Goal: Download file/media

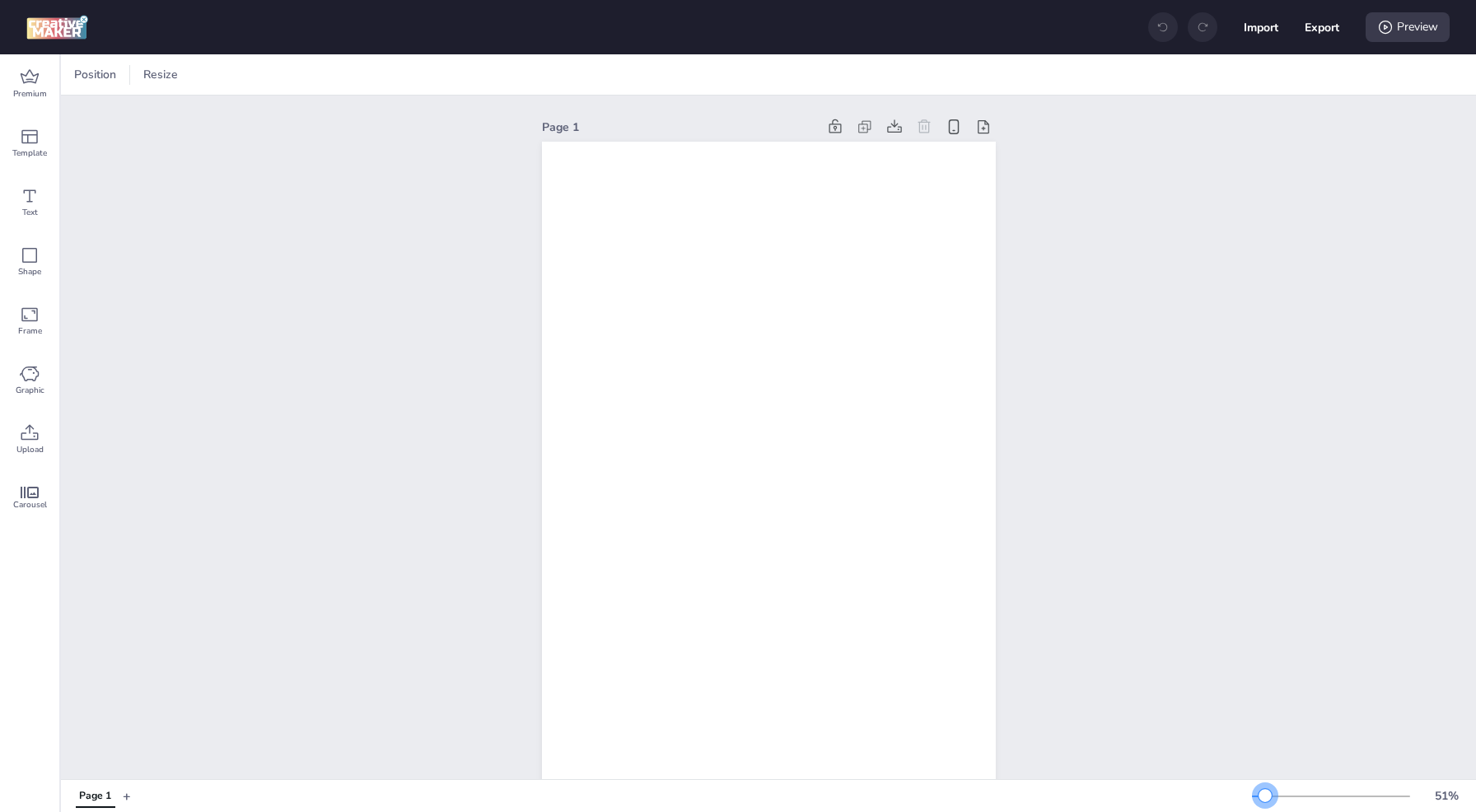
drag, startPoint x: 1277, startPoint y: 795, endPoint x: 1265, endPoint y: 796, distance: 12.0
click at [1265, 796] on div at bounding box center [1265, 796] width 13 height 13
click at [34, 88] on span "Premium" at bounding box center [30, 94] width 34 height 13
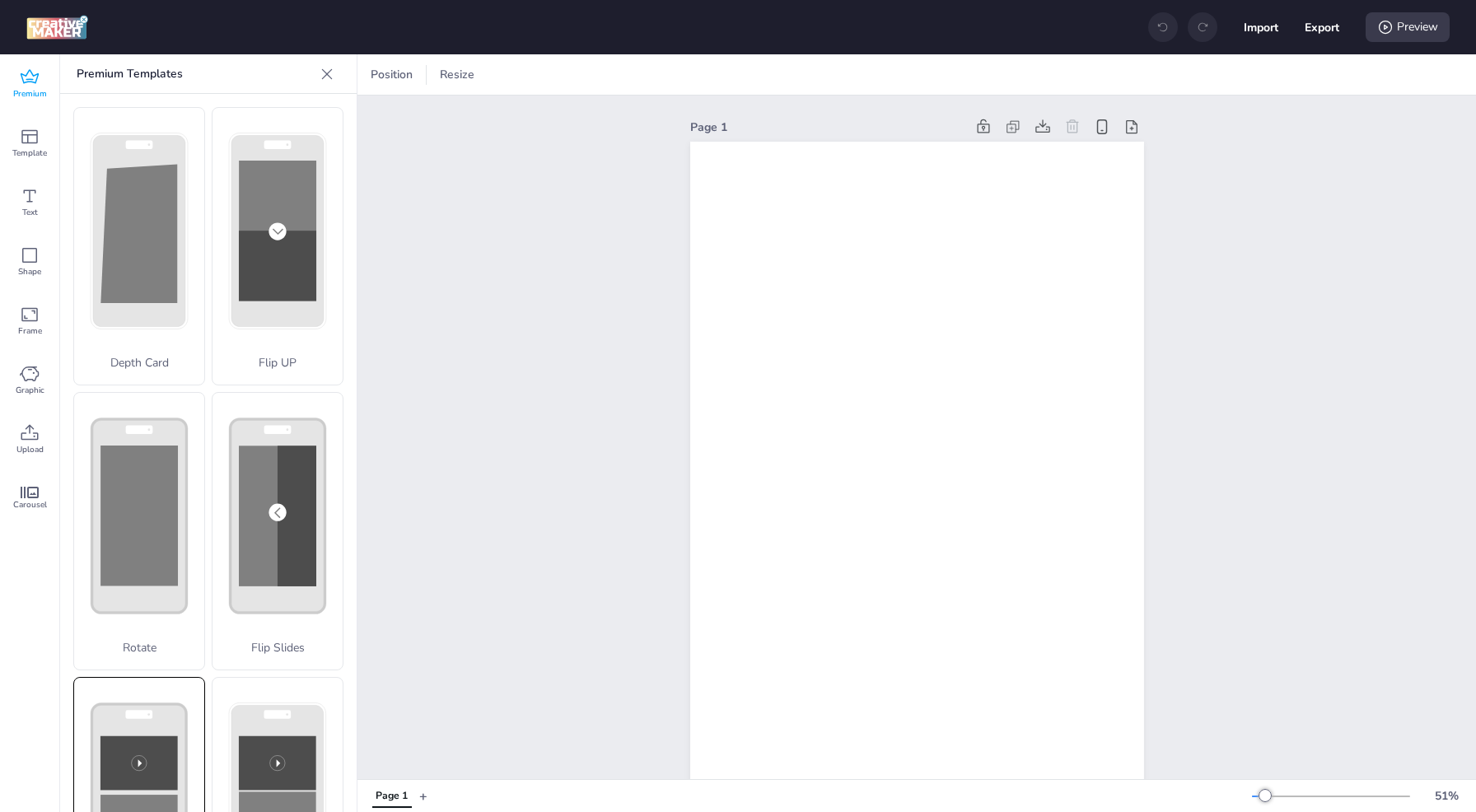
click at [140, 736] on rect at bounding box center [140, 763] width 77 height 55
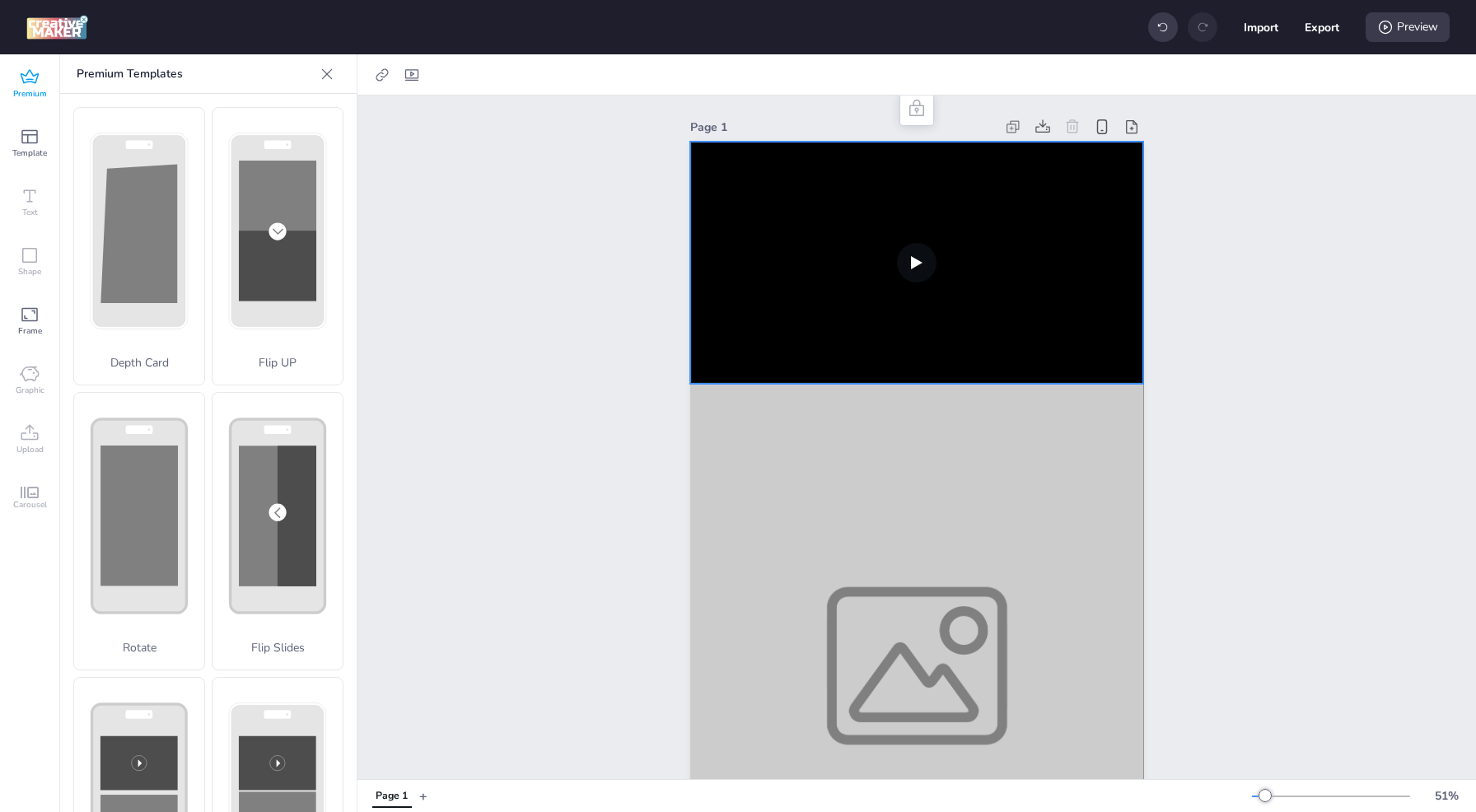
click at [824, 261] on video at bounding box center [917, 263] width 454 height 242
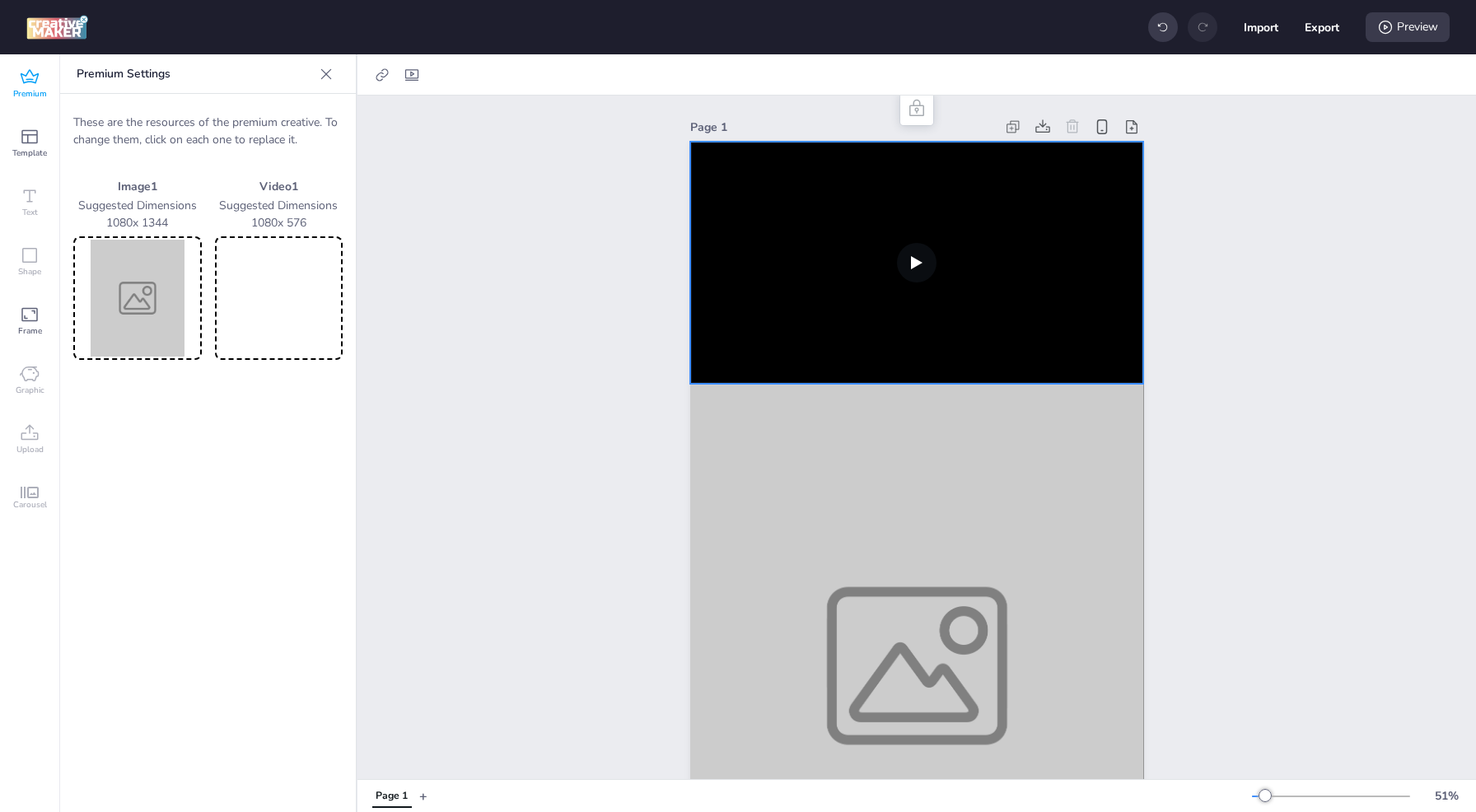
click at [288, 292] on video at bounding box center [279, 298] width 122 height 117
click at [154, 284] on img at bounding box center [137, 298] width 122 height 117
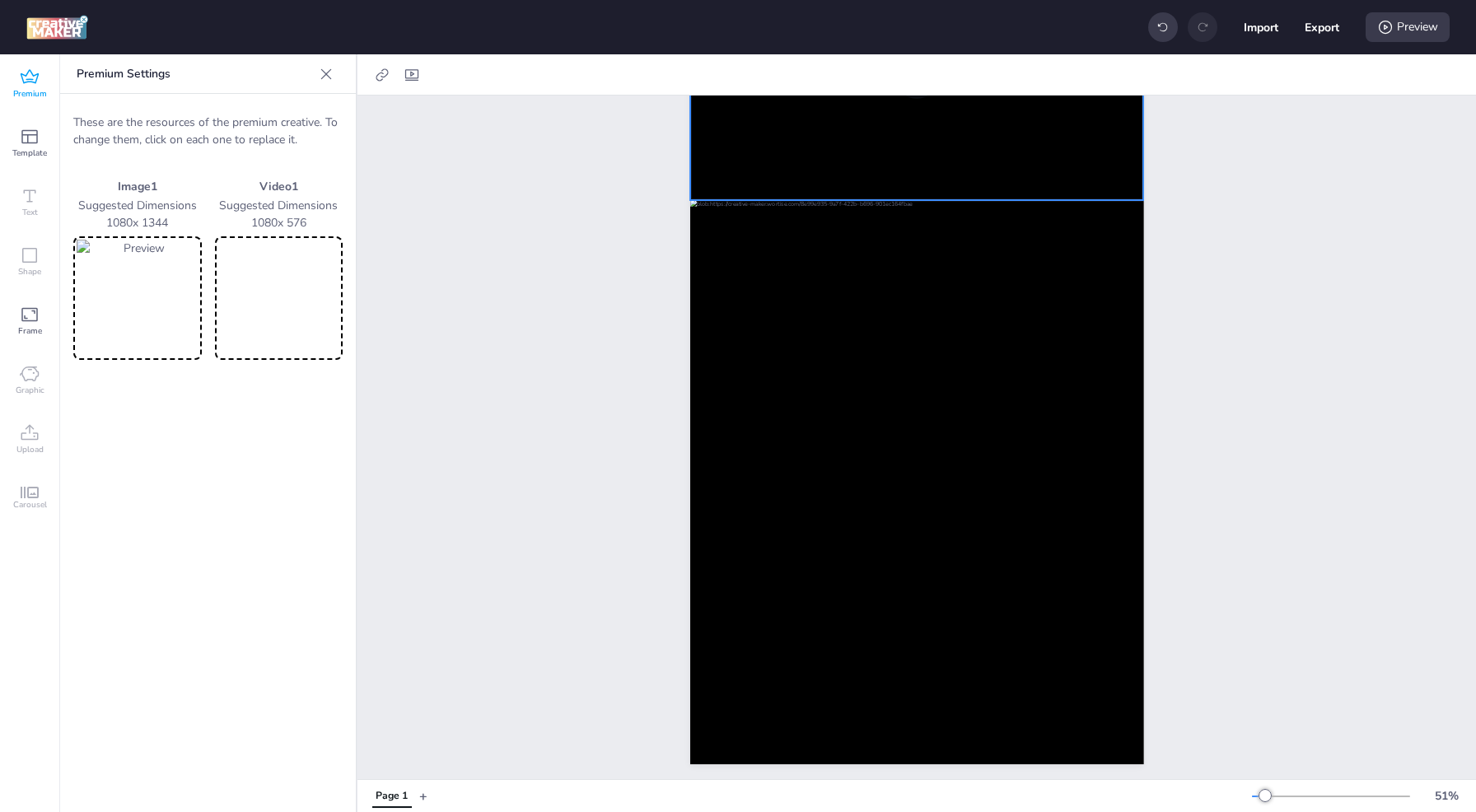
scroll to position [201, 0]
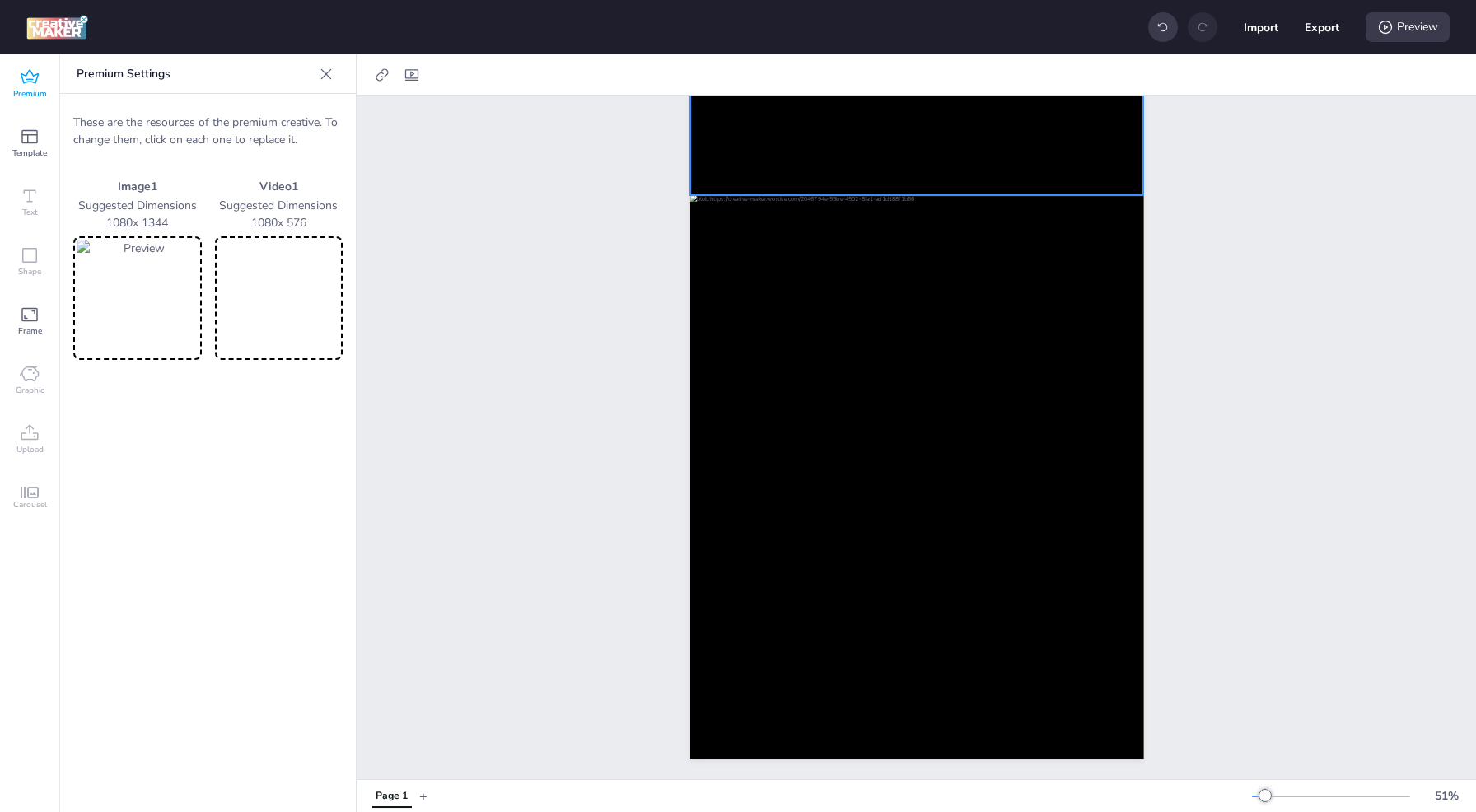
click at [132, 290] on img at bounding box center [137, 298] width 122 height 117
click at [138, 320] on img at bounding box center [137, 298] width 122 height 117
click at [31, 321] on icon at bounding box center [30, 315] width 20 height 20
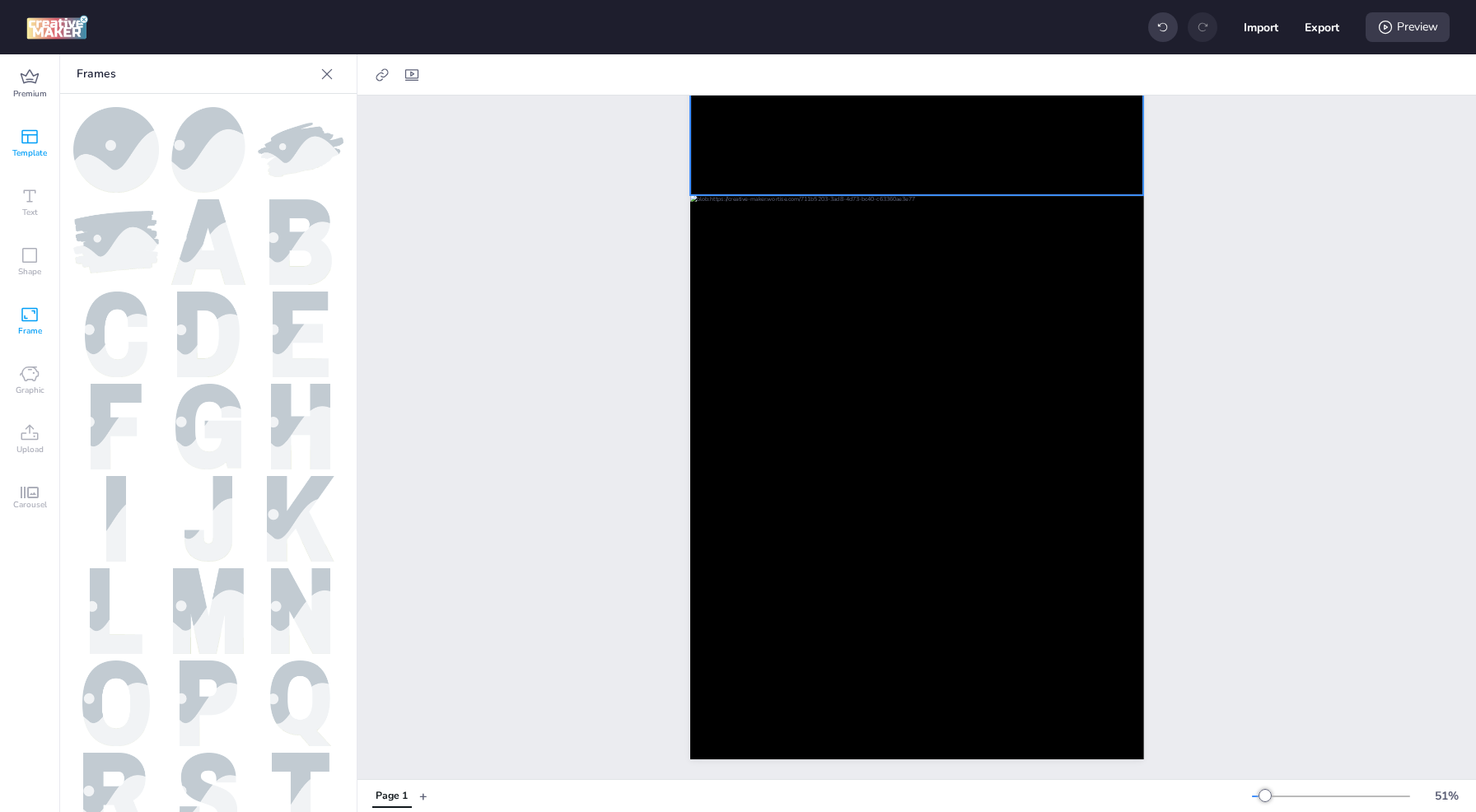
click at [36, 129] on icon at bounding box center [30, 137] width 20 height 20
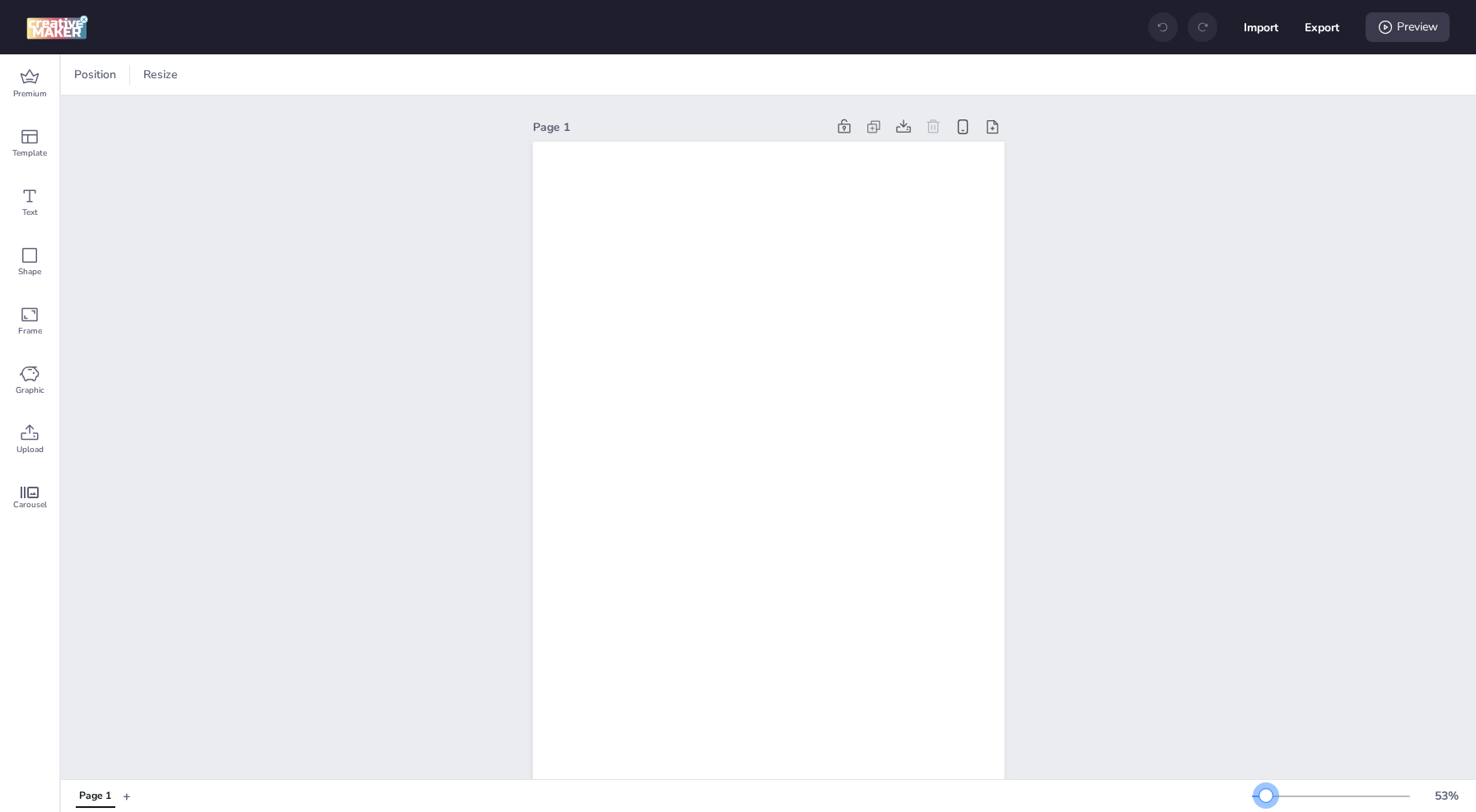
drag, startPoint x: 1278, startPoint y: 797, endPoint x: 1266, endPoint y: 797, distance: 12.0
click at [1266, 797] on div at bounding box center [1266, 796] width 13 height 13
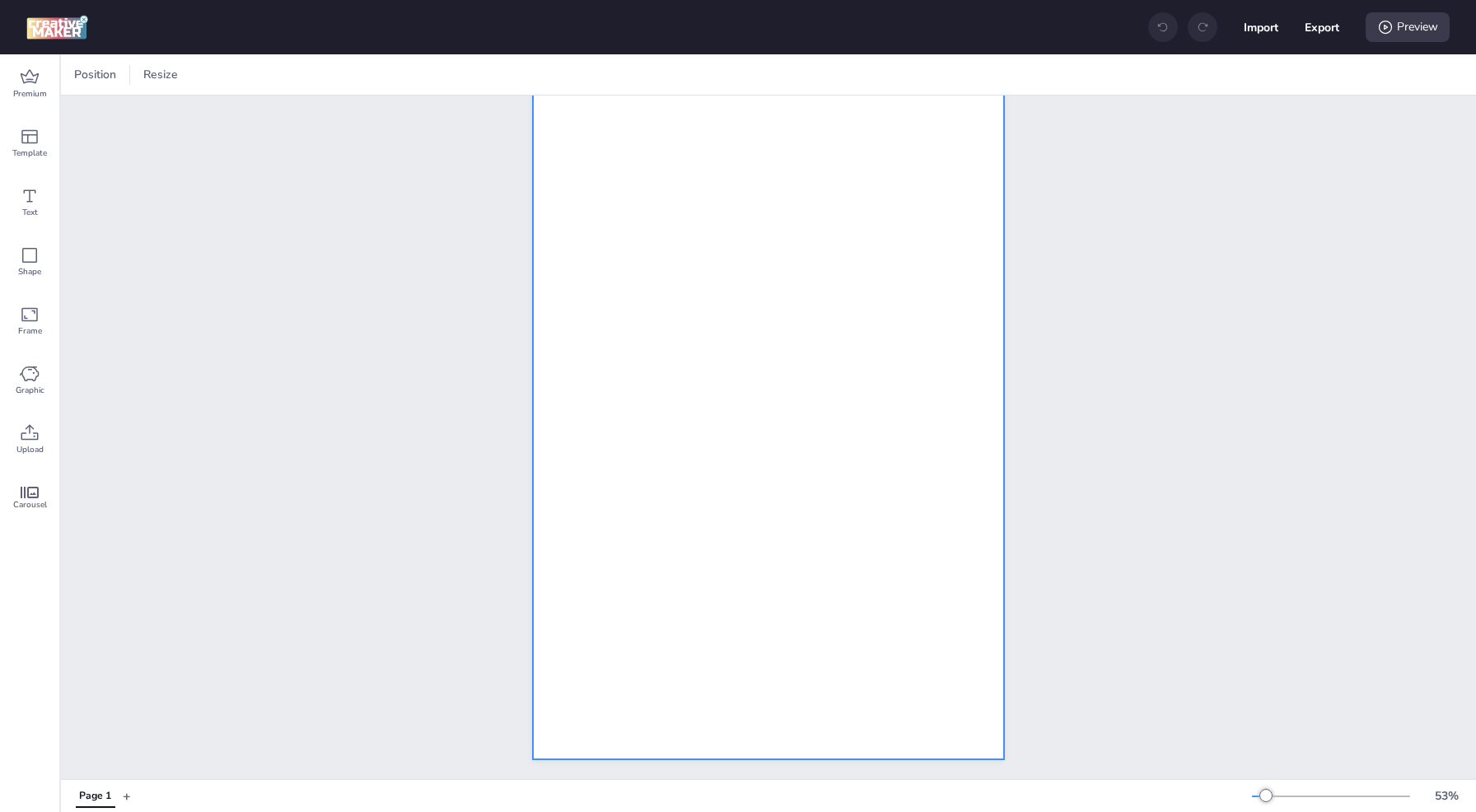
scroll to position [233, 0]
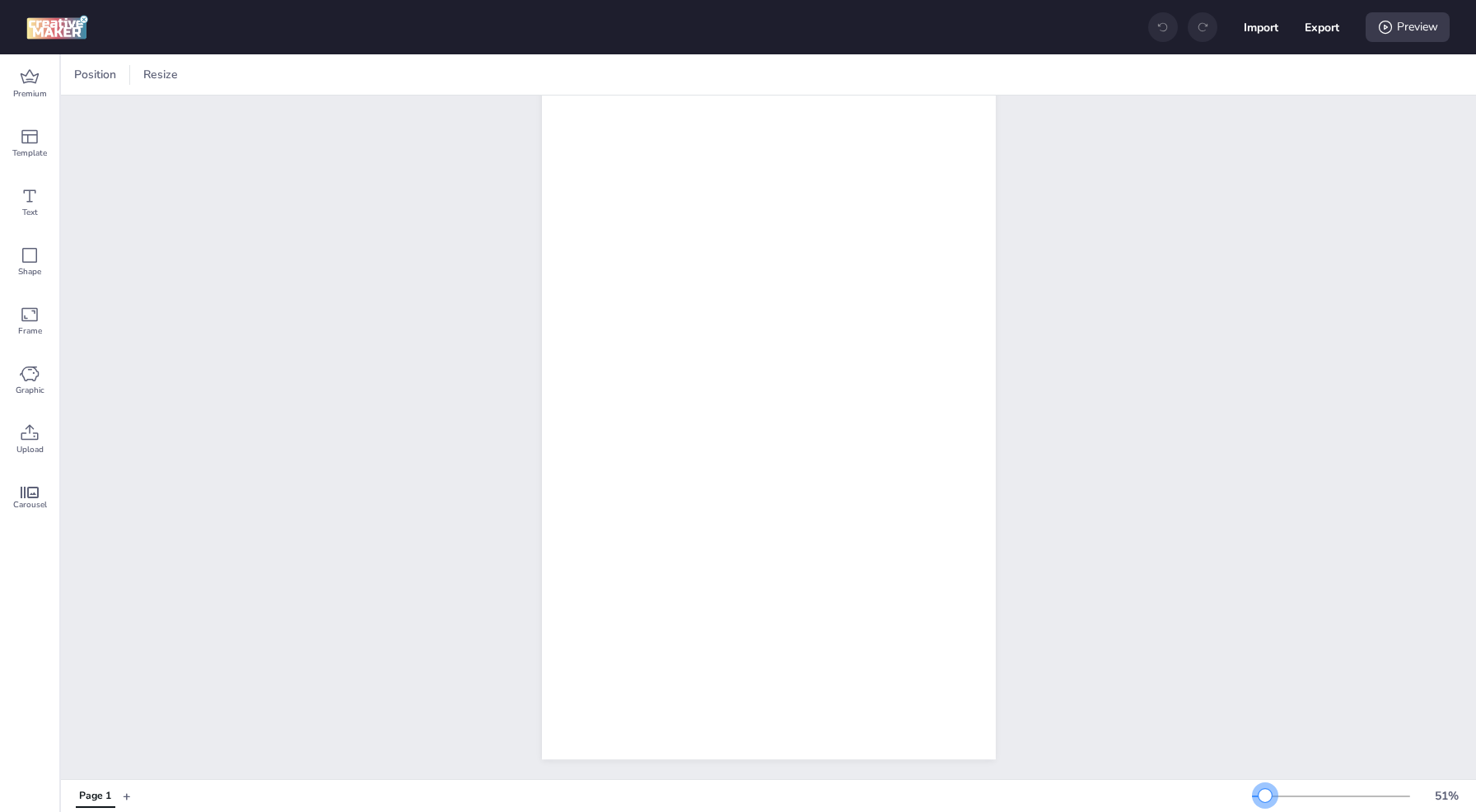
click at [1265, 799] on div at bounding box center [1265, 796] width 13 height 13
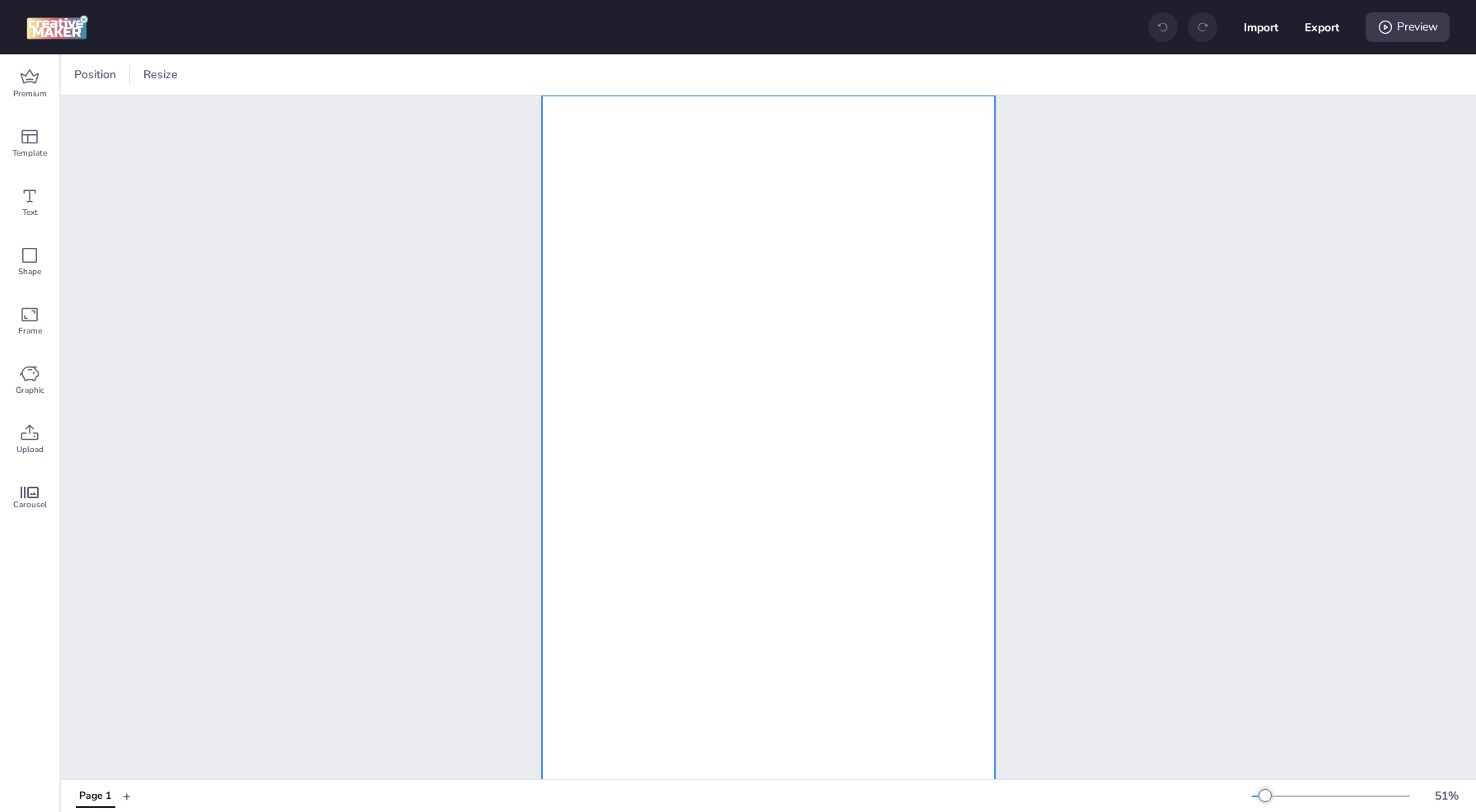
scroll to position [36, 0]
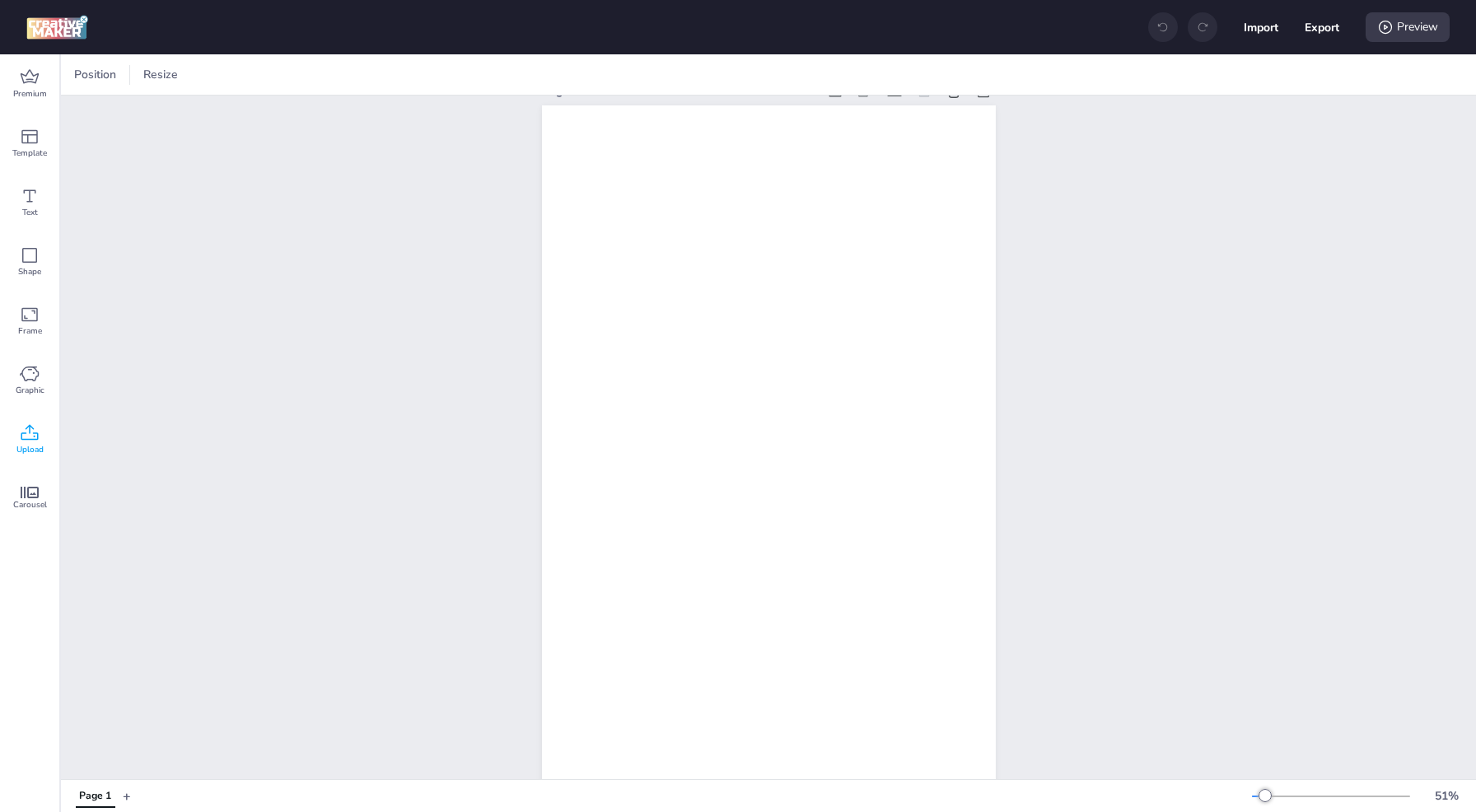
click at [34, 440] on icon at bounding box center [30, 434] width 20 height 20
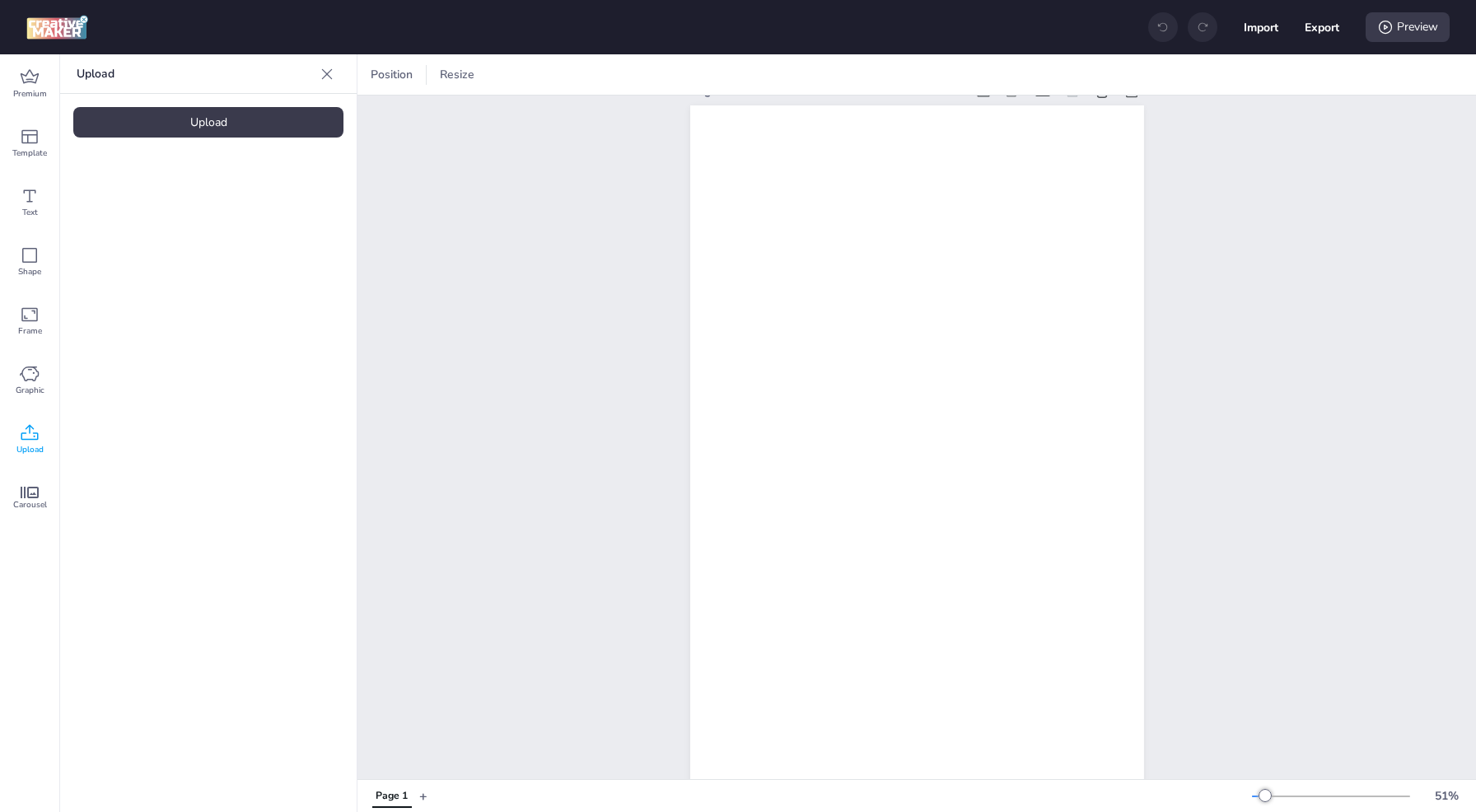
click at [295, 123] on div "Upload" at bounding box center [208, 122] width 270 height 30
click at [253, 124] on div "Upload" at bounding box center [208, 122] width 270 height 30
click at [219, 124] on div "Upload" at bounding box center [208, 122] width 270 height 30
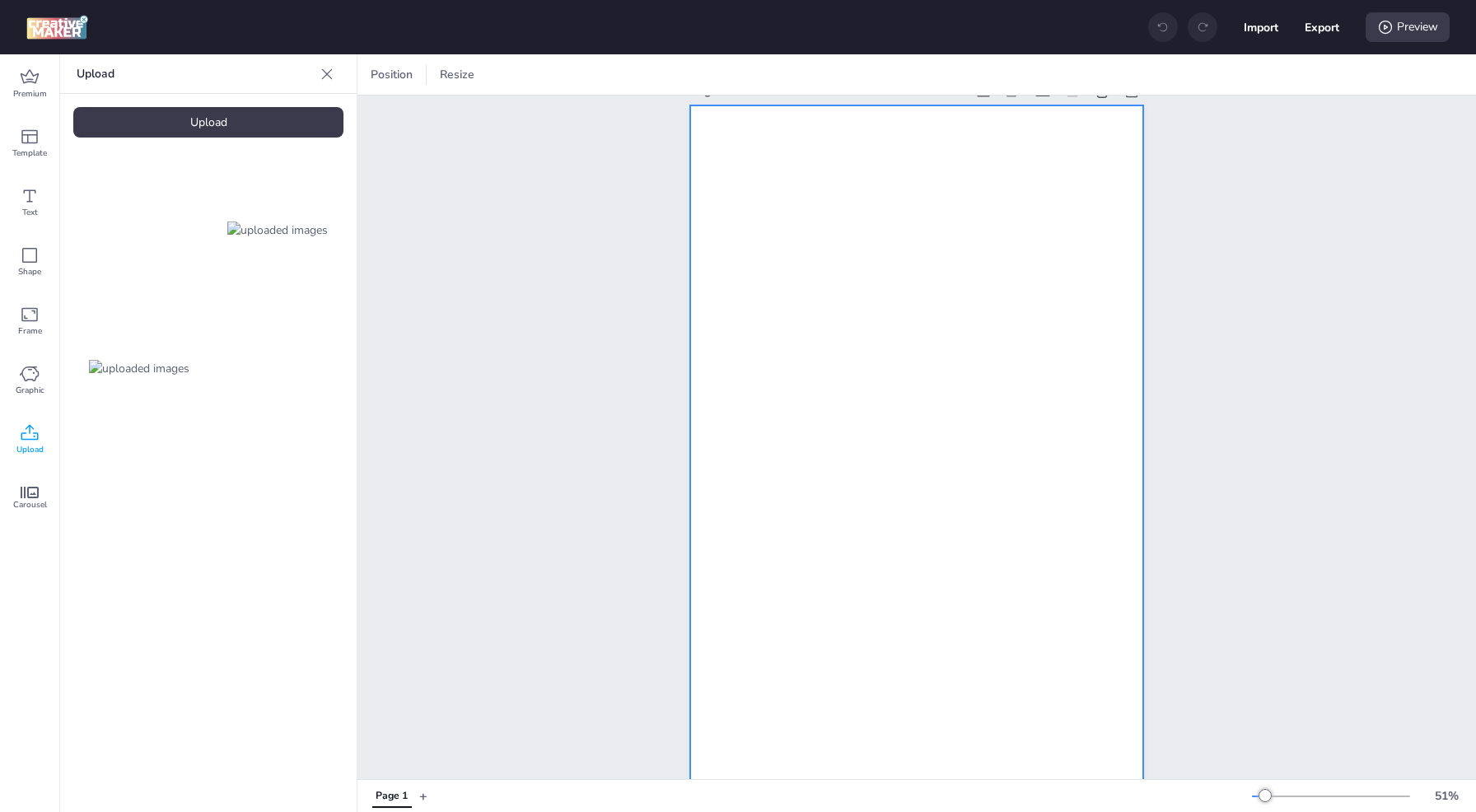
drag, startPoint x: 161, startPoint y: 227, endPoint x: 967, endPoint y: 314, distance: 810.7
click at [967, 314] on div "Premium Template Text Shape Frame Graphic Upload Carousel Upload Upload Positio…" at bounding box center [738, 433] width 1476 height 757
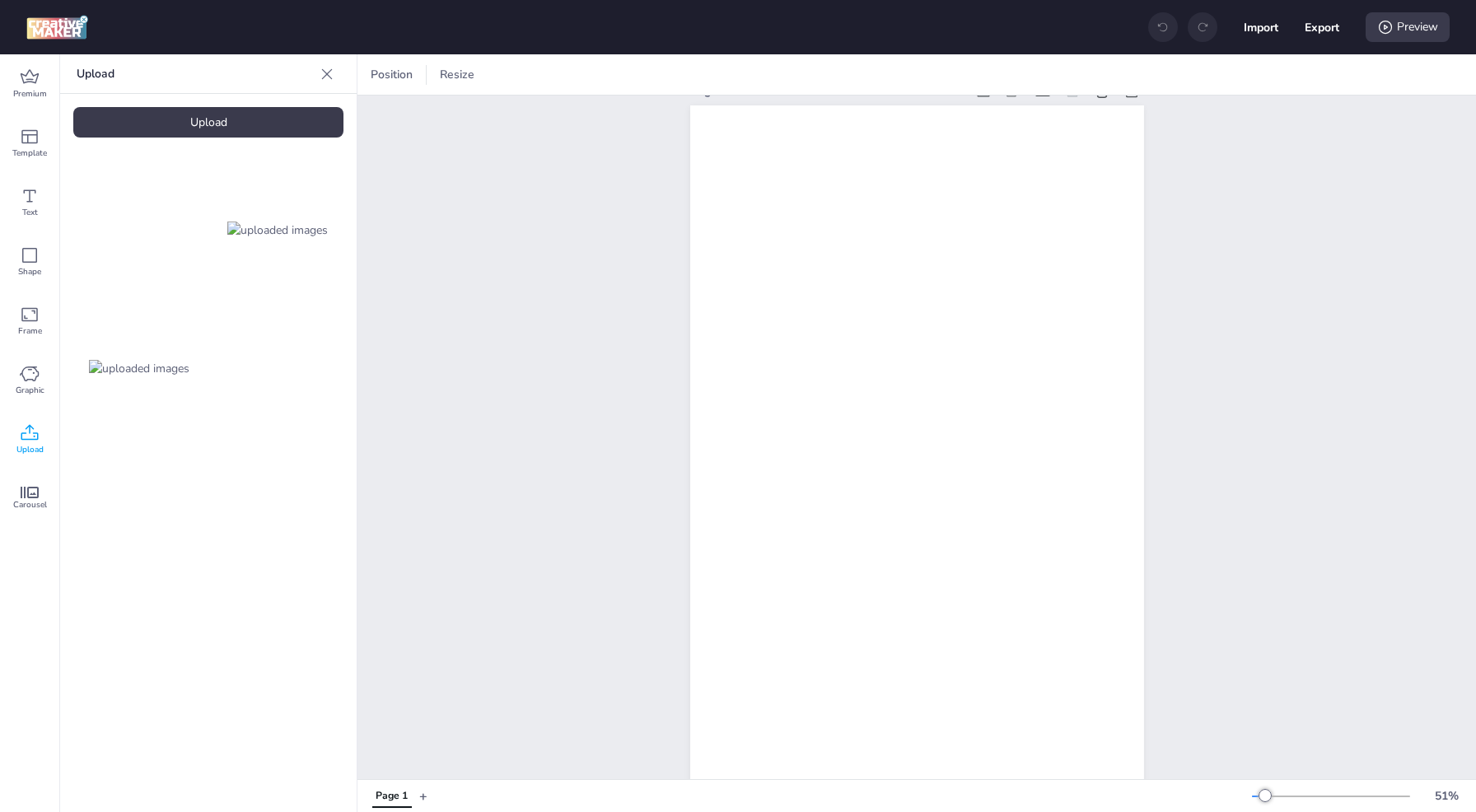
click at [171, 233] on video at bounding box center [139, 229] width 132 height 66
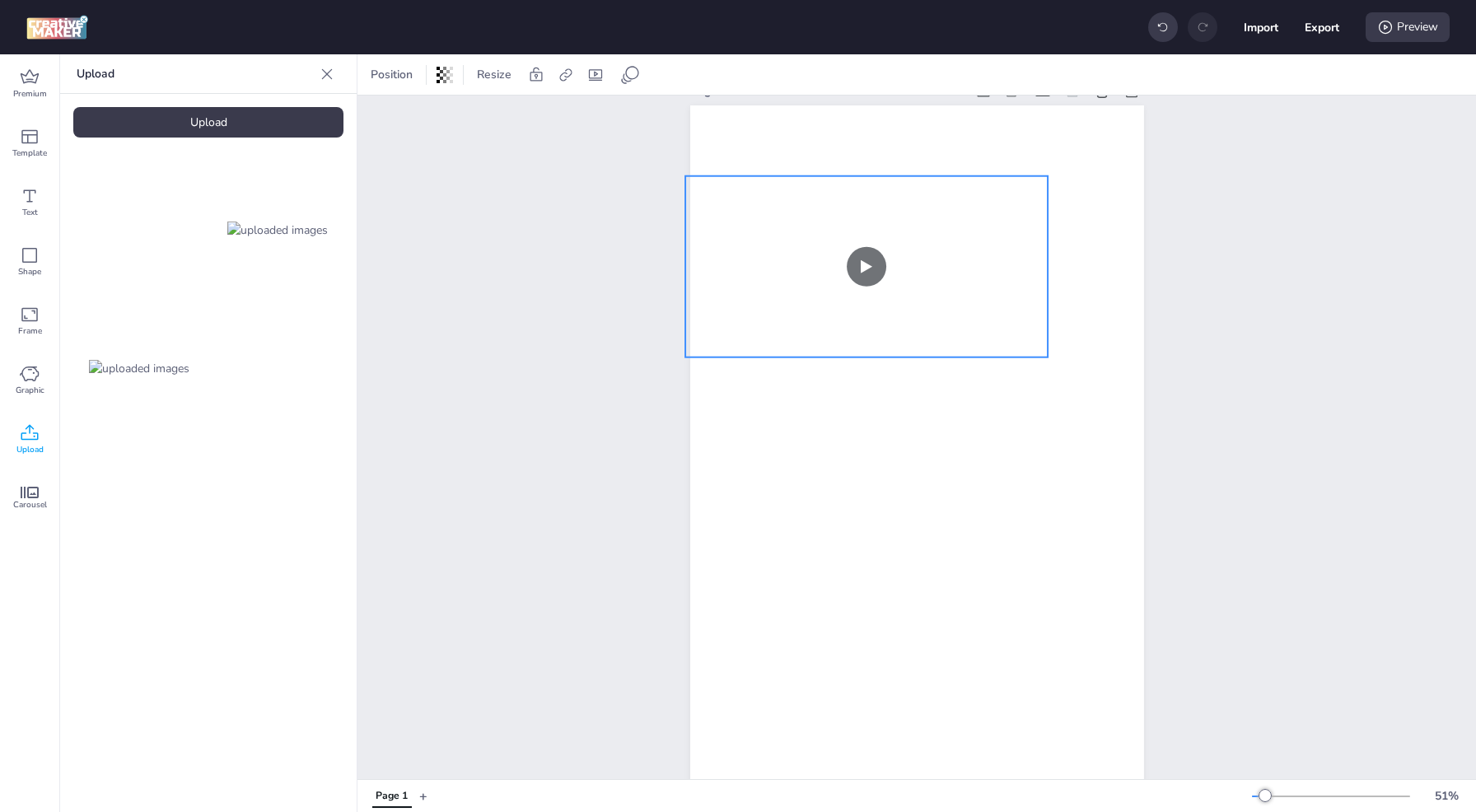
drag, startPoint x: 825, startPoint y: 526, endPoint x: 775, endPoint y: 284, distance: 247.1
click at [775, 284] on video at bounding box center [867, 267] width 363 height 182
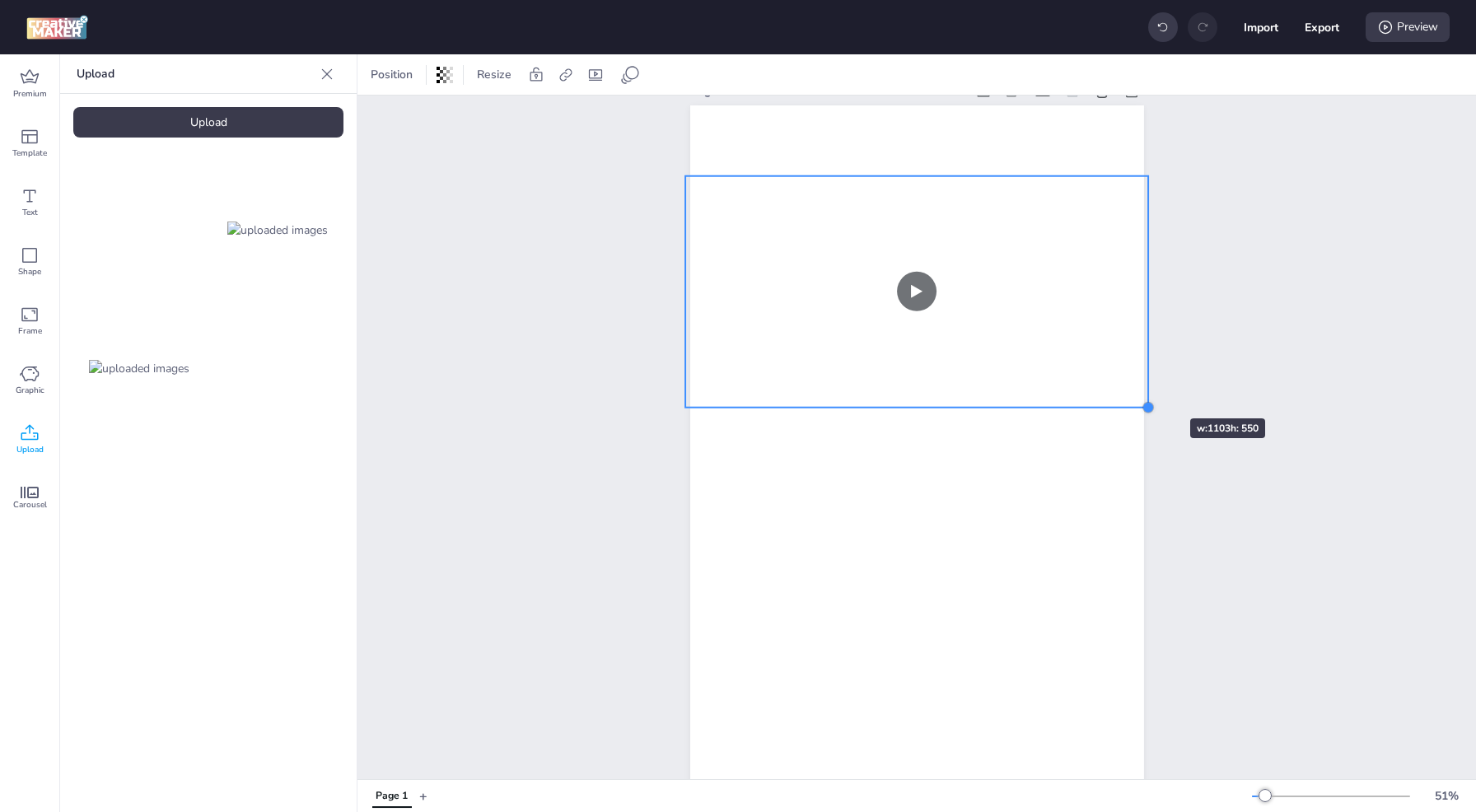
drag, startPoint x: 1041, startPoint y: 356, endPoint x: 1141, endPoint y: 389, distance: 105.3
click at [1141, 389] on div "Page 1" at bounding box center [917, 496] width 546 height 873
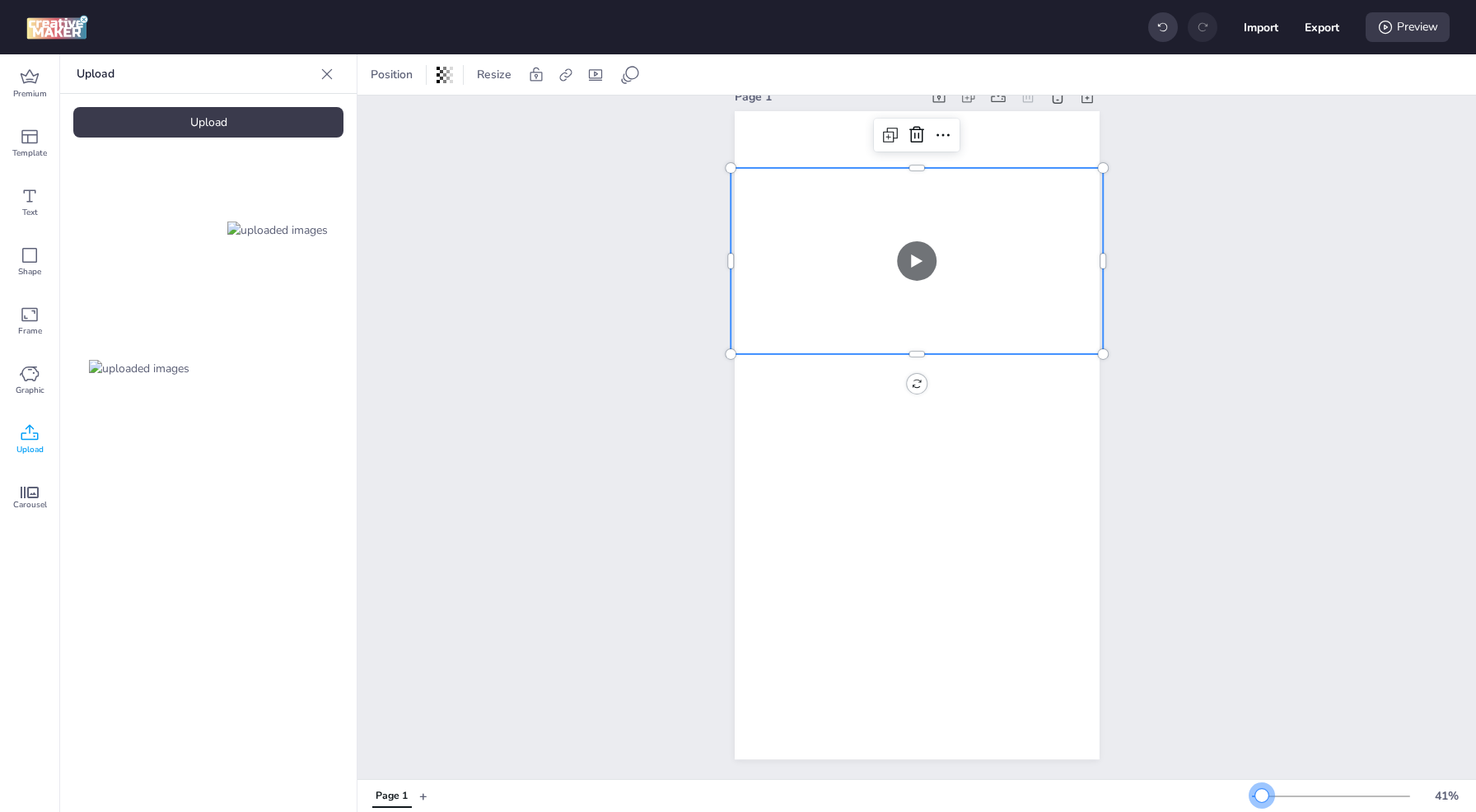
click at [1262, 800] on div at bounding box center [1331, 797] width 158 height 13
click at [292, 222] on img at bounding box center [277, 230] width 101 height 18
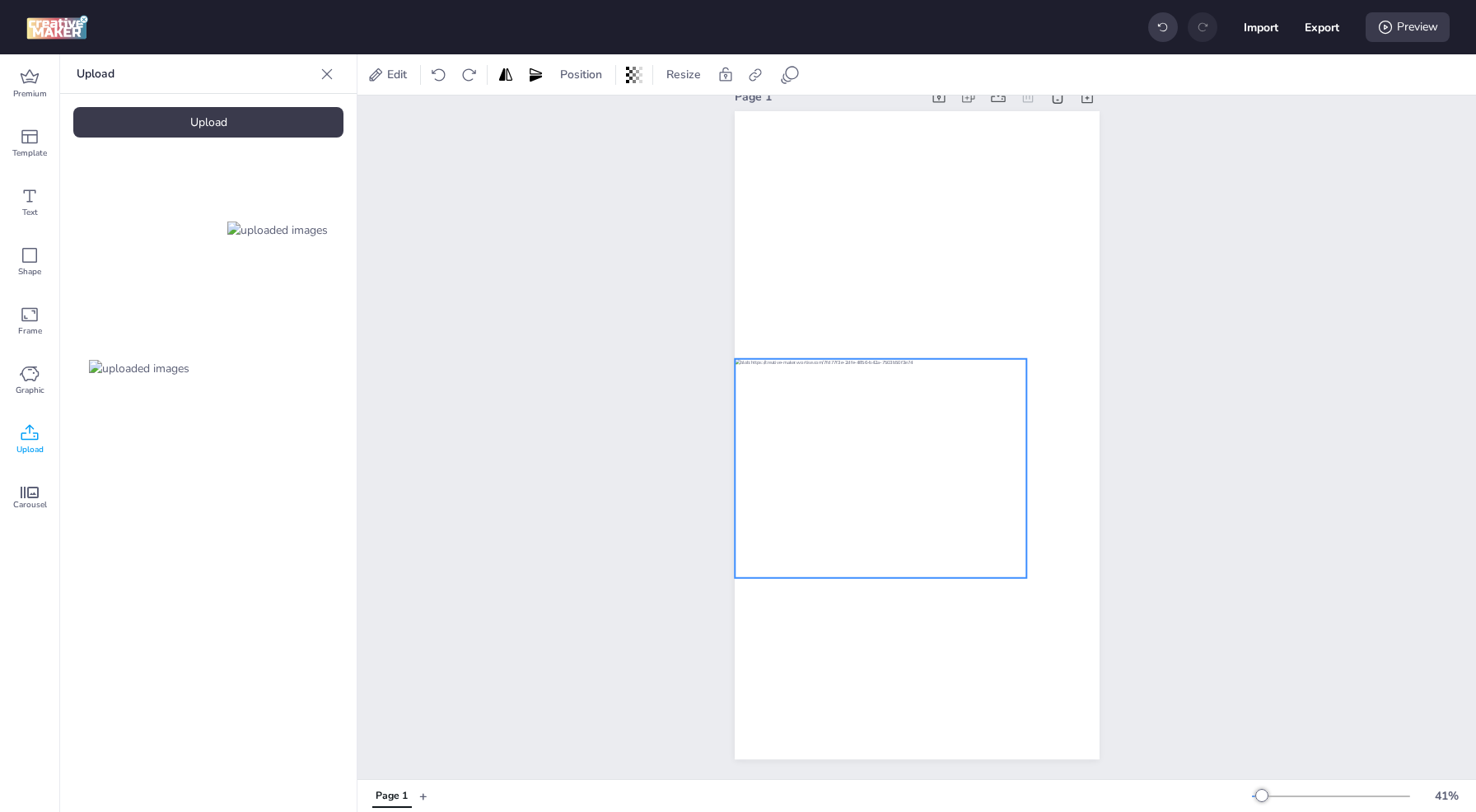
drag, startPoint x: 828, startPoint y: 399, endPoint x: 795, endPoint y: 426, distance: 42.6
click at [795, 426] on div at bounding box center [880, 468] width 292 height 219
click at [724, 577] on div at bounding box center [727, 583] width 13 height 13
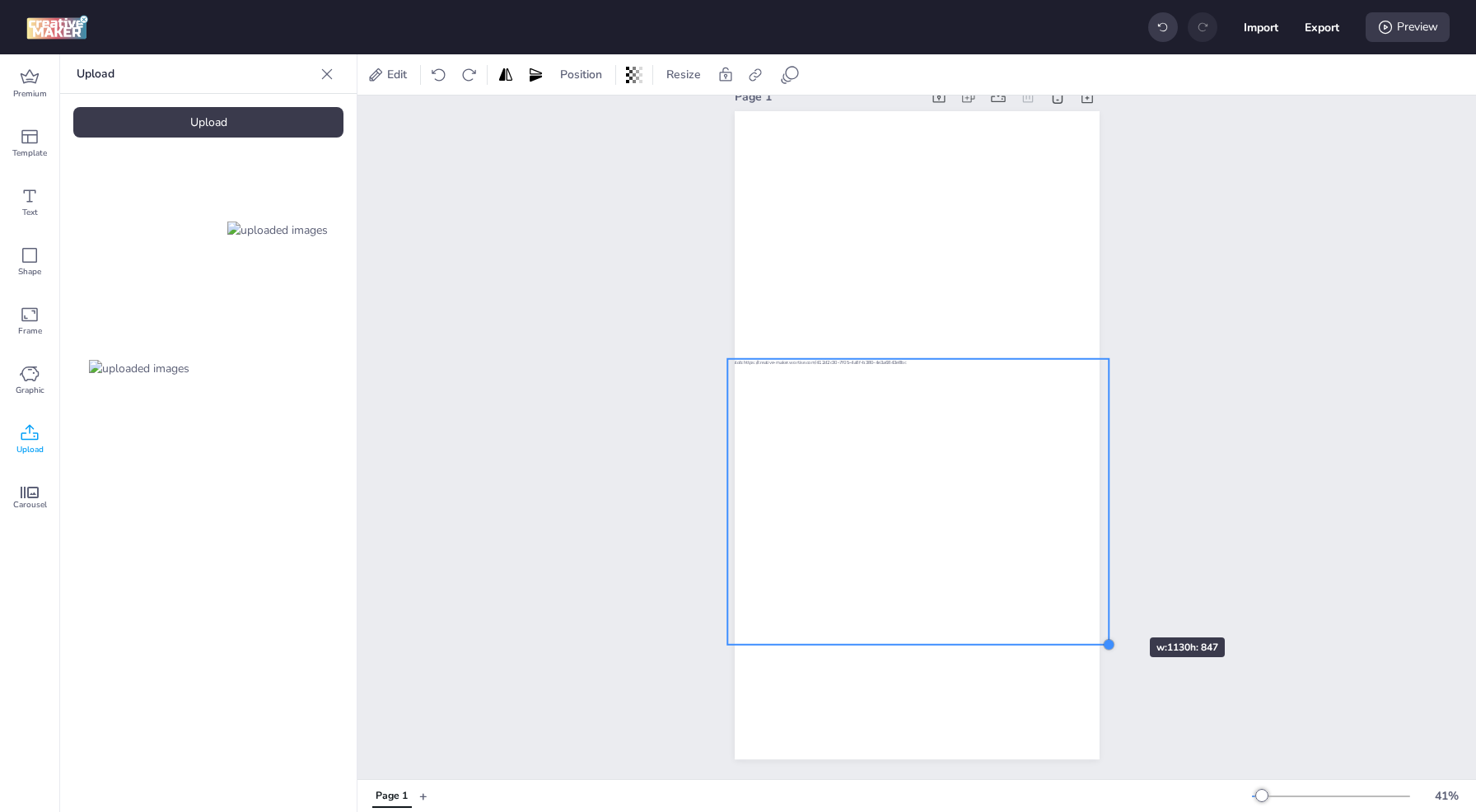
drag, startPoint x: 1036, startPoint y: 581, endPoint x: 1100, endPoint y: 608, distance: 69.5
click at [1100, 608] on div "Page 1" at bounding box center [917, 422] width 457 height 714
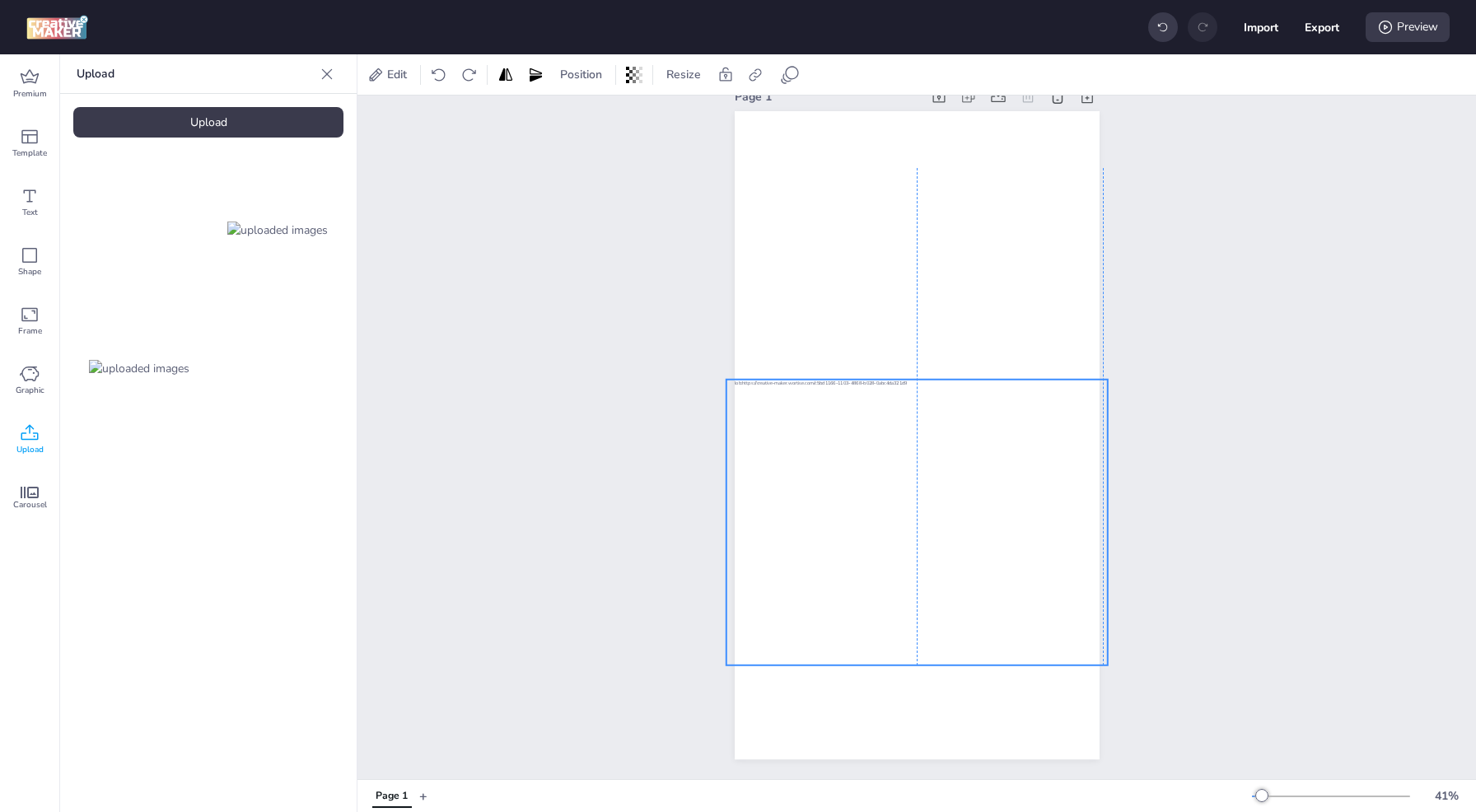
drag, startPoint x: 932, startPoint y: 573, endPoint x: 929, endPoint y: 593, distance: 20.2
click at [929, 593] on div at bounding box center [916, 523] width 382 height 286
click at [896, 462] on div at bounding box center [916, 523] width 382 height 286
click at [397, 74] on span "Edit" at bounding box center [397, 74] width 26 height 18
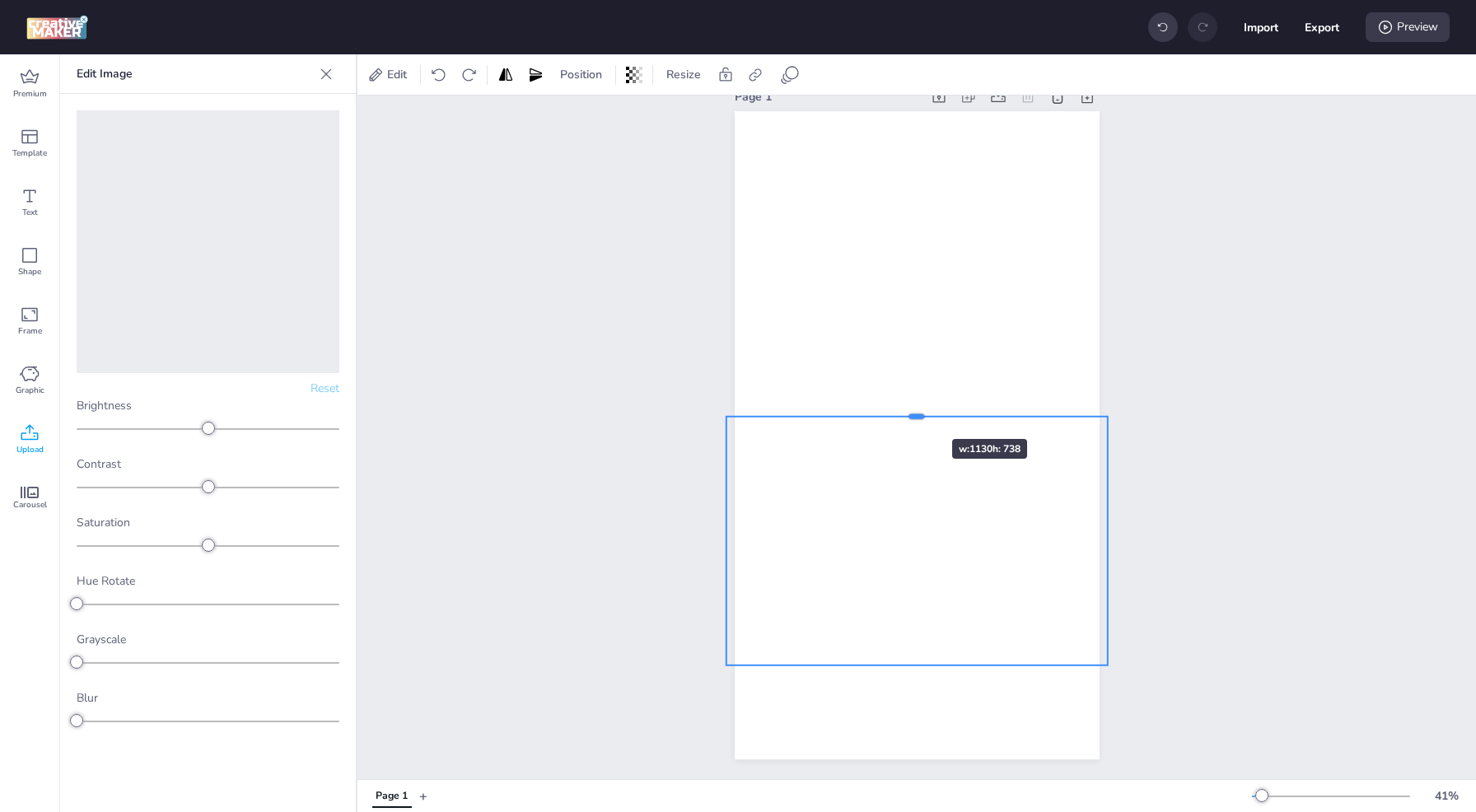
drag, startPoint x: 906, startPoint y: 372, endPoint x: 902, endPoint y: 409, distance: 37.2
click at [902, 409] on div at bounding box center [916, 410] width 382 height 13
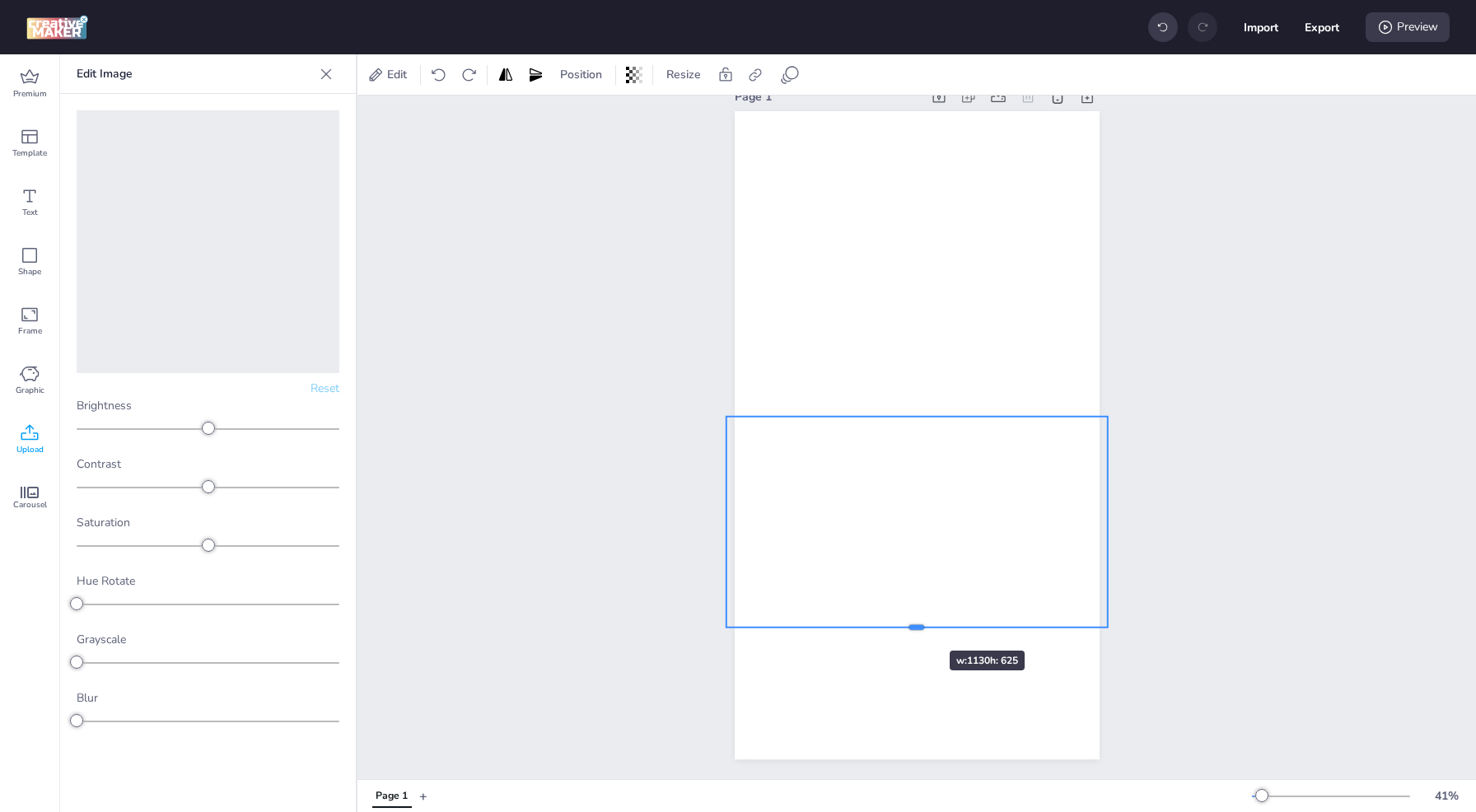
drag, startPoint x: 908, startPoint y: 659, endPoint x: 900, endPoint y: 622, distance: 37.9
click at [900, 628] on div at bounding box center [916, 635] width 382 height 13
click at [517, 245] on div "Page 1" at bounding box center [916, 422] width 1119 height 714
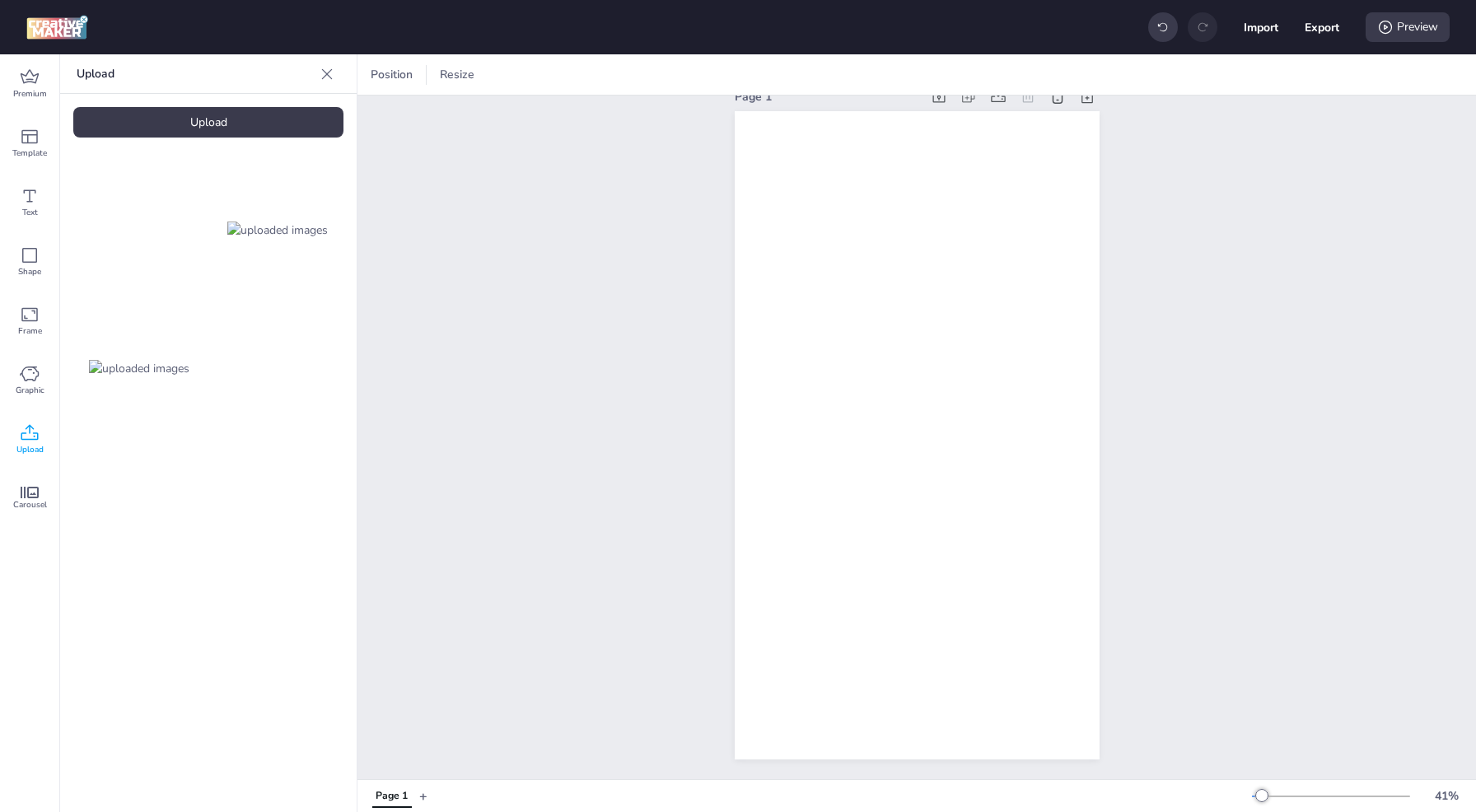
click at [218, 119] on div "Upload" at bounding box center [208, 122] width 270 height 30
click at [264, 360] on img at bounding box center [277, 368] width 101 height 18
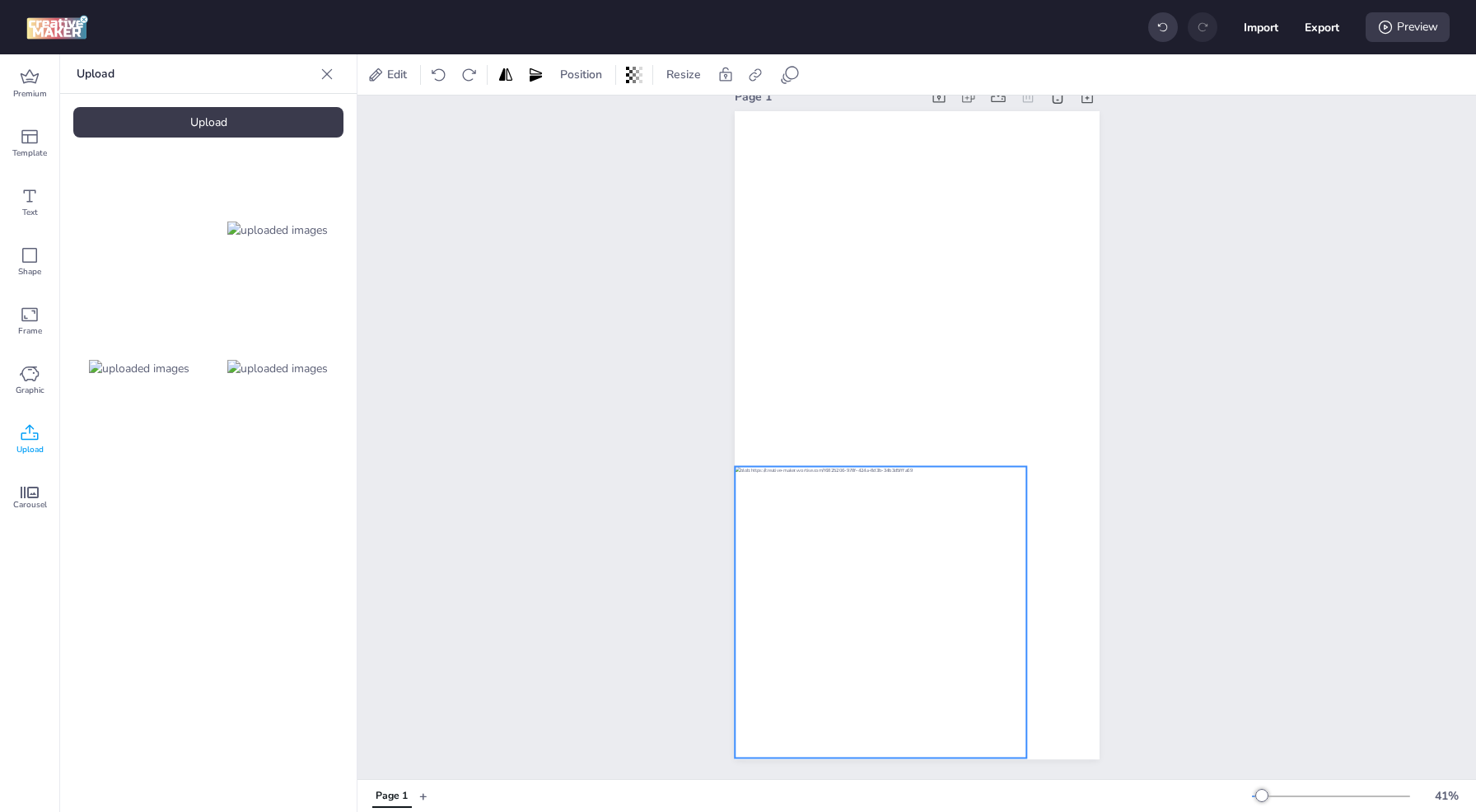
drag, startPoint x: 889, startPoint y: 430, endPoint x: 853, endPoint y: 606, distance: 179.6
click at [853, 606] on div at bounding box center [880, 612] width 292 height 292
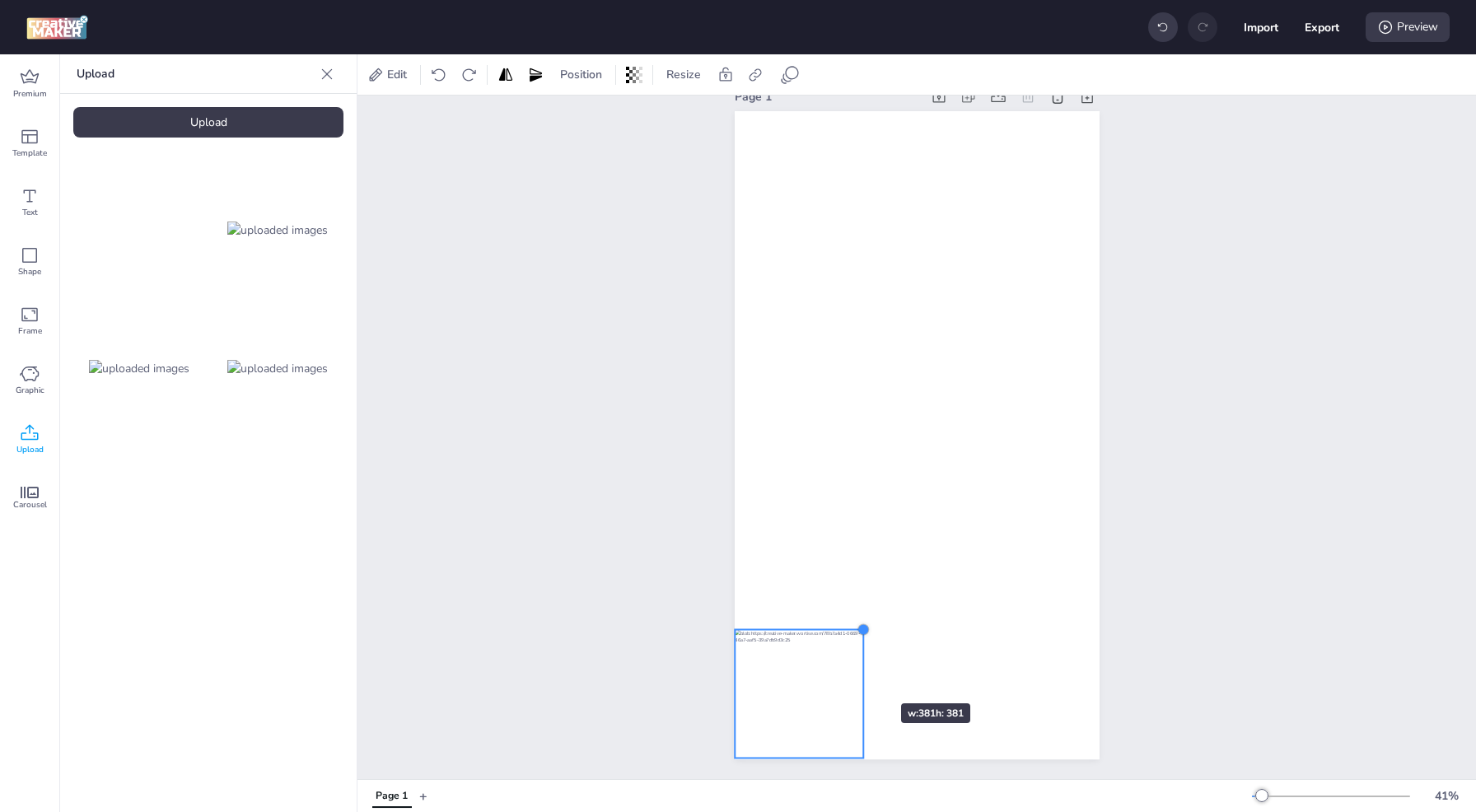
drag, startPoint x: 1014, startPoint y: 462, endPoint x: 851, endPoint y: 674, distance: 267.4
click at [851, 674] on div at bounding box center [917, 435] width 365 height 648
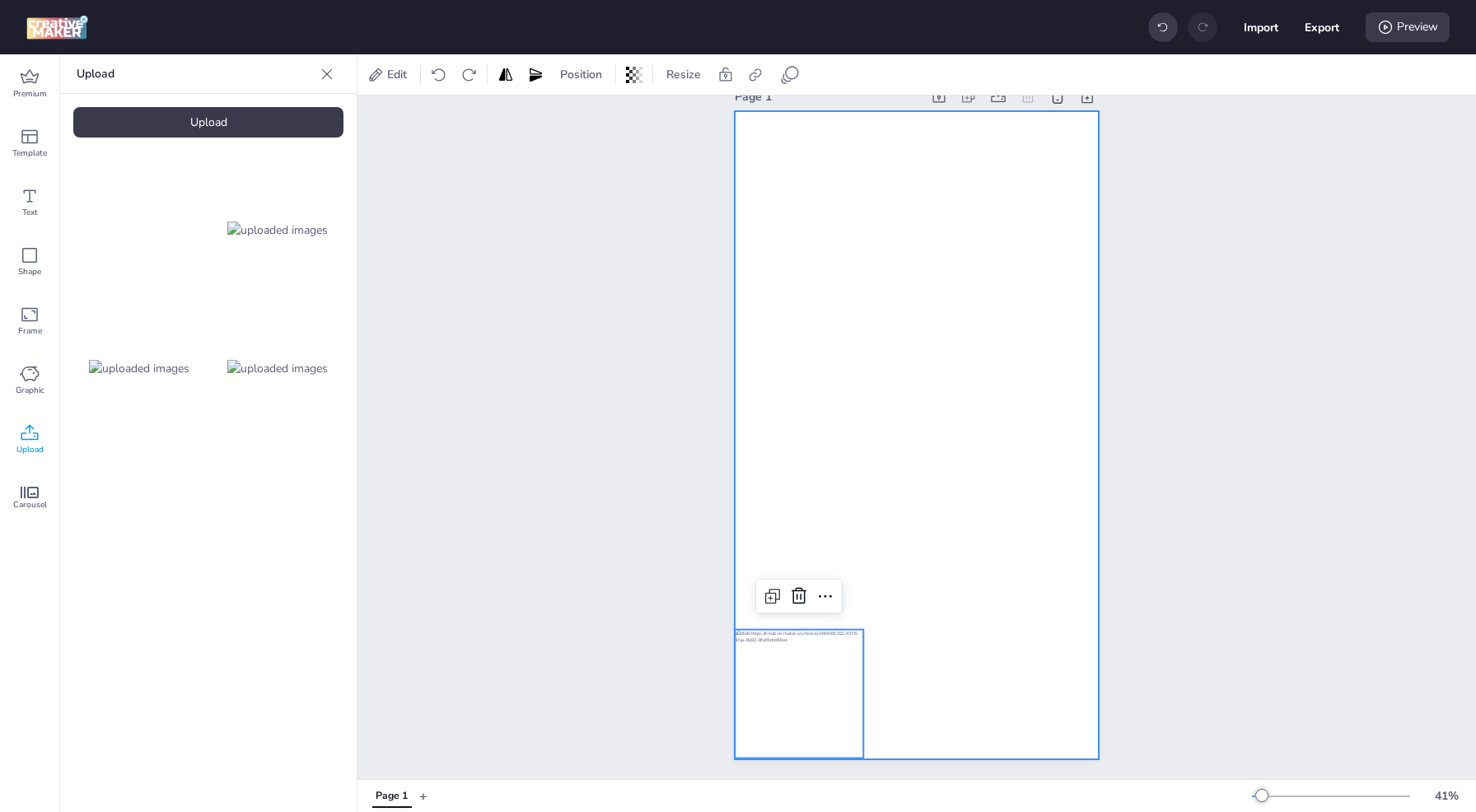
click at [895, 670] on div at bounding box center [917, 435] width 365 height 648
click at [375, 81] on div at bounding box center [377, 75] width 20 height 20
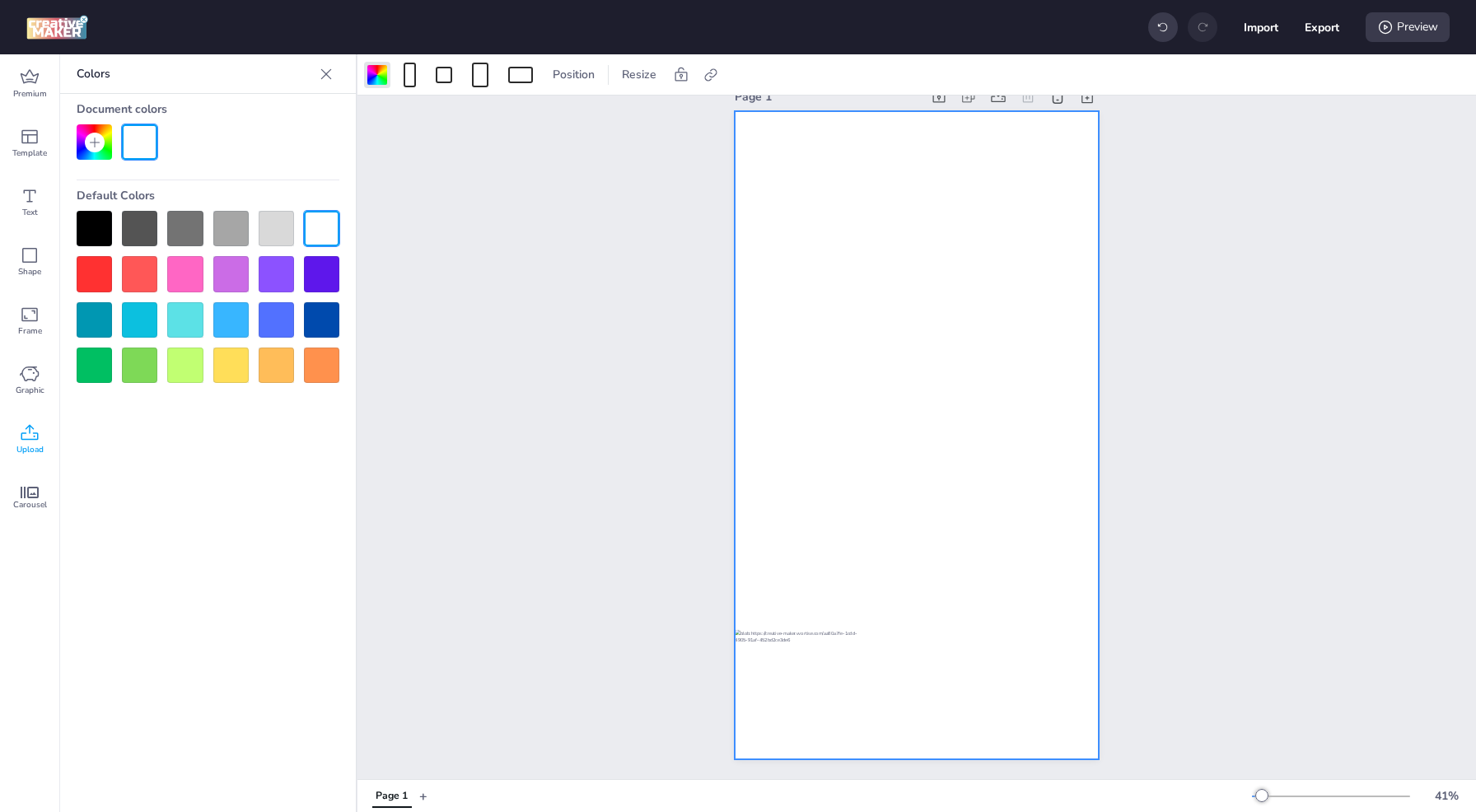
click at [92, 145] on icon at bounding box center [95, 143] width 13 height 13
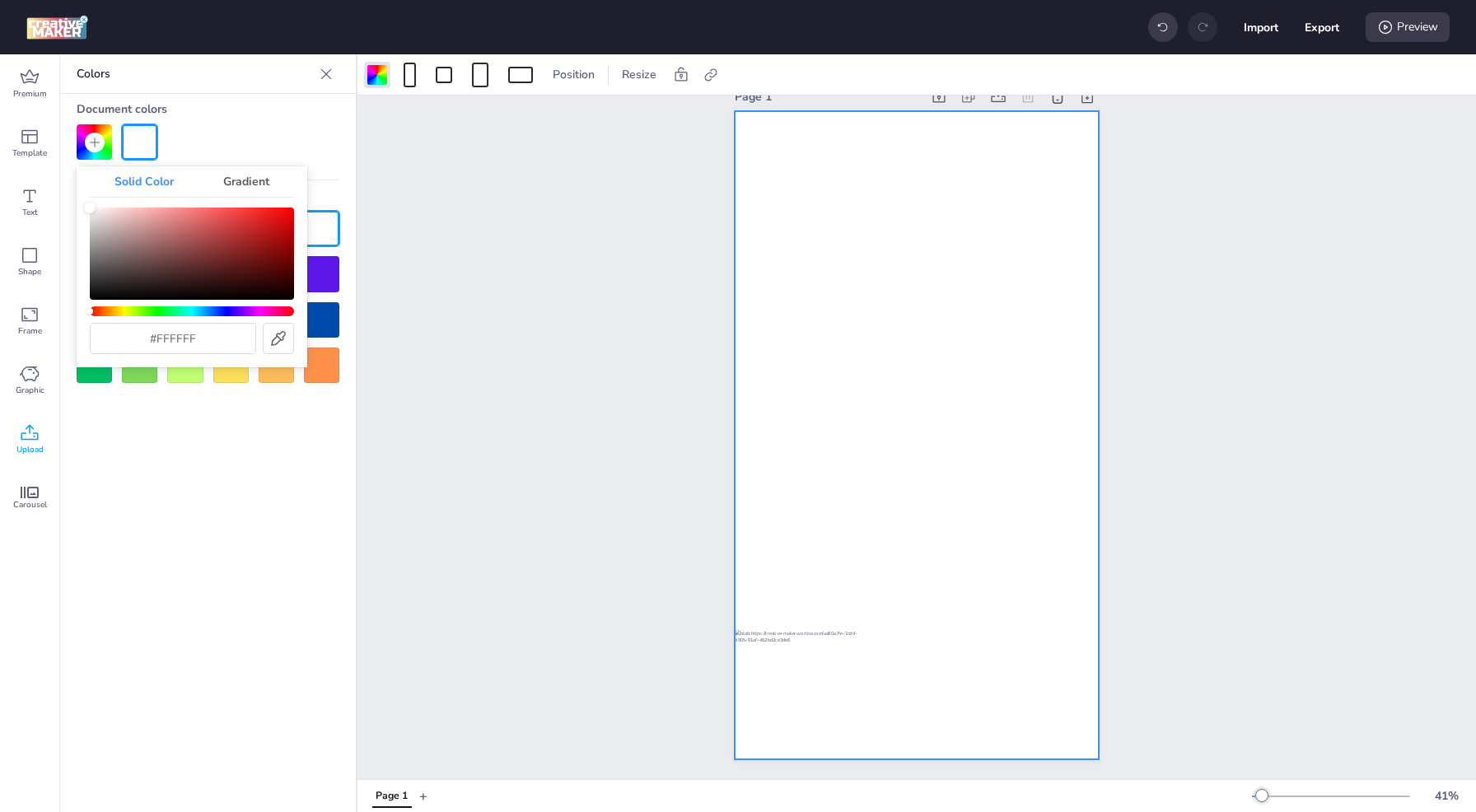
click at [271, 344] on icon at bounding box center [278, 339] width 20 height 20
type input "#4a008b"
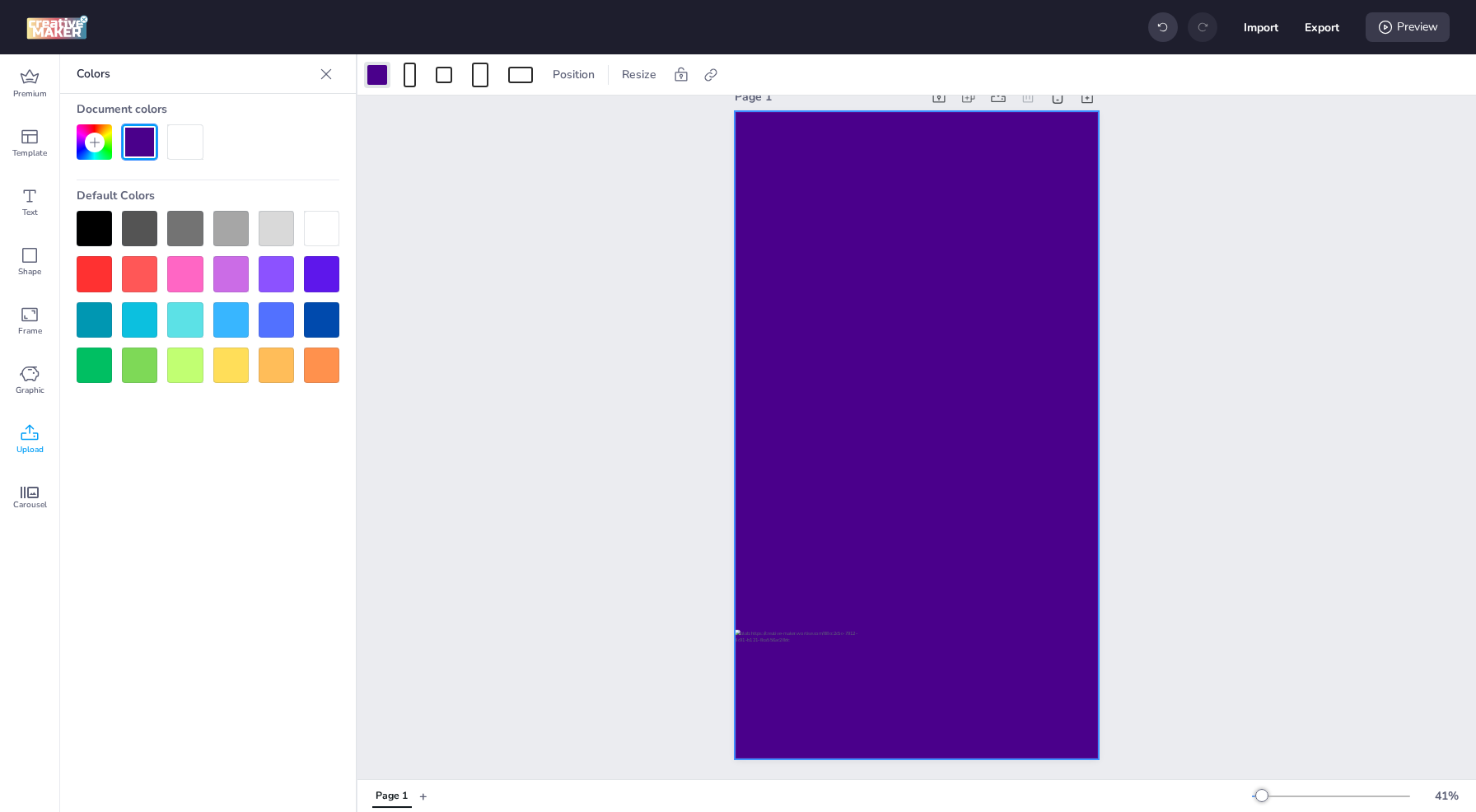
drag, startPoint x: 319, startPoint y: 73, endPoint x: 392, endPoint y: 211, distance: 156.1
click at [319, 74] on icon at bounding box center [326, 74] width 17 height 17
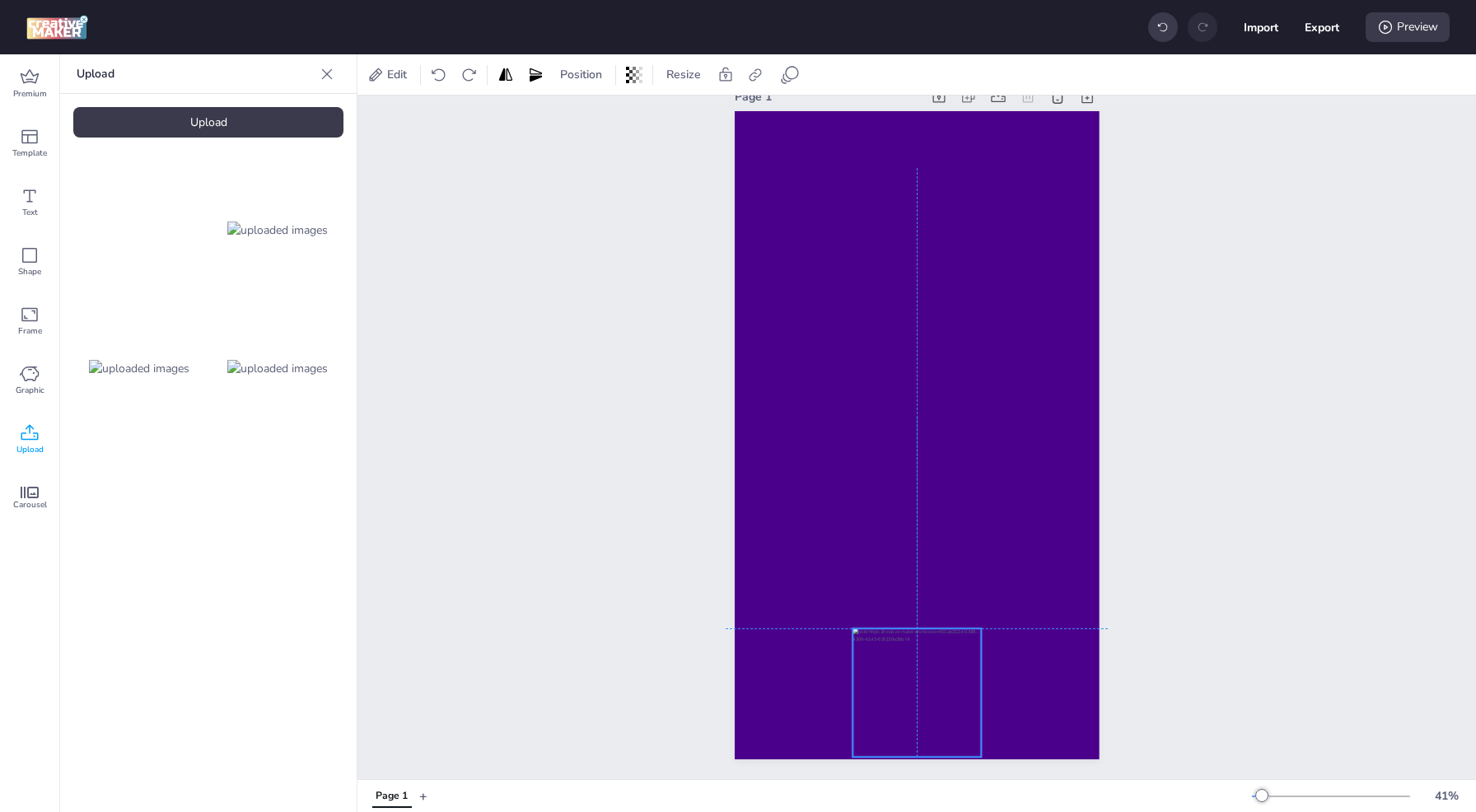
drag, startPoint x: 811, startPoint y: 699, endPoint x: 927, endPoint y: 698, distance: 116.0
click at [927, 698] on div at bounding box center [916, 693] width 129 height 129
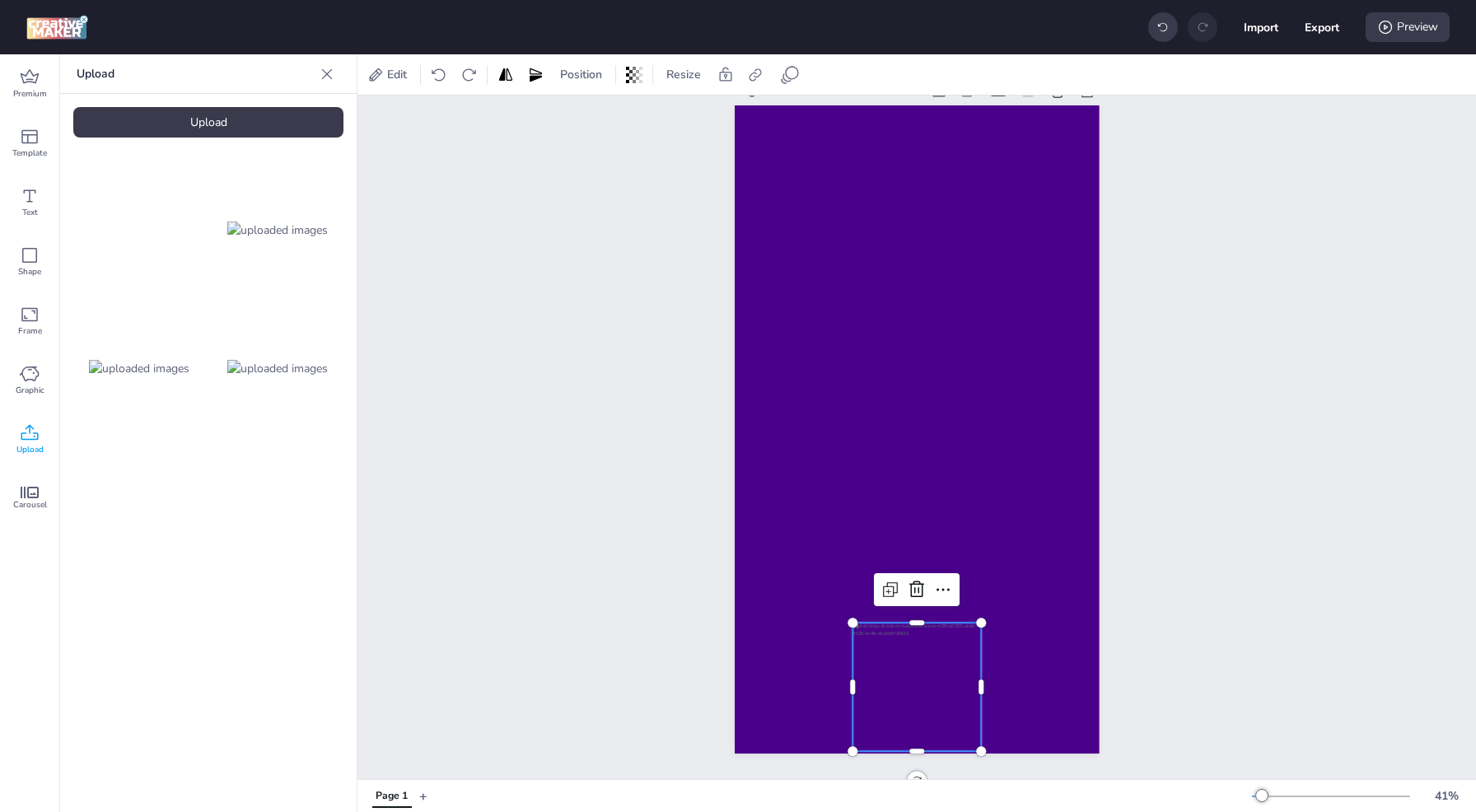
click at [1152, 582] on div "Page 1" at bounding box center [916, 417] width 1119 height 714
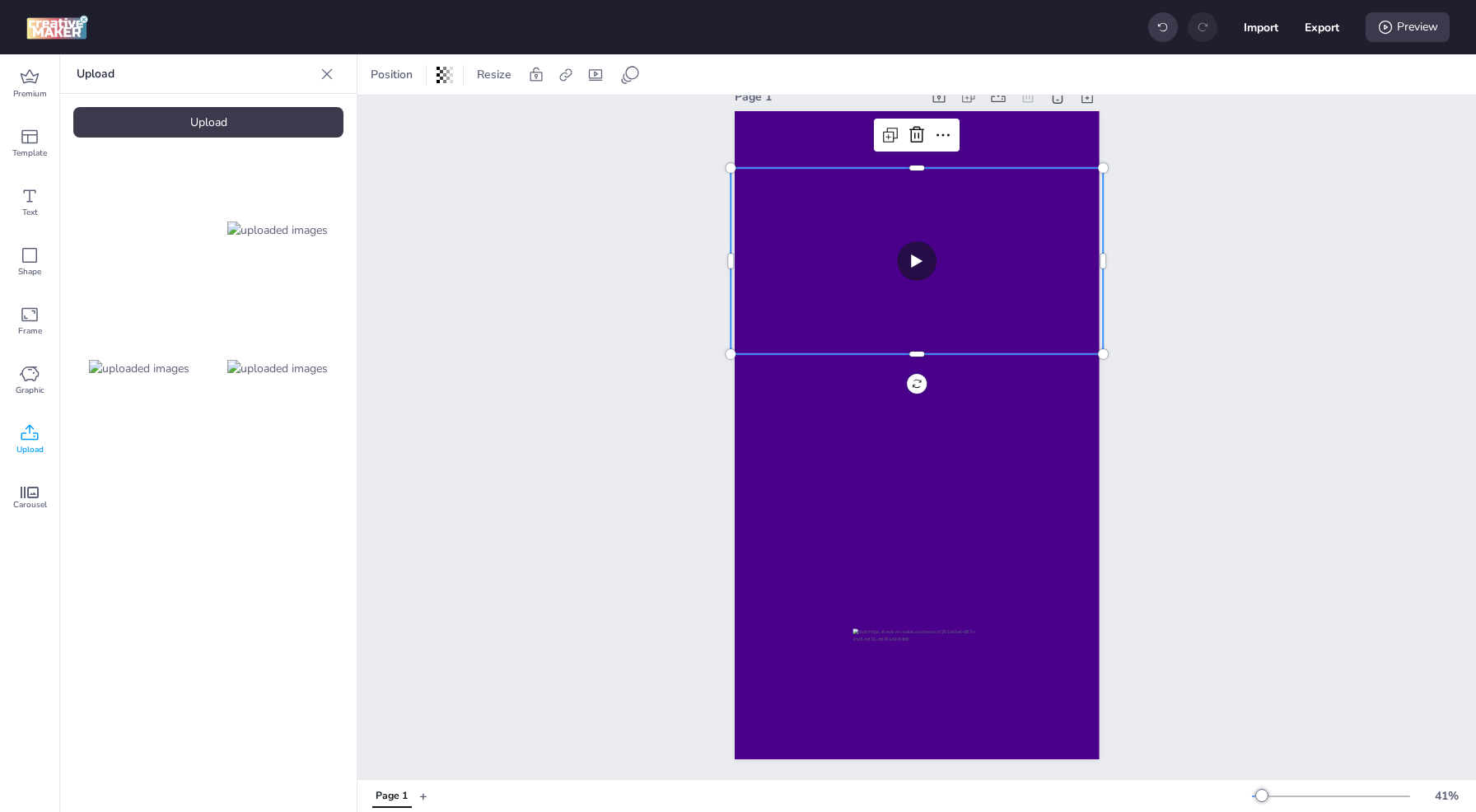
click at [953, 314] on video at bounding box center [916, 261] width 372 height 186
click at [910, 350] on div at bounding box center [916, 356] width 372 height 13
click at [1262, 443] on div "Page 1" at bounding box center [916, 422] width 1119 height 714
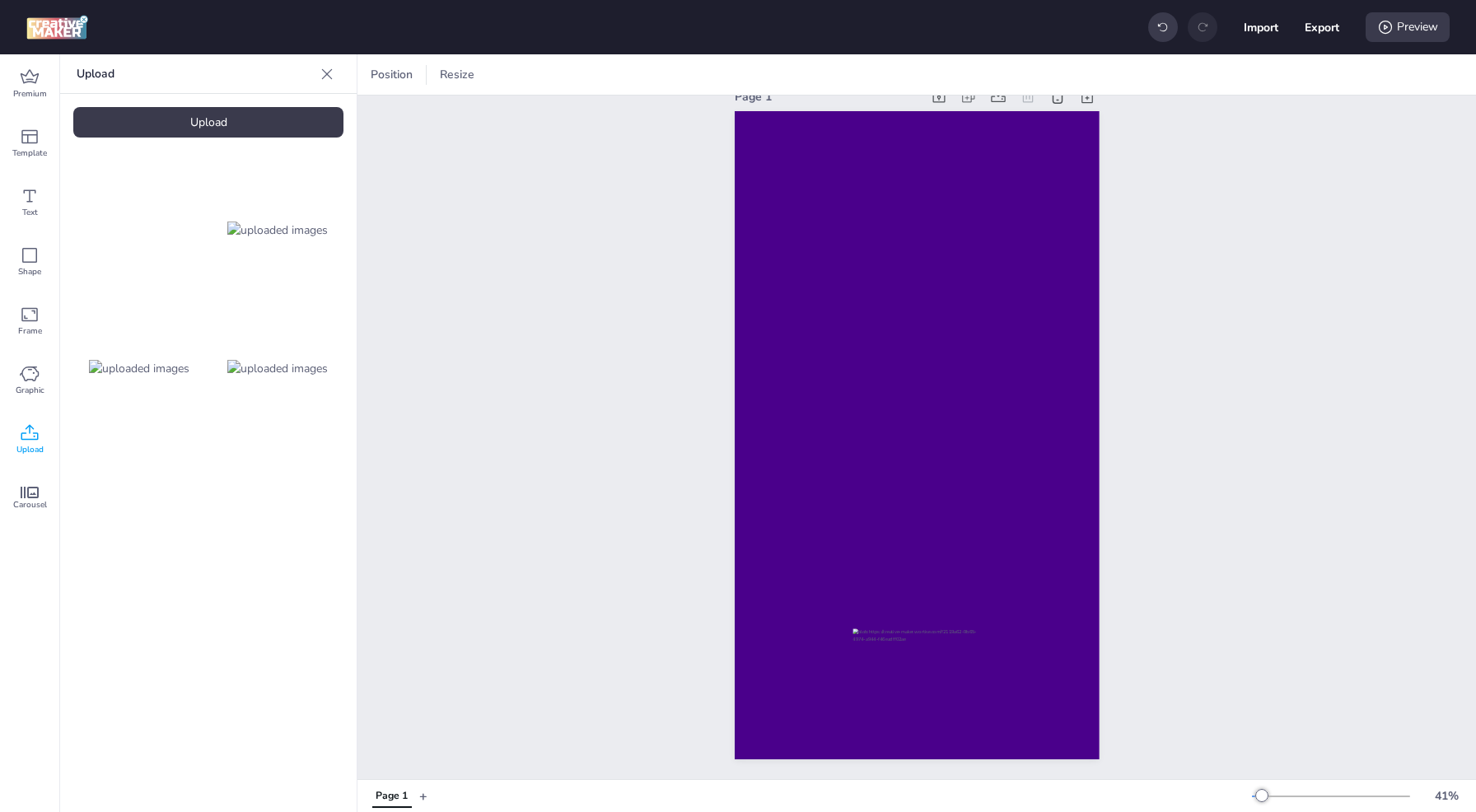
click at [119, 221] on video at bounding box center [139, 229] width 132 height 66
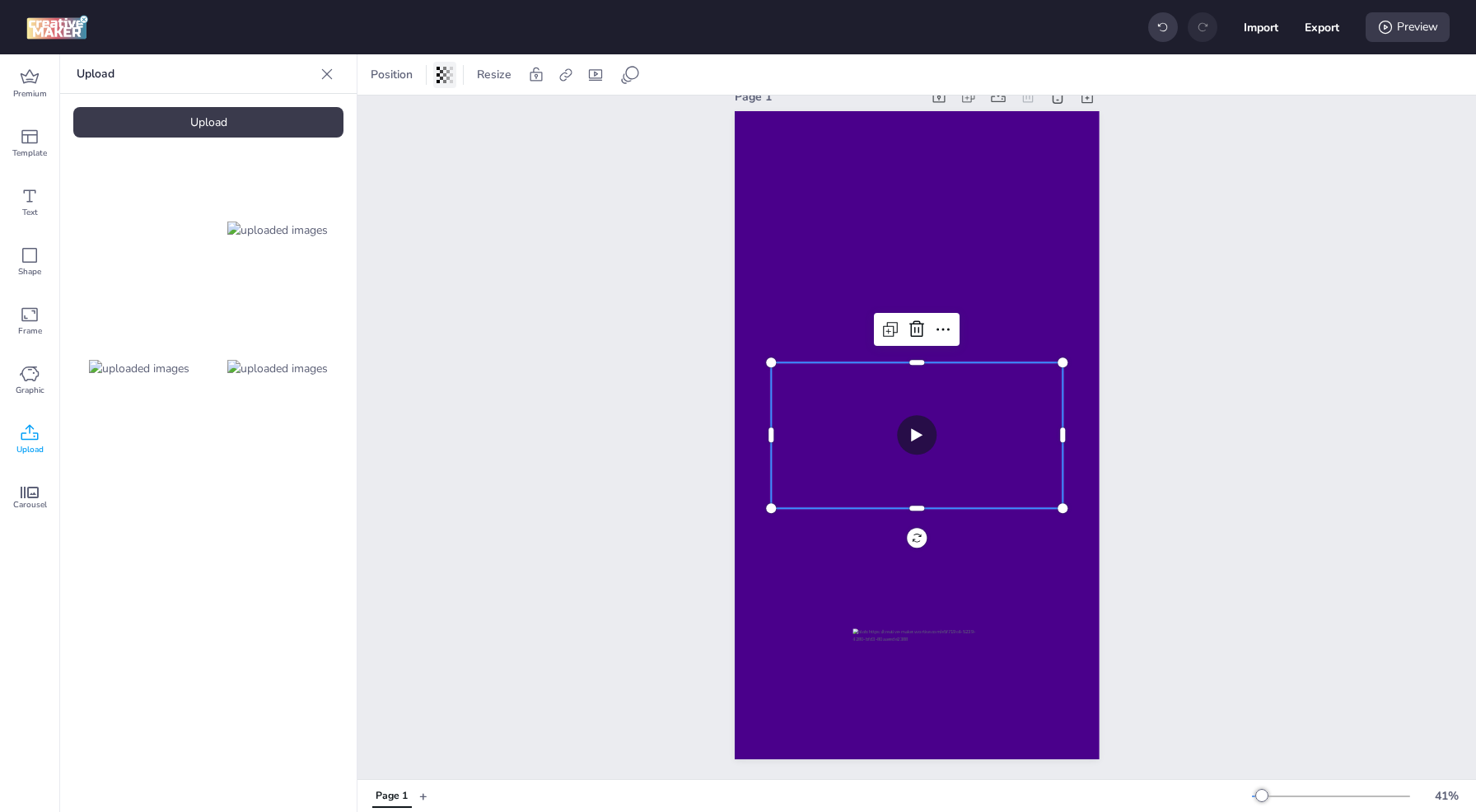
click at [446, 76] on icon at bounding box center [448, 75] width 3 height 10
type input "39"
drag, startPoint x: 439, startPoint y: 143, endPoint x: 372, endPoint y: 144, distance: 67.0
click at [372, 144] on div at bounding box center [372, 140] width 13 height 13
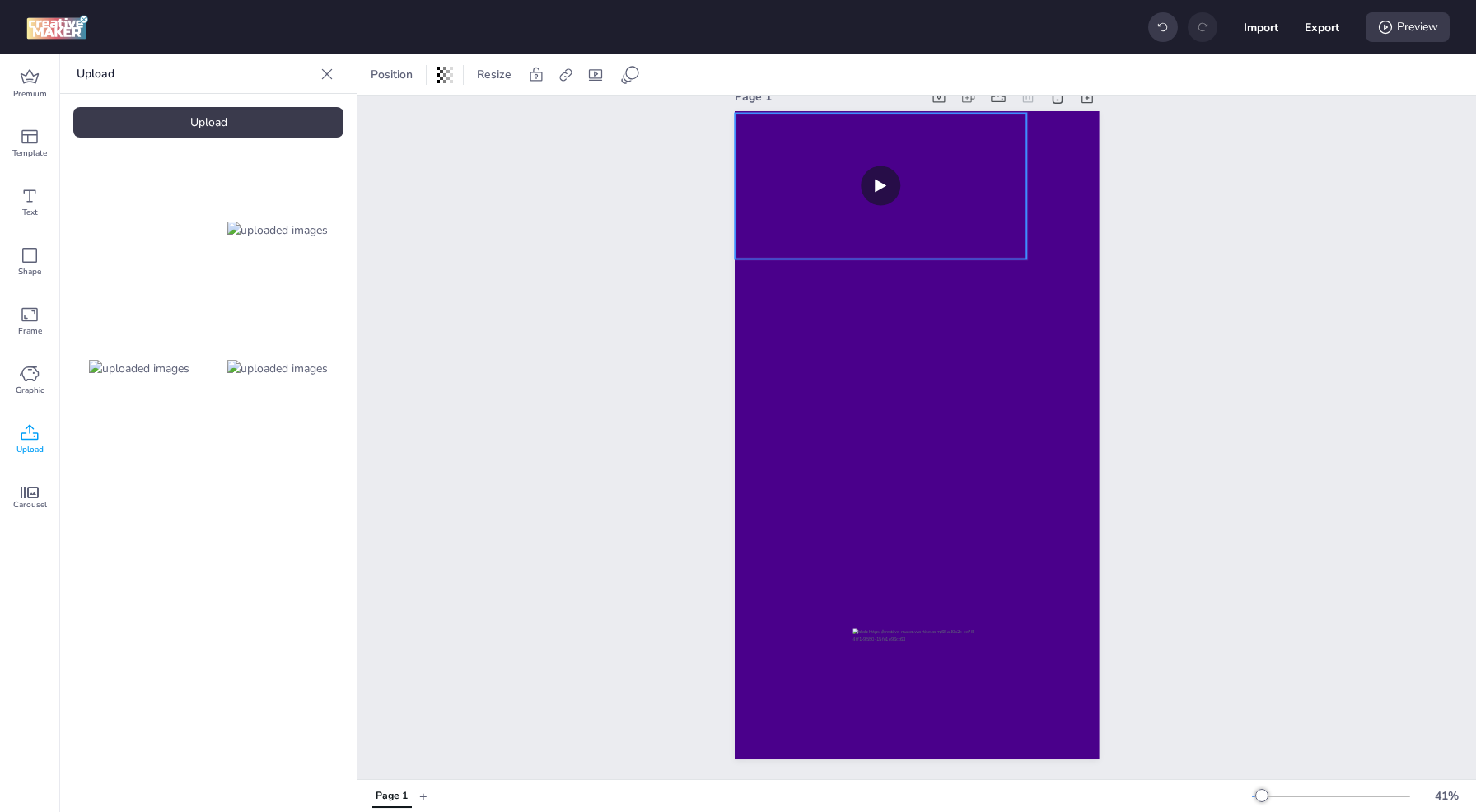
drag, startPoint x: 842, startPoint y: 382, endPoint x: 806, endPoint y: 135, distance: 249.6
click at [806, 135] on video at bounding box center [880, 186] width 292 height 145
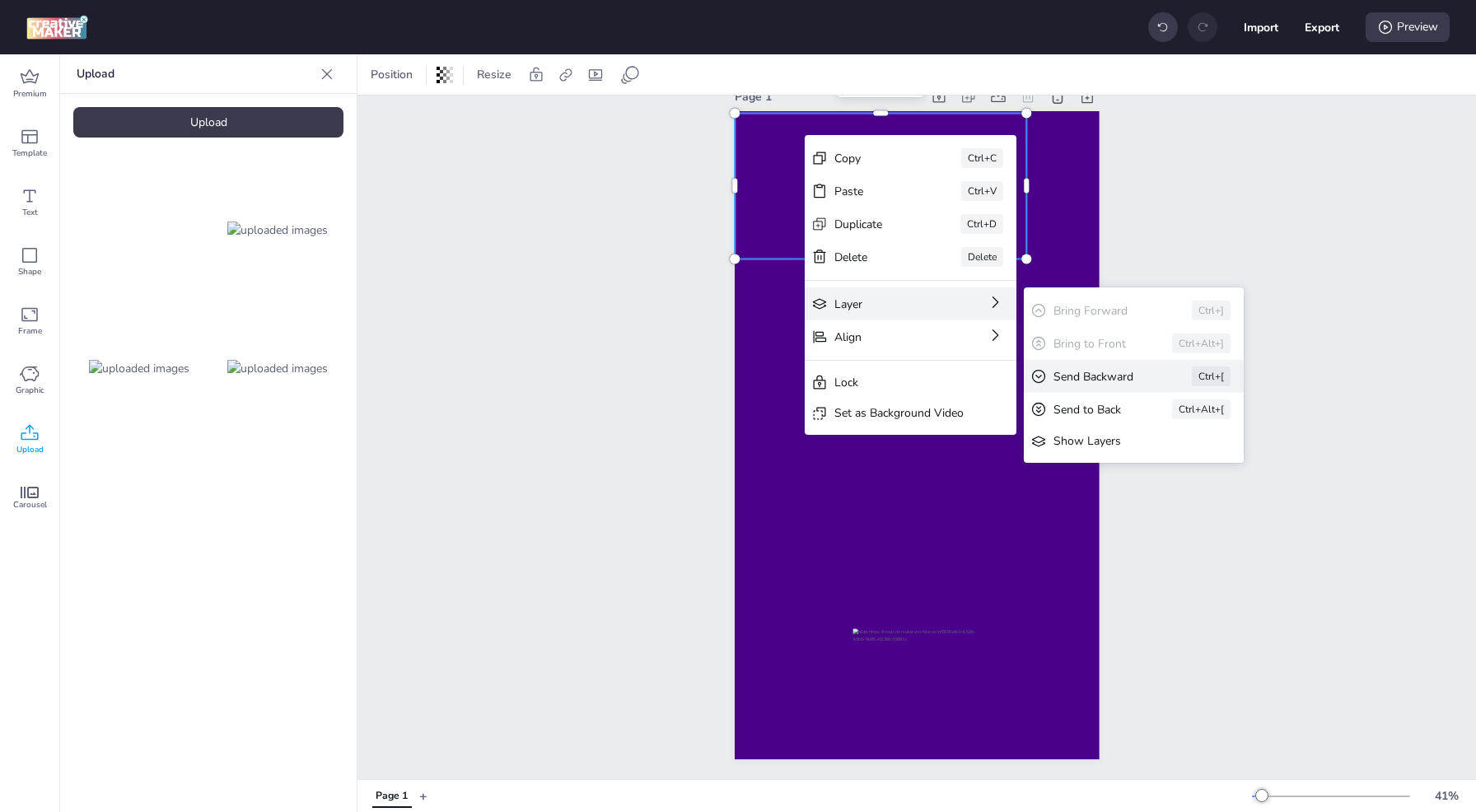
click at [1109, 377] on div "Send Backward" at bounding box center [1099, 377] width 92 height 18
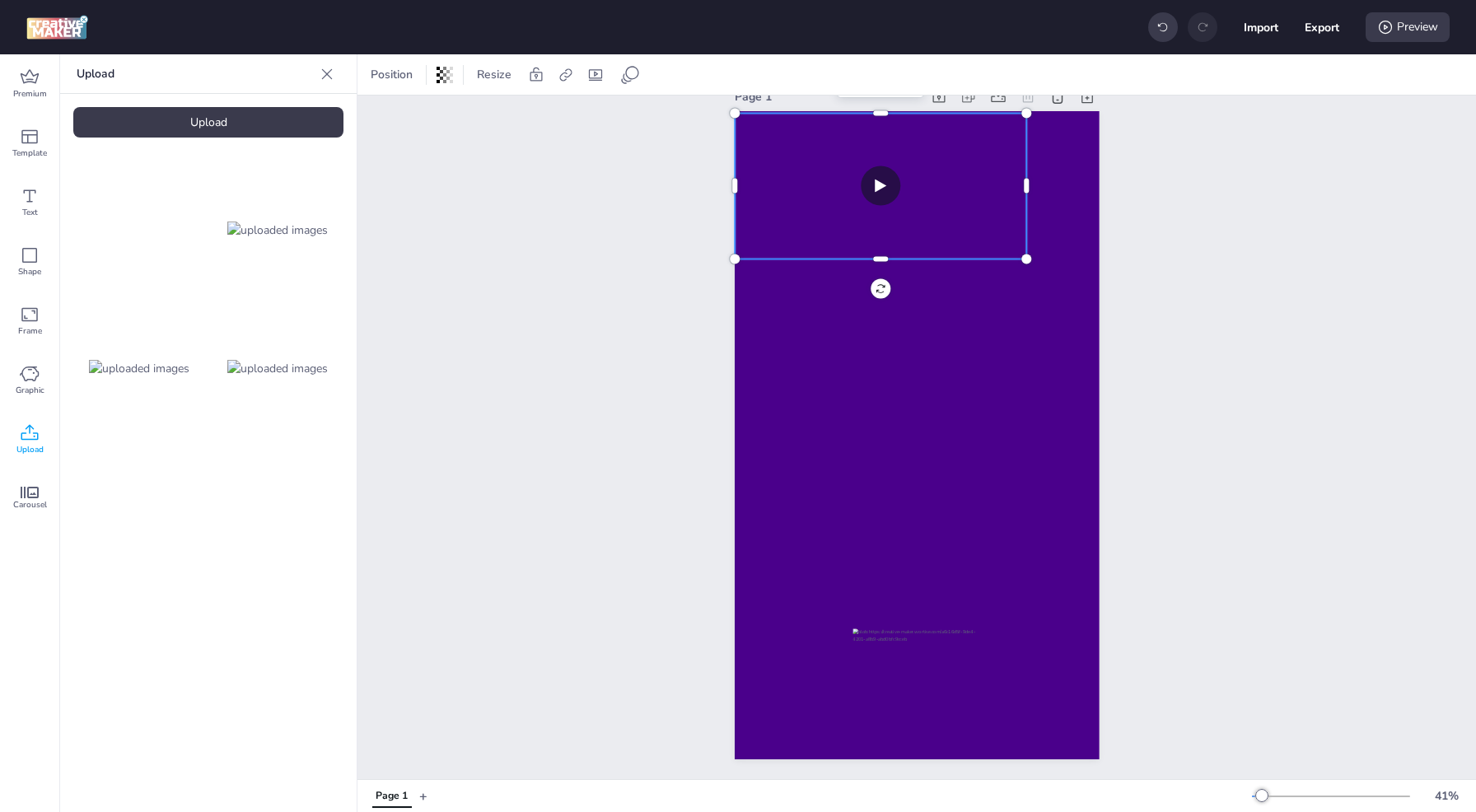
click at [921, 137] on video at bounding box center [880, 186] width 292 height 145
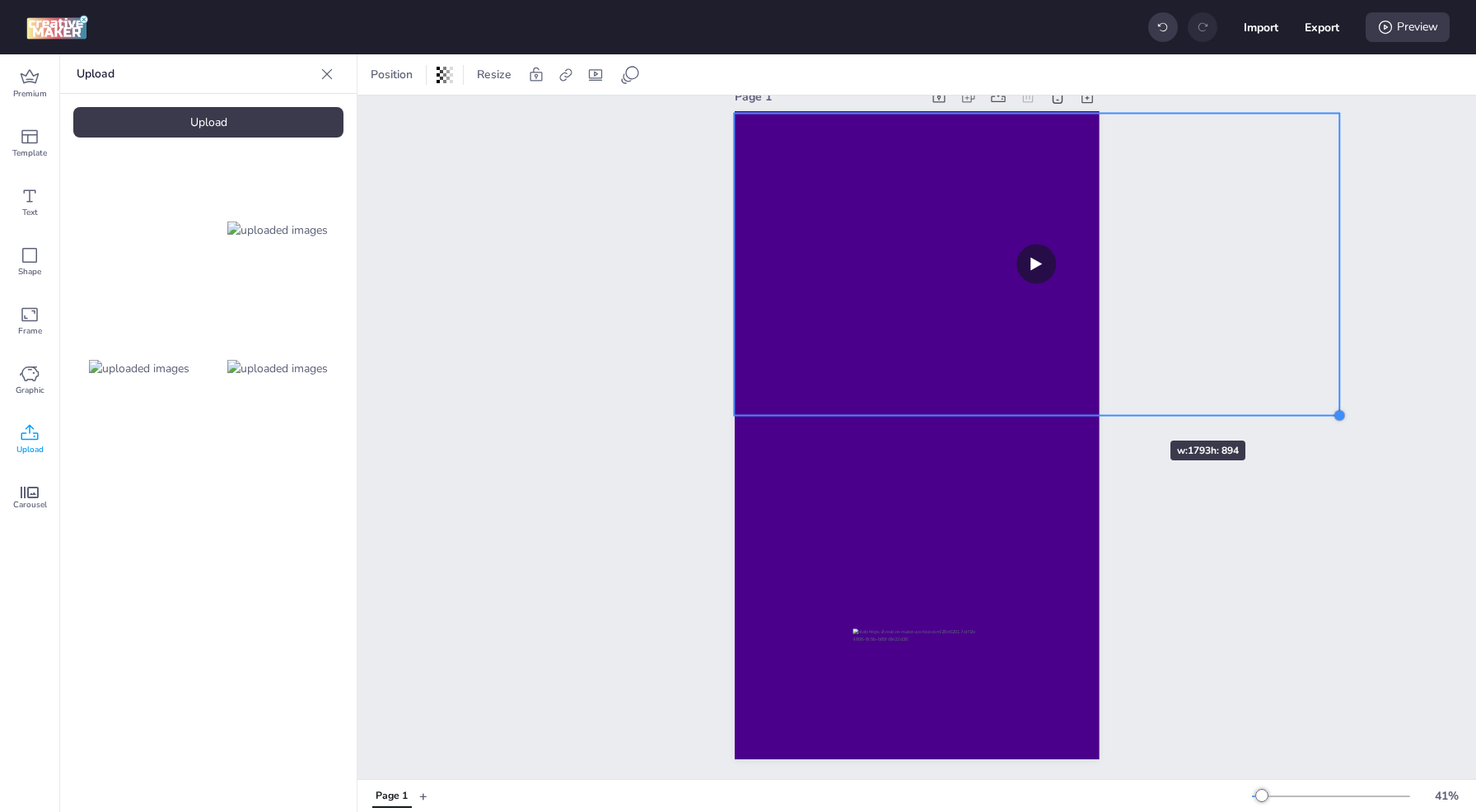
drag, startPoint x: 1020, startPoint y: 255, endPoint x: 1121, endPoint y: 411, distance: 185.8
click at [1121, 411] on div "Page 1" at bounding box center [917, 422] width 457 height 714
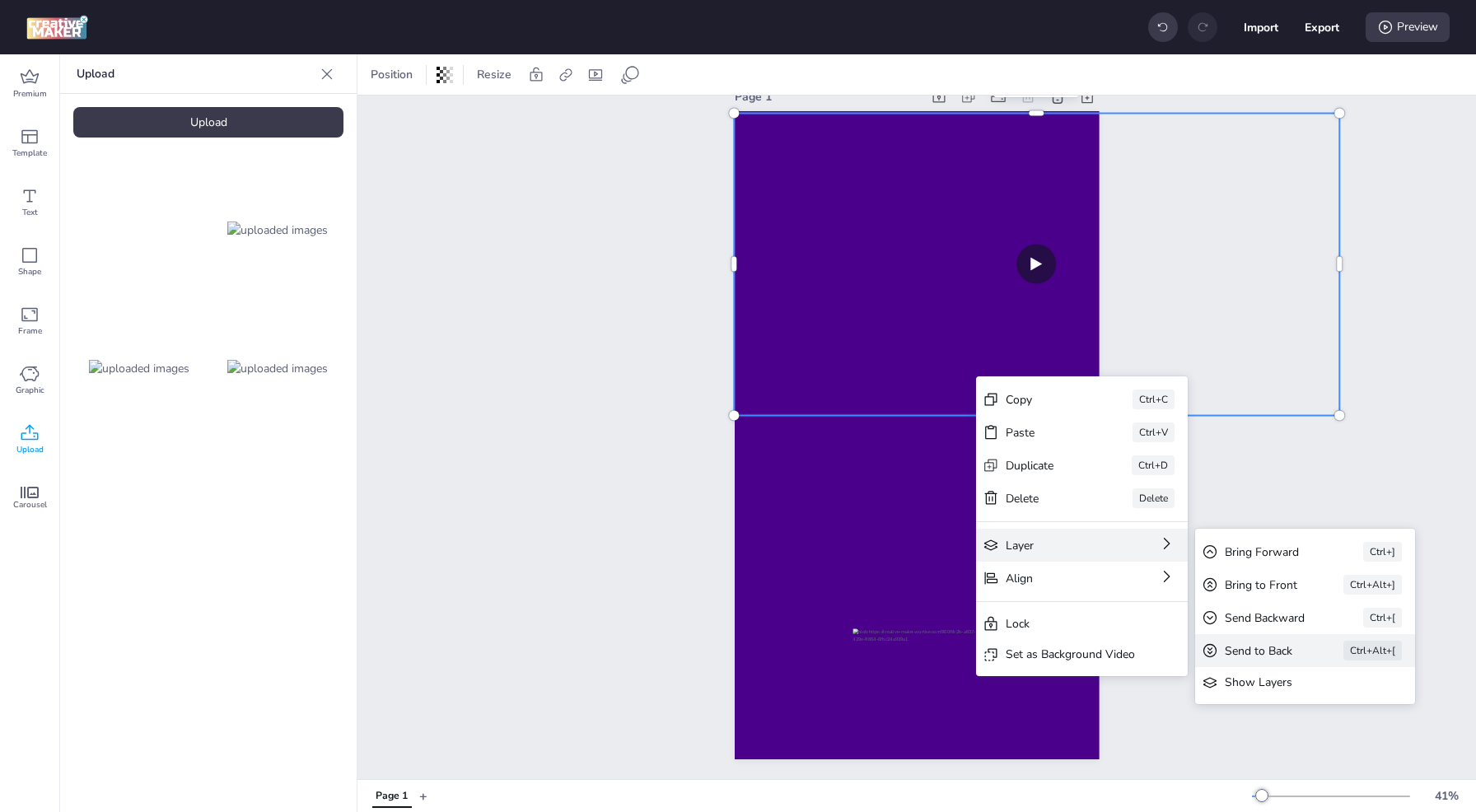
click at [1262, 653] on div "Send to Back" at bounding box center [1261, 651] width 72 height 18
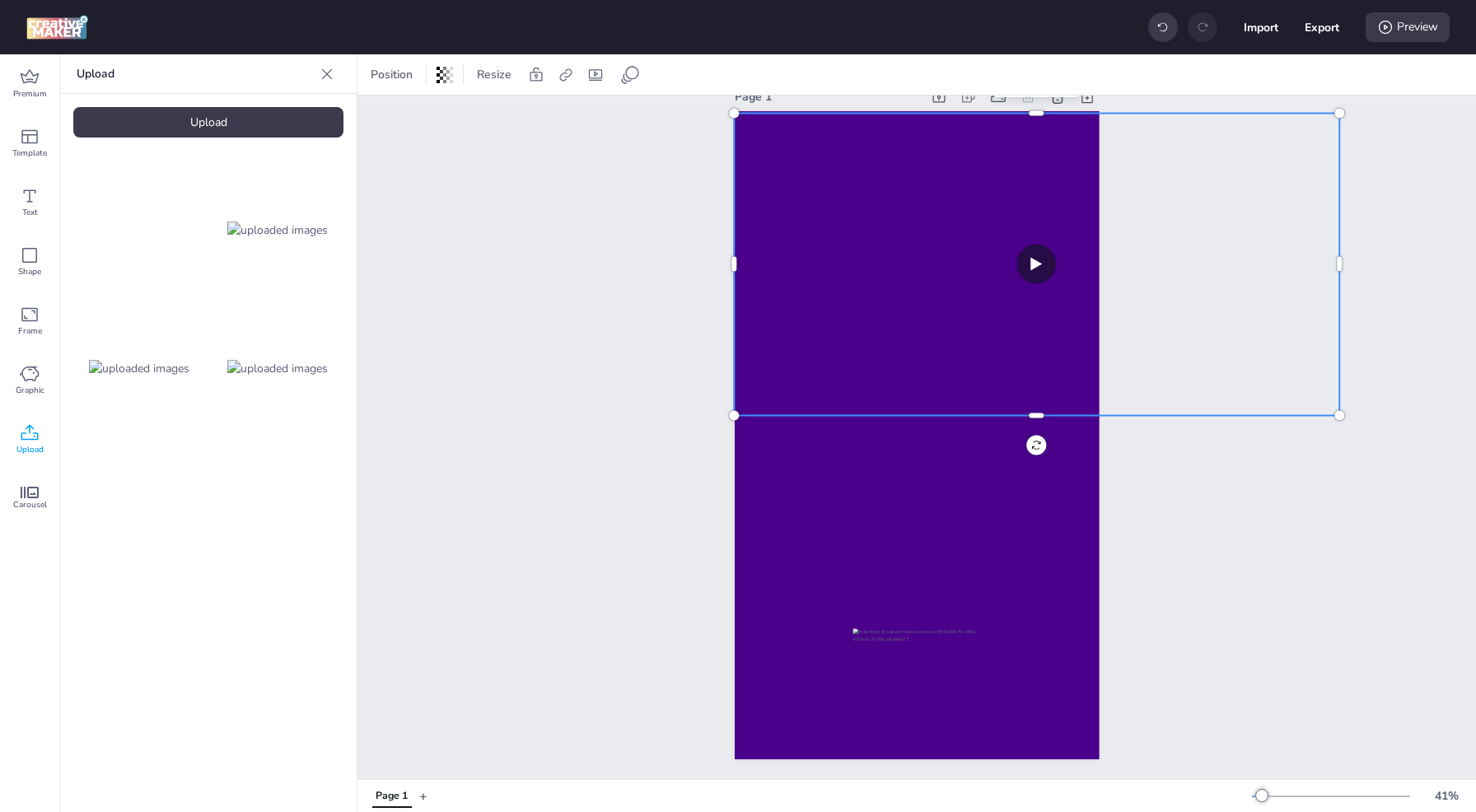
click at [1173, 469] on div "Page 1" at bounding box center [916, 422] width 1119 height 714
click at [1057, 377] on video at bounding box center [1036, 265] width 605 height 303
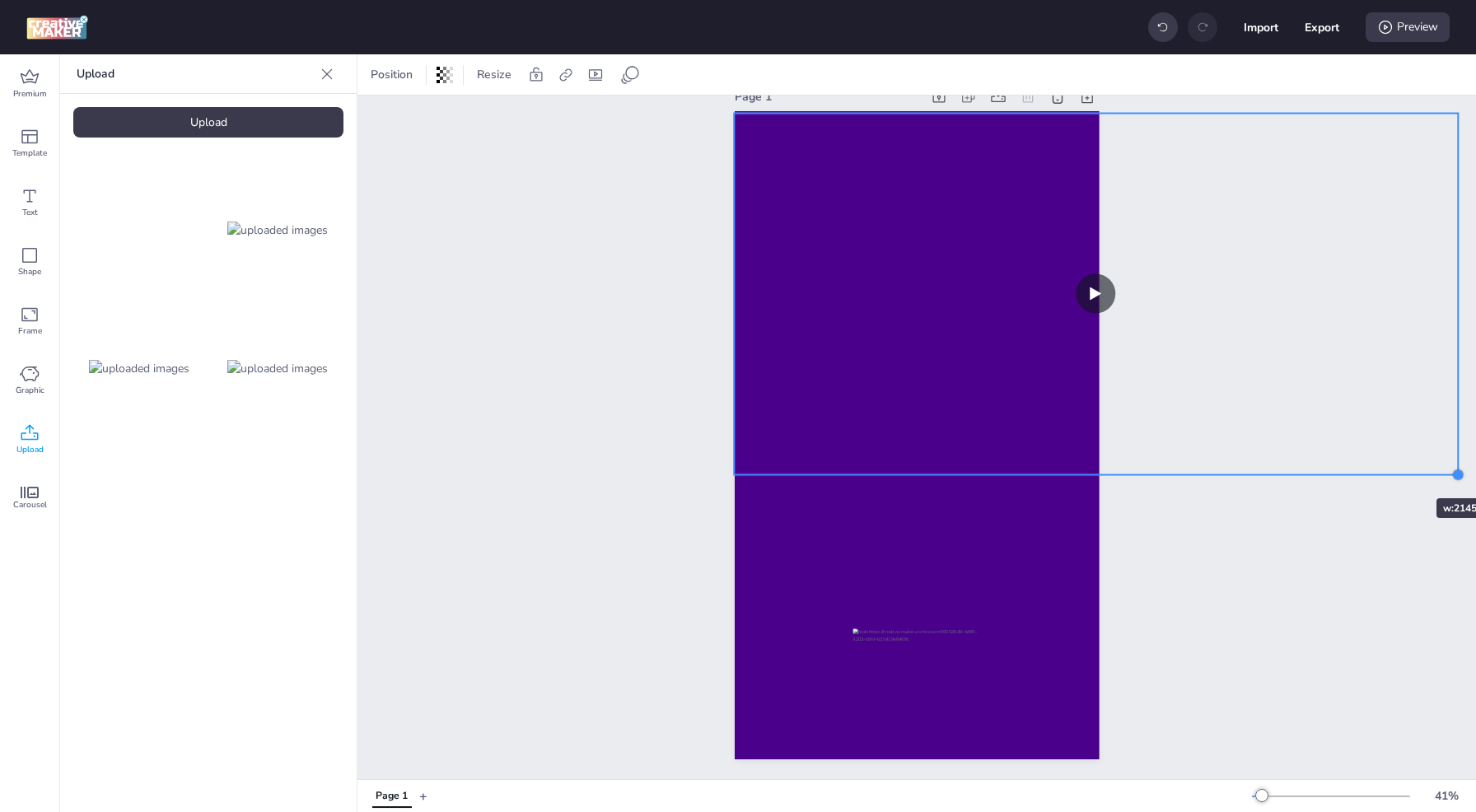
drag, startPoint x: 1331, startPoint y: 409, endPoint x: 1387, endPoint y: 469, distance: 82.1
click at [1387, 469] on div "Page 1" at bounding box center [916, 422] width 1119 height 714
click at [1259, 382] on div "Page 1" at bounding box center [916, 422] width 1119 height 714
click at [1254, 613] on div "Page 1" at bounding box center [916, 422] width 1119 height 714
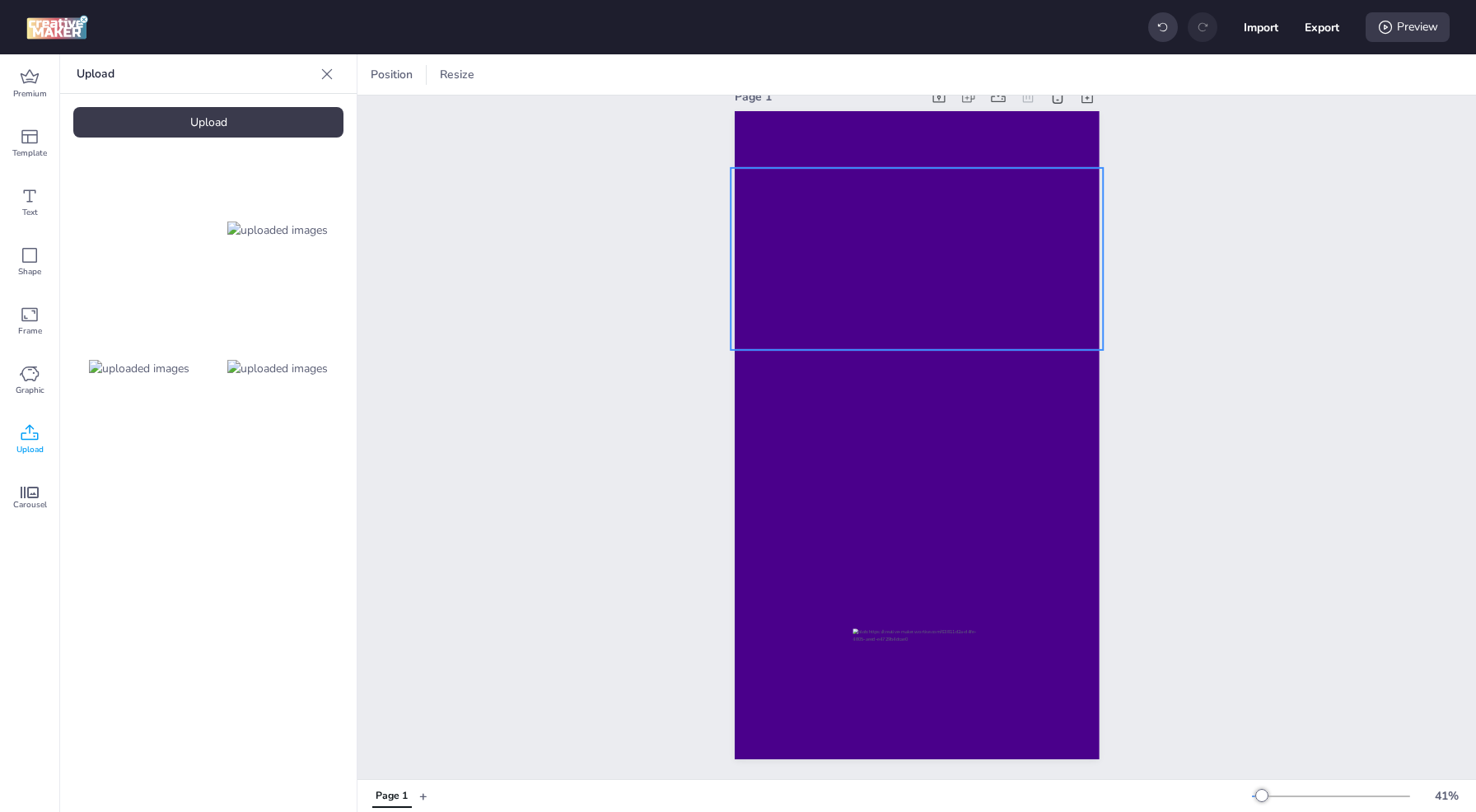
click at [896, 268] on video at bounding box center [916, 261] width 372 height 186
click at [588, 75] on icon at bounding box center [596, 75] width 17 height 17
select select "contain"
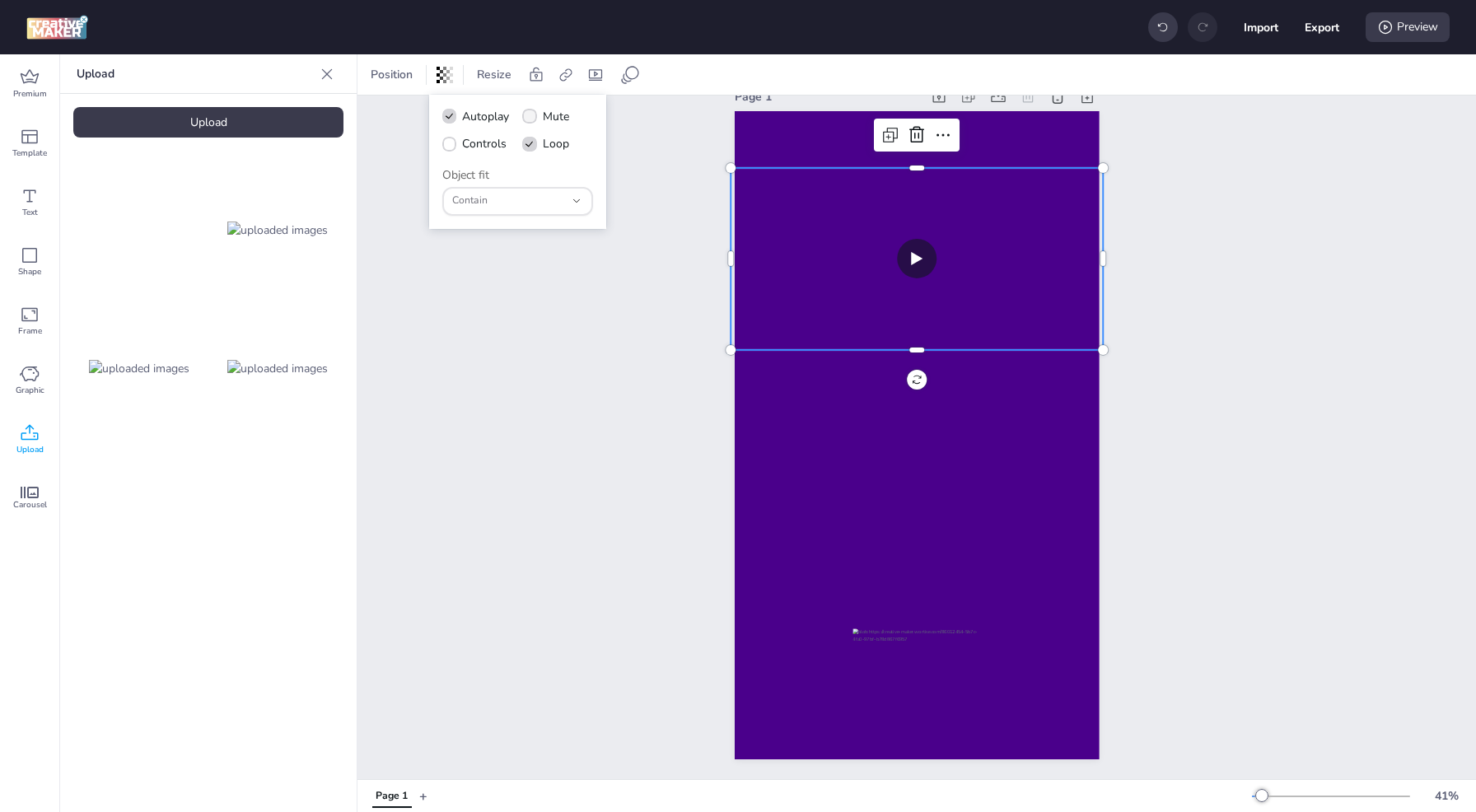
click at [529, 114] on icon at bounding box center [530, 116] width 12 height 9
click at [529, 118] on input "Mute" at bounding box center [526, 123] width 11 height 11
checkbox input "true"
click at [450, 143] on icon at bounding box center [450, 145] width 12 height 9
click at [450, 145] on input "Controls" at bounding box center [446, 150] width 11 height 11
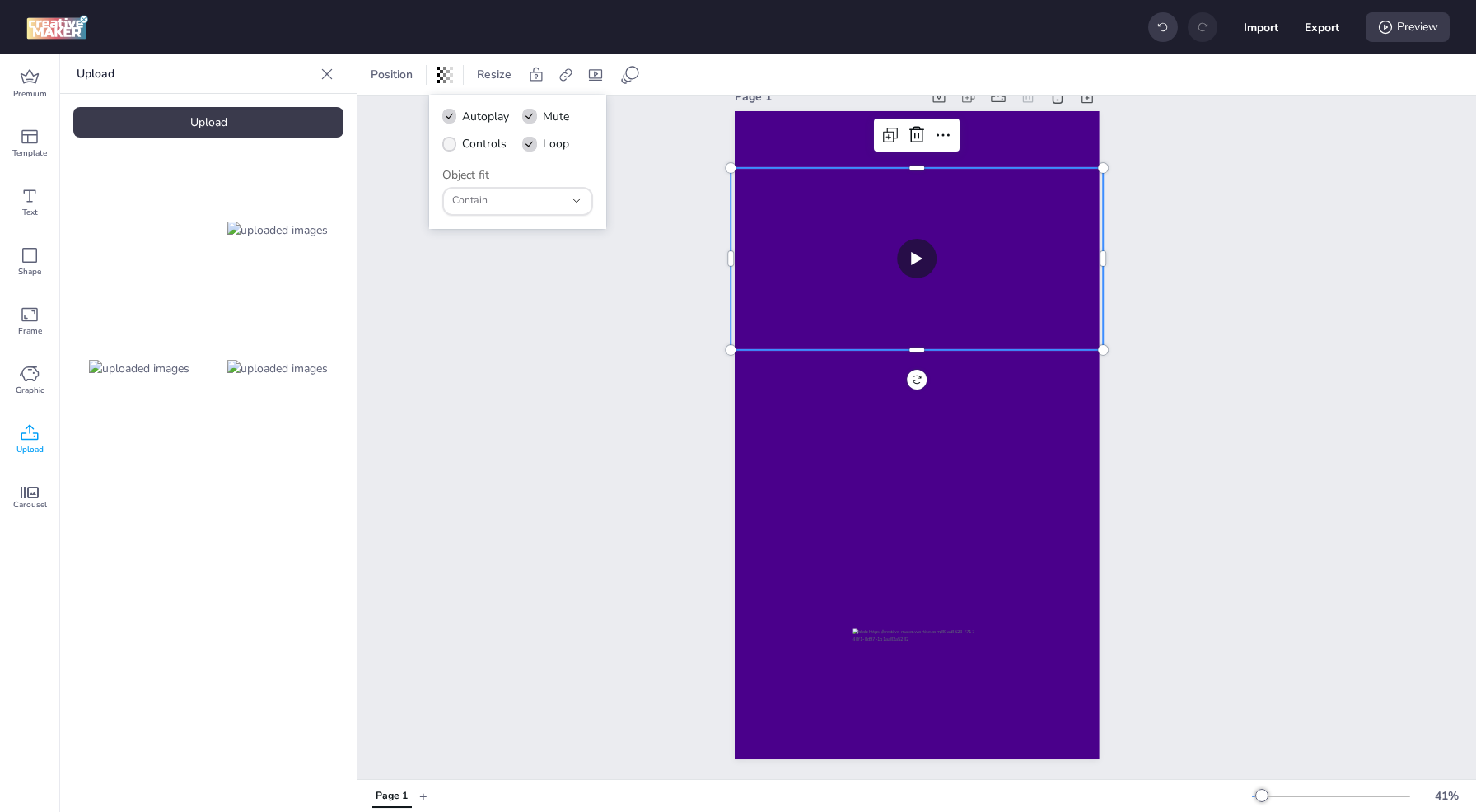
checkbox input "true"
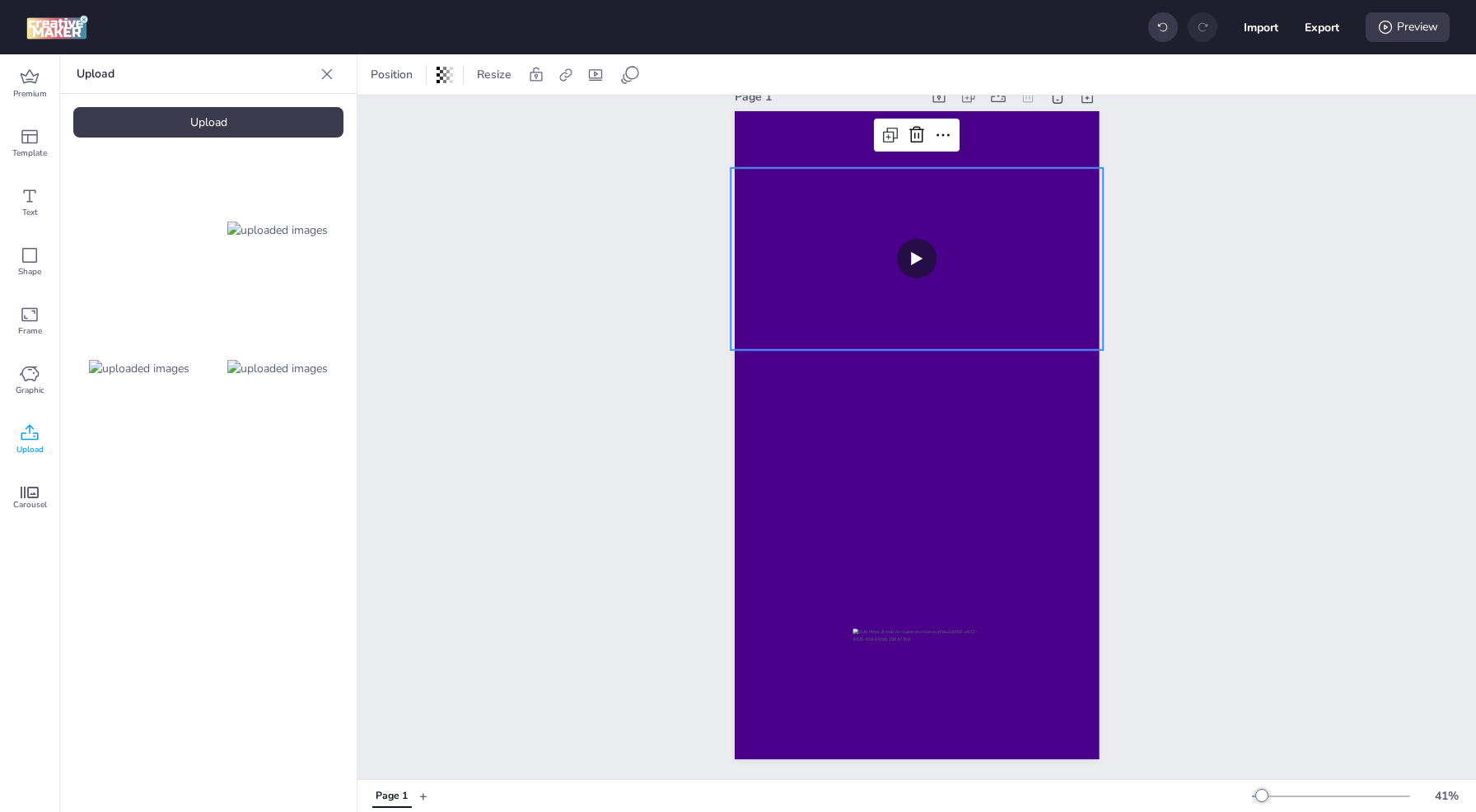
click at [628, 291] on div "Page 1" at bounding box center [916, 422] width 1119 height 714
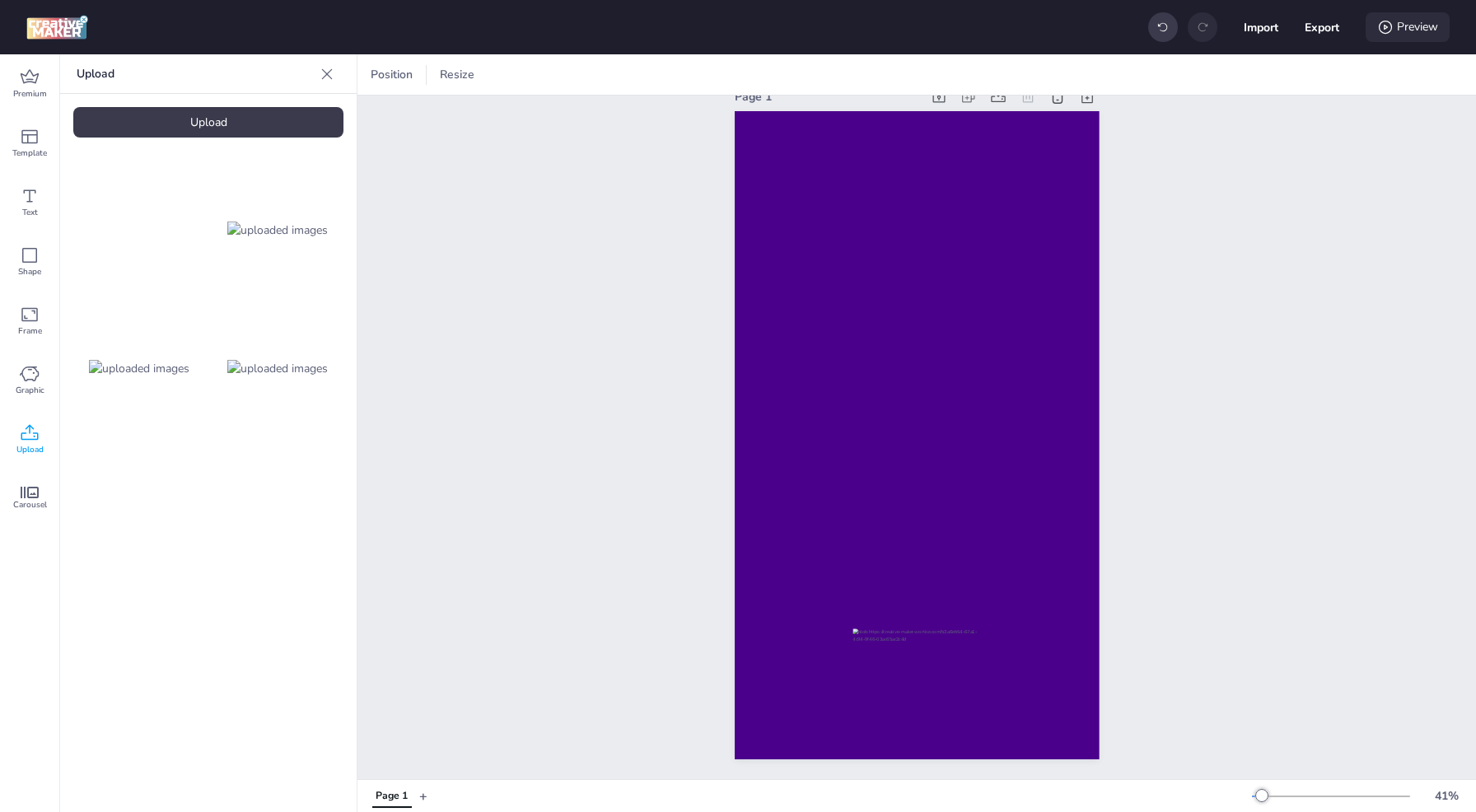
click at [1407, 20] on div "Preview" at bounding box center [1408, 27] width 84 height 29
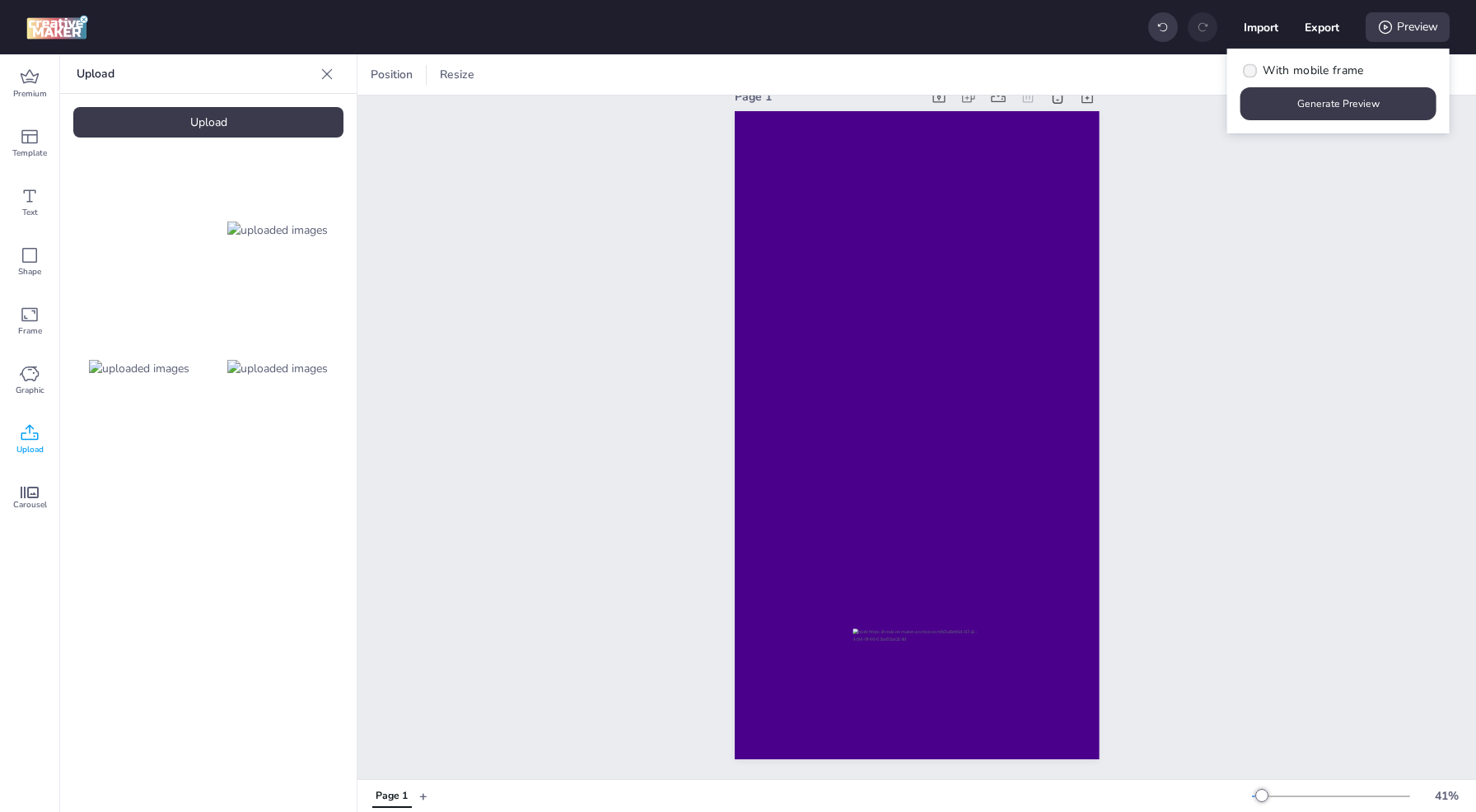
click at [1334, 61] on span "With mobile frame" at bounding box center [1313, 70] width 101 height 18
click at [1252, 71] on input "With mobile frame" at bounding box center [1247, 76] width 11 height 11
checkbox input "true"
click at [1336, 103] on button "Generate Preview" at bounding box center [1338, 103] width 196 height 33
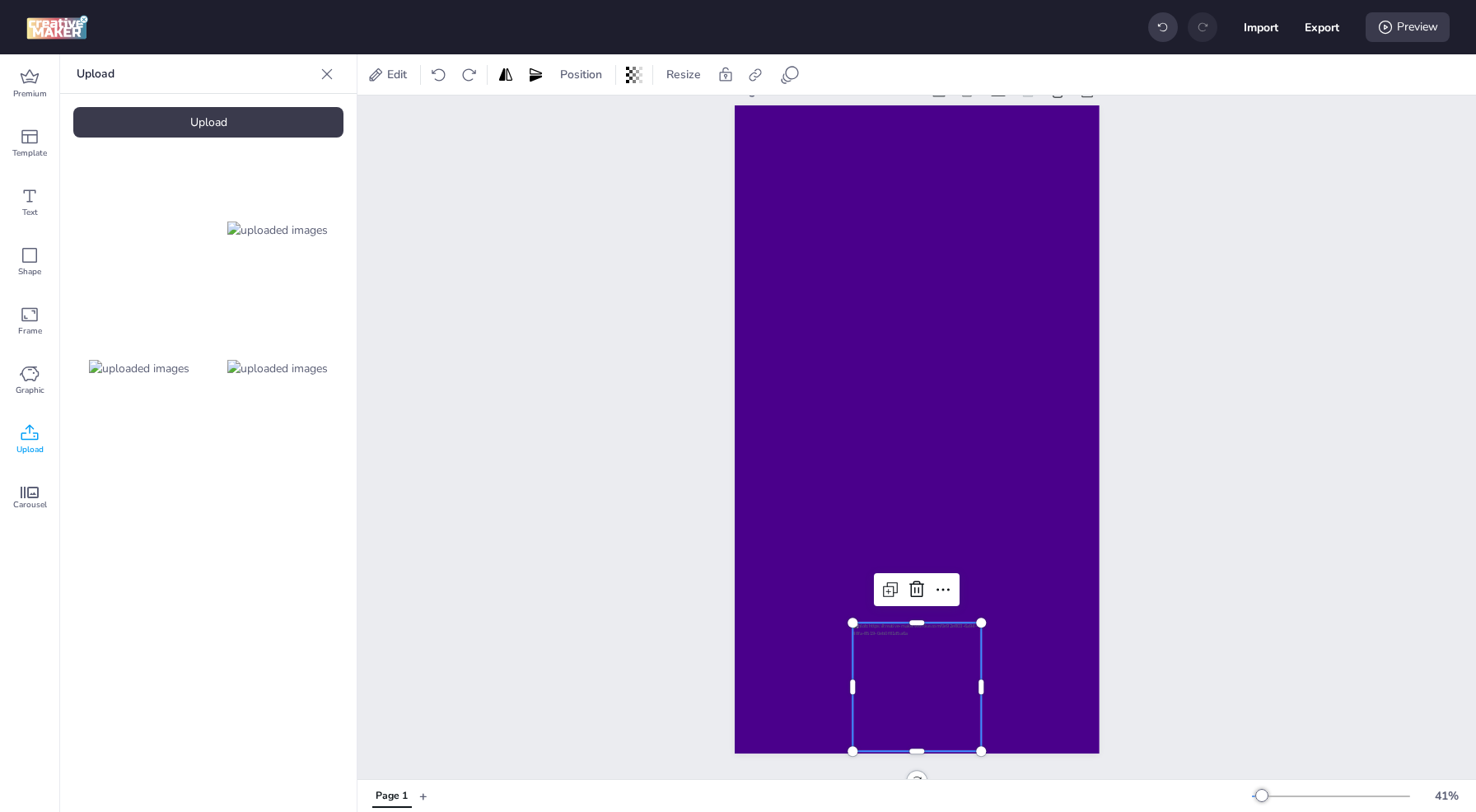
click at [915, 663] on div at bounding box center [916, 687] width 129 height 129
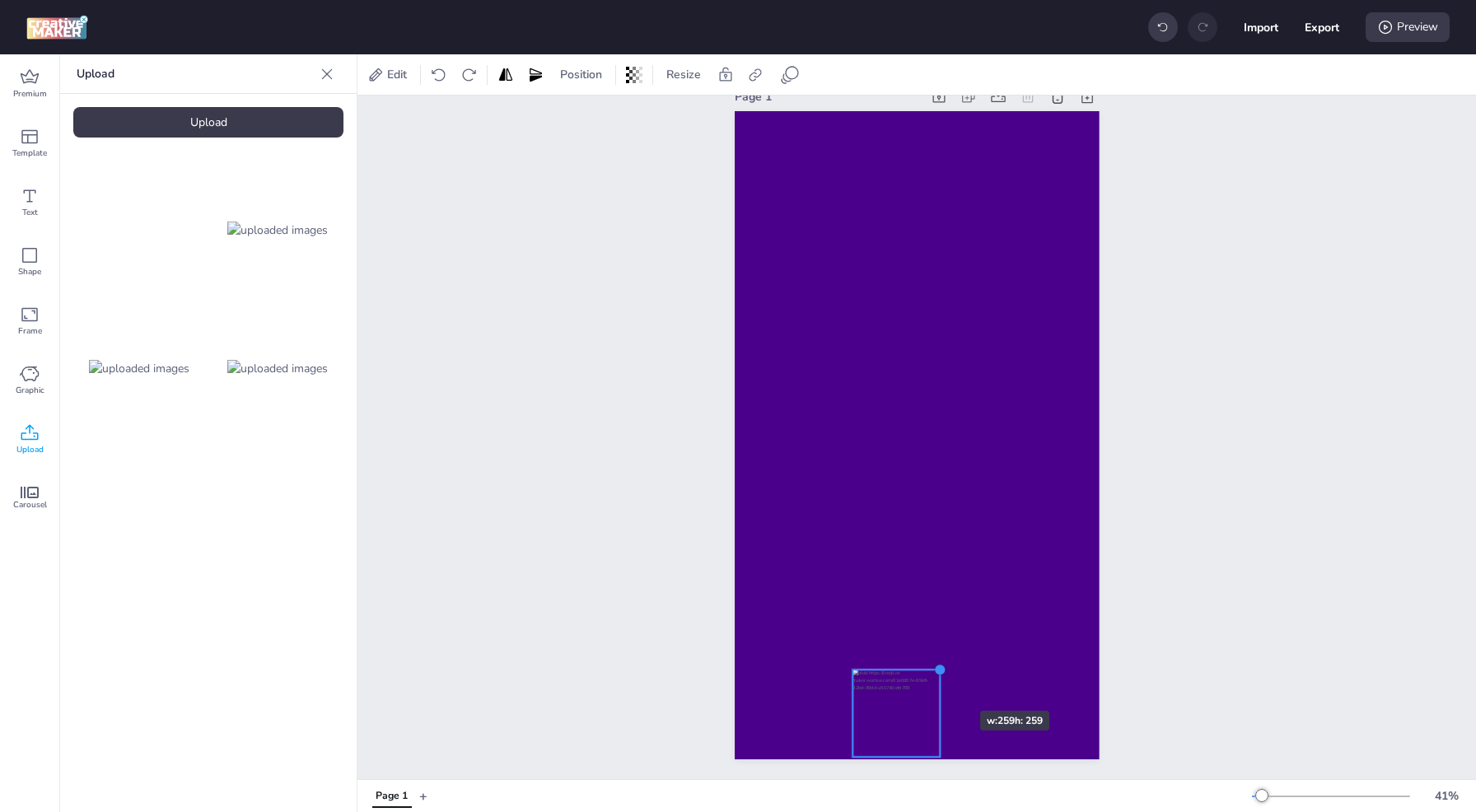
drag, startPoint x: 972, startPoint y: 624, endPoint x: 930, endPoint y: 681, distance: 70.8
click at [930, 681] on div at bounding box center [917, 435] width 365 height 648
drag, startPoint x: 894, startPoint y: 699, endPoint x: 917, endPoint y: 699, distance: 23.0
click at [917, 699] on div at bounding box center [917, 714] width 87 height 87
click at [1167, 393] on div "Page 1" at bounding box center [916, 422] width 1119 height 714
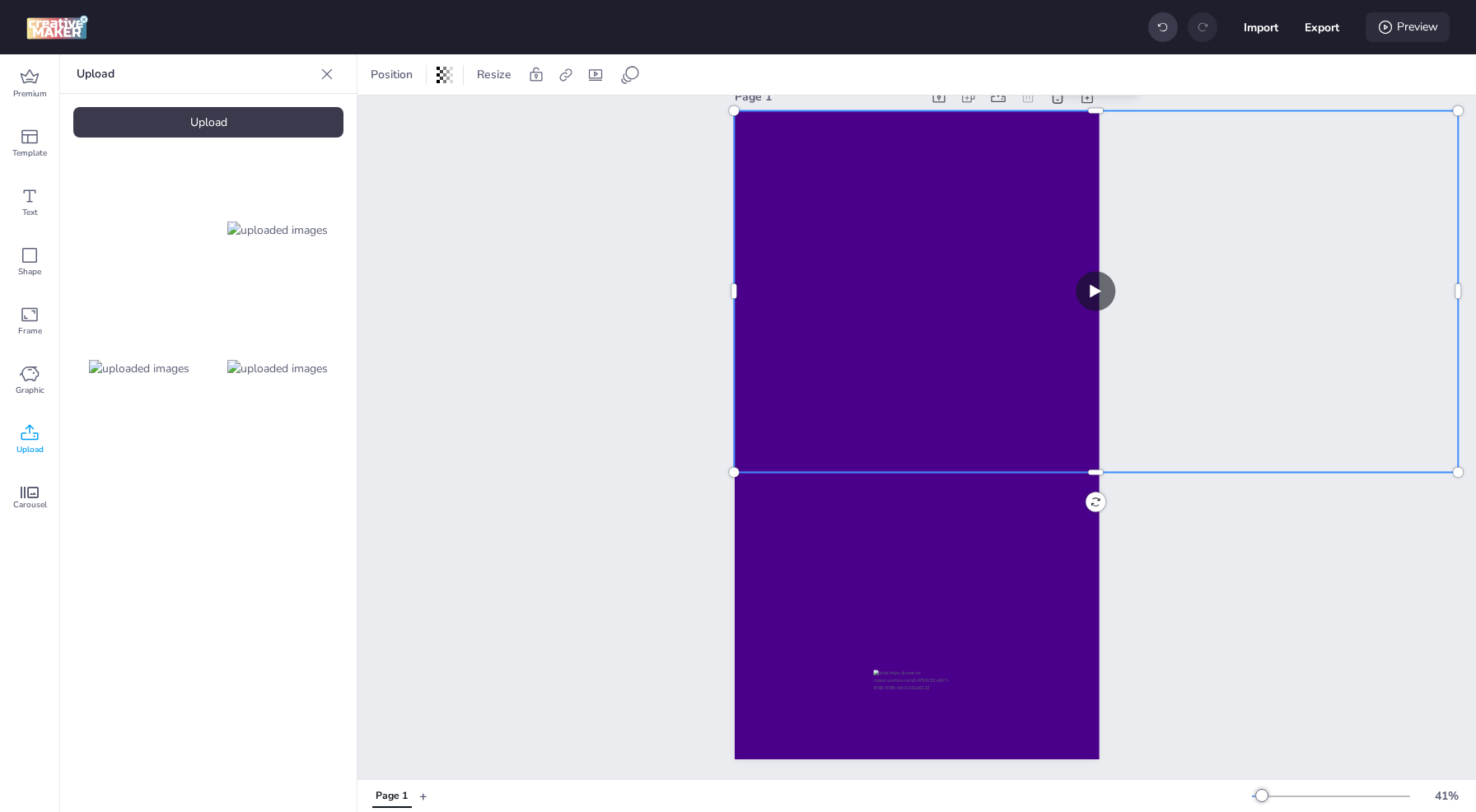
click at [1405, 30] on div "Preview" at bounding box center [1408, 27] width 84 height 29
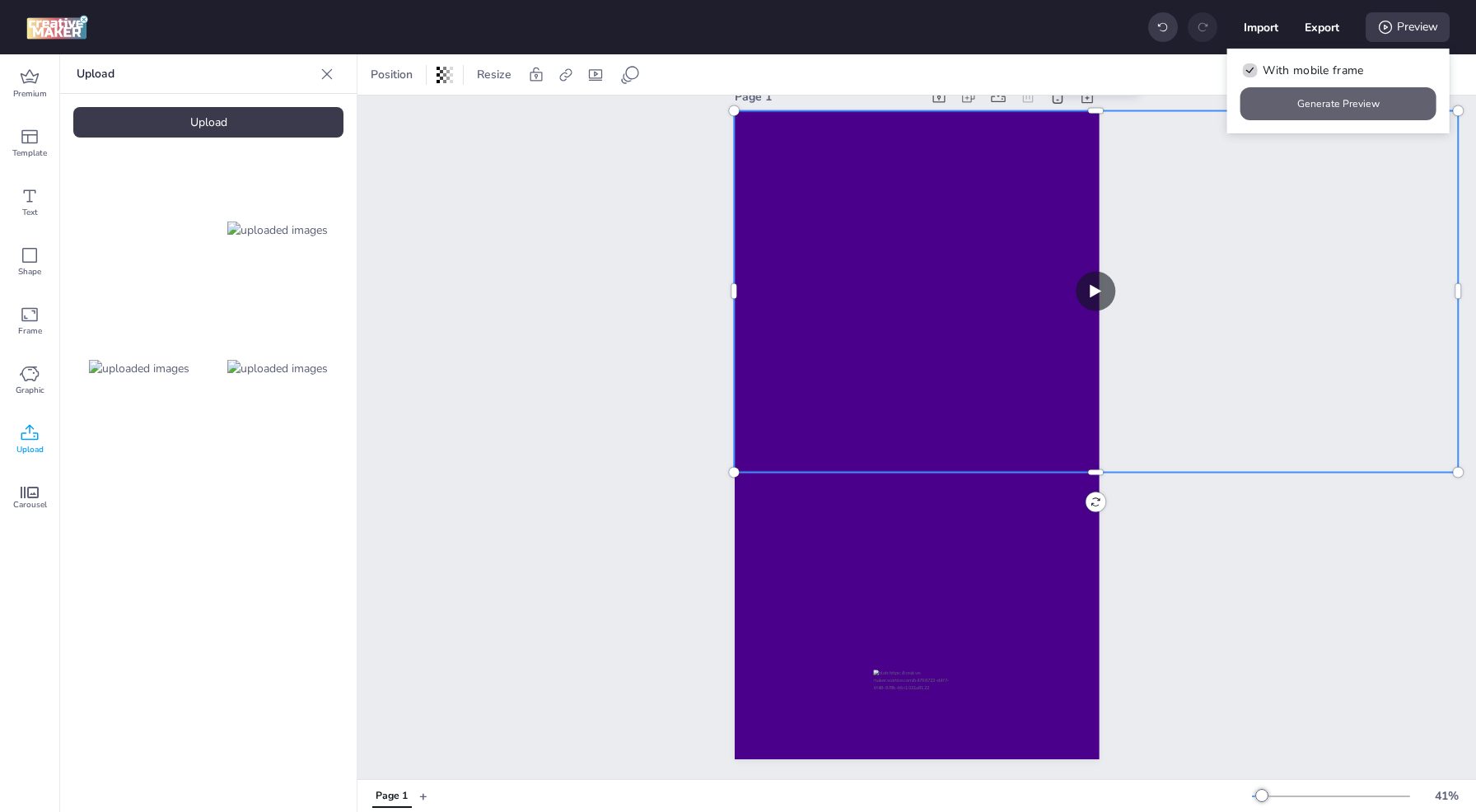
click at [1350, 109] on button "Generate Preview" at bounding box center [1338, 103] width 196 height 33
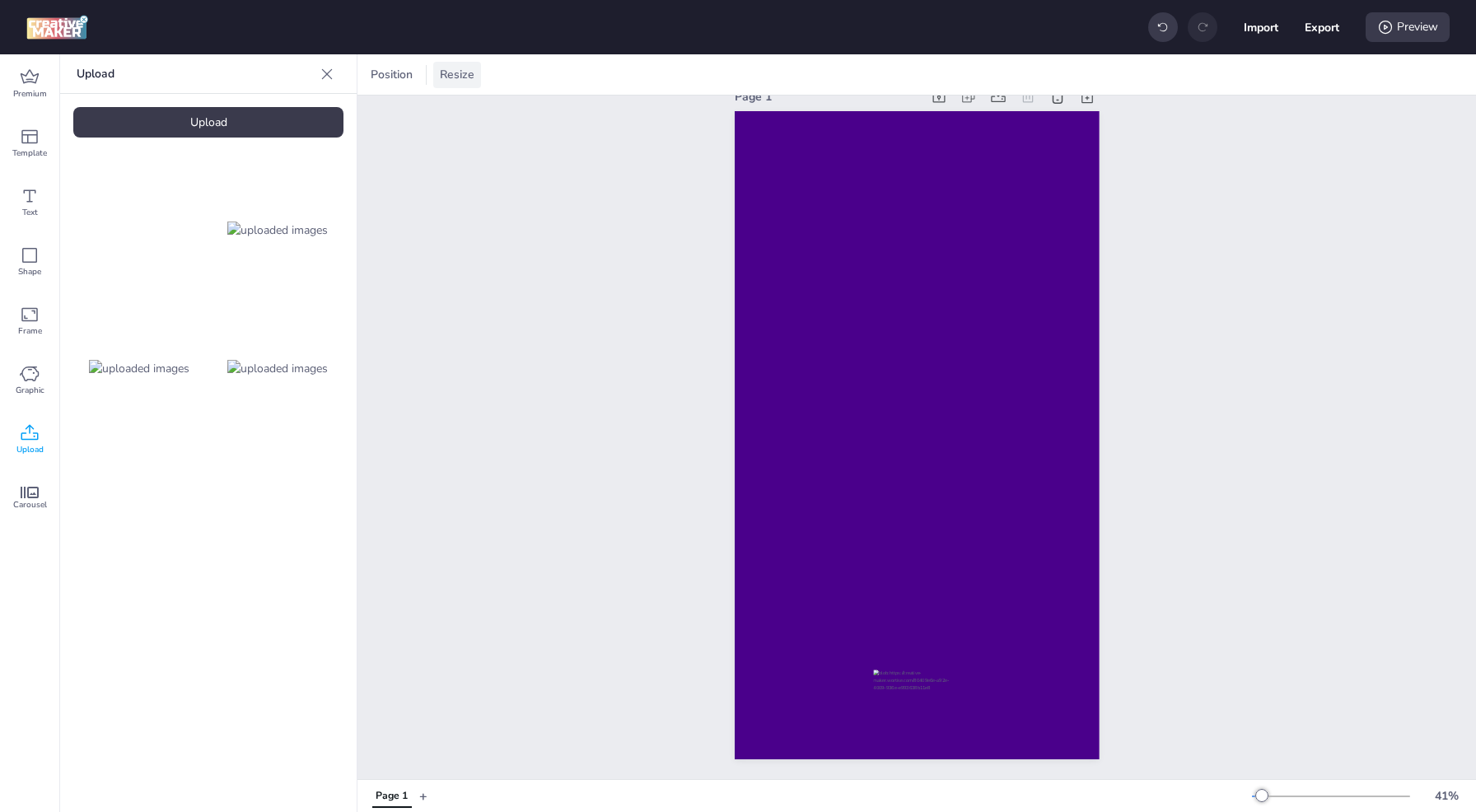
click at [451, 76] on span "Resize" at bounding box center [456, 74] width 41 height 18
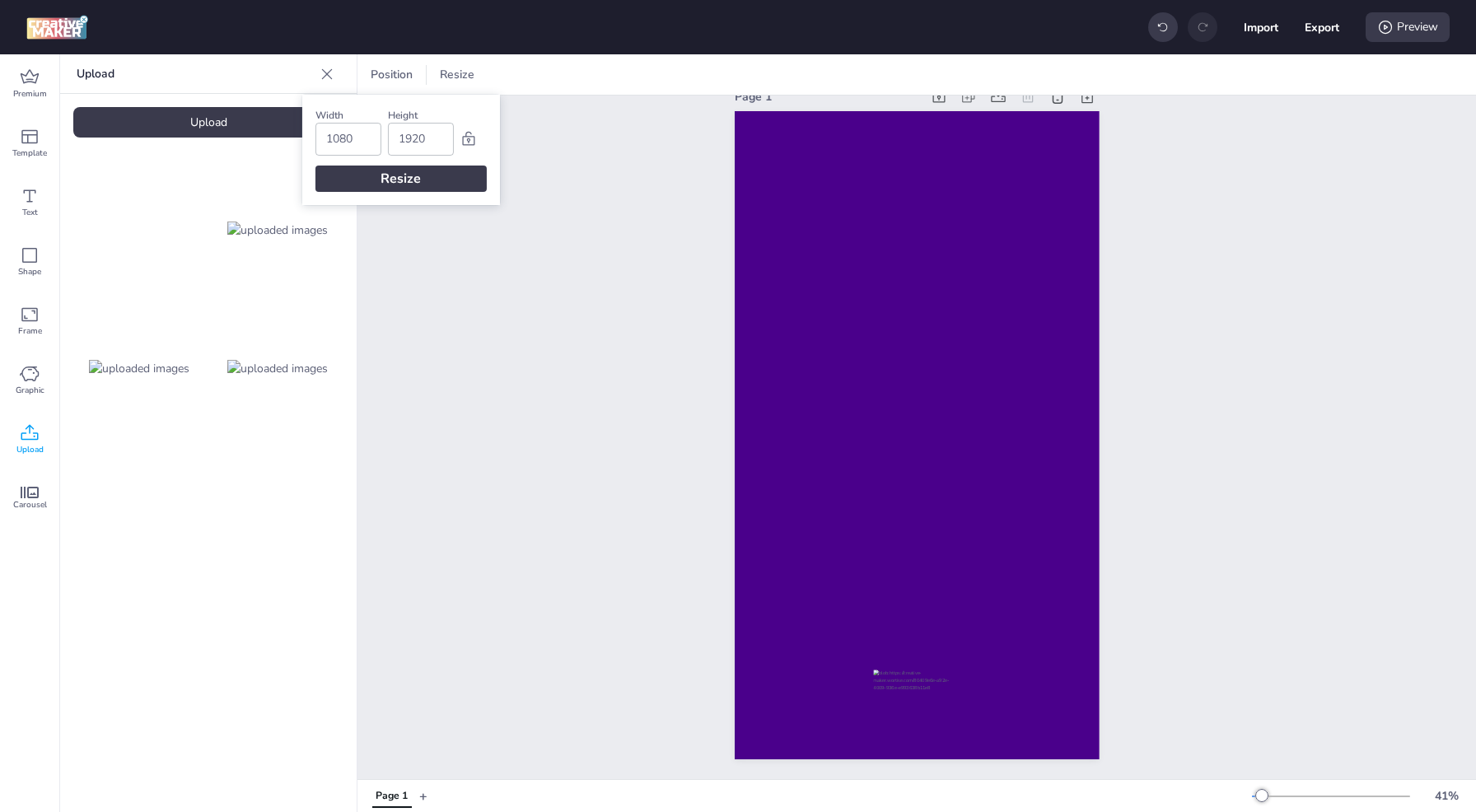
click at [359, 140] on input "1080" at bounding box center [348, 139] width 45 height 31
type input "320"
click at [431, 132] on input "1920" at bounding box center [420, 139] width 45 height 31
click at [430, 132] on input "1920" at bounding box center [420, 139] width 45 height 31
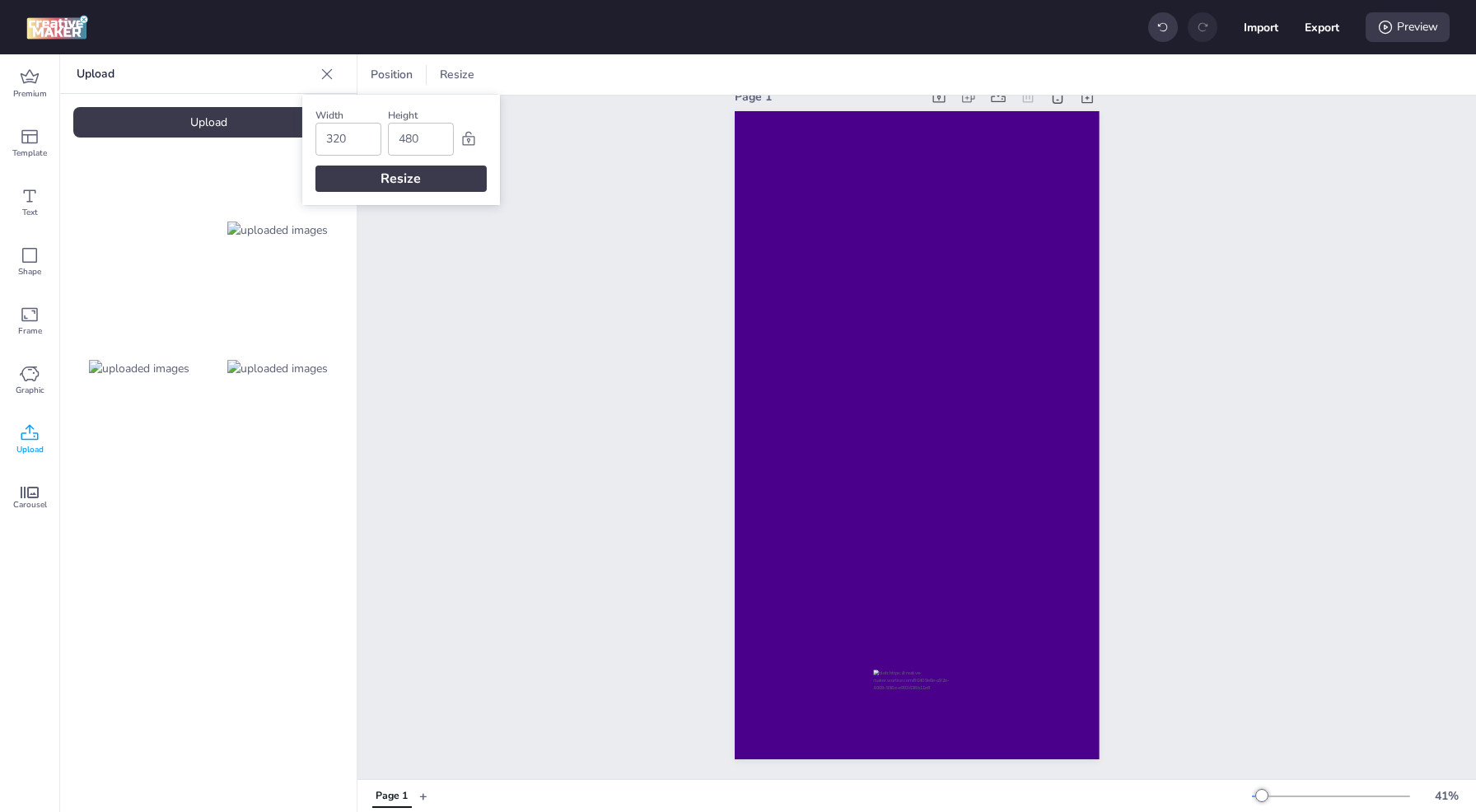
type input "480"
click at [431, 174] on div "Resize" at bounding box center [401, 178] width 171 height 26
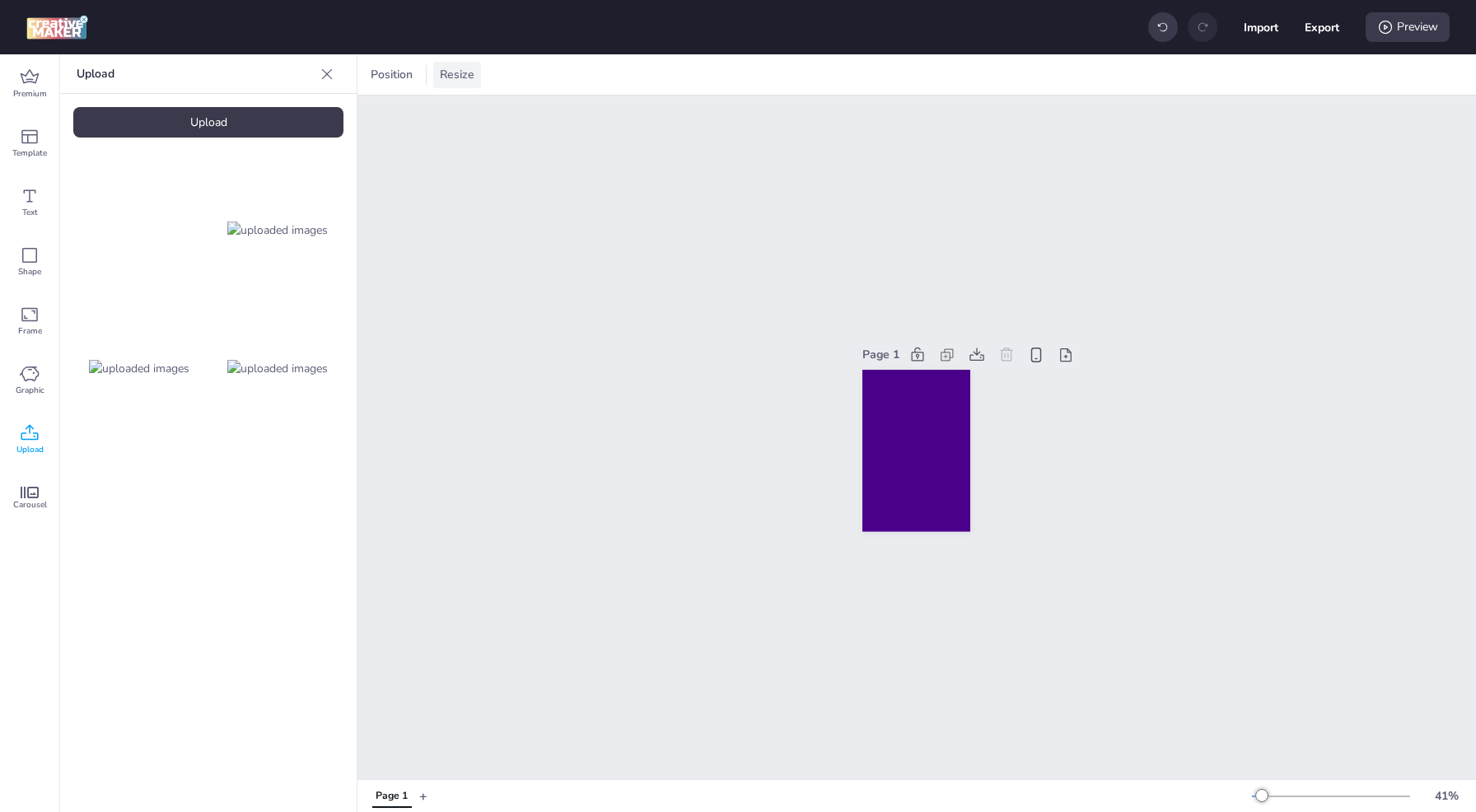
click at [458, 82] on span "Resize" at bounding box center [456, 74] width 41 height 18
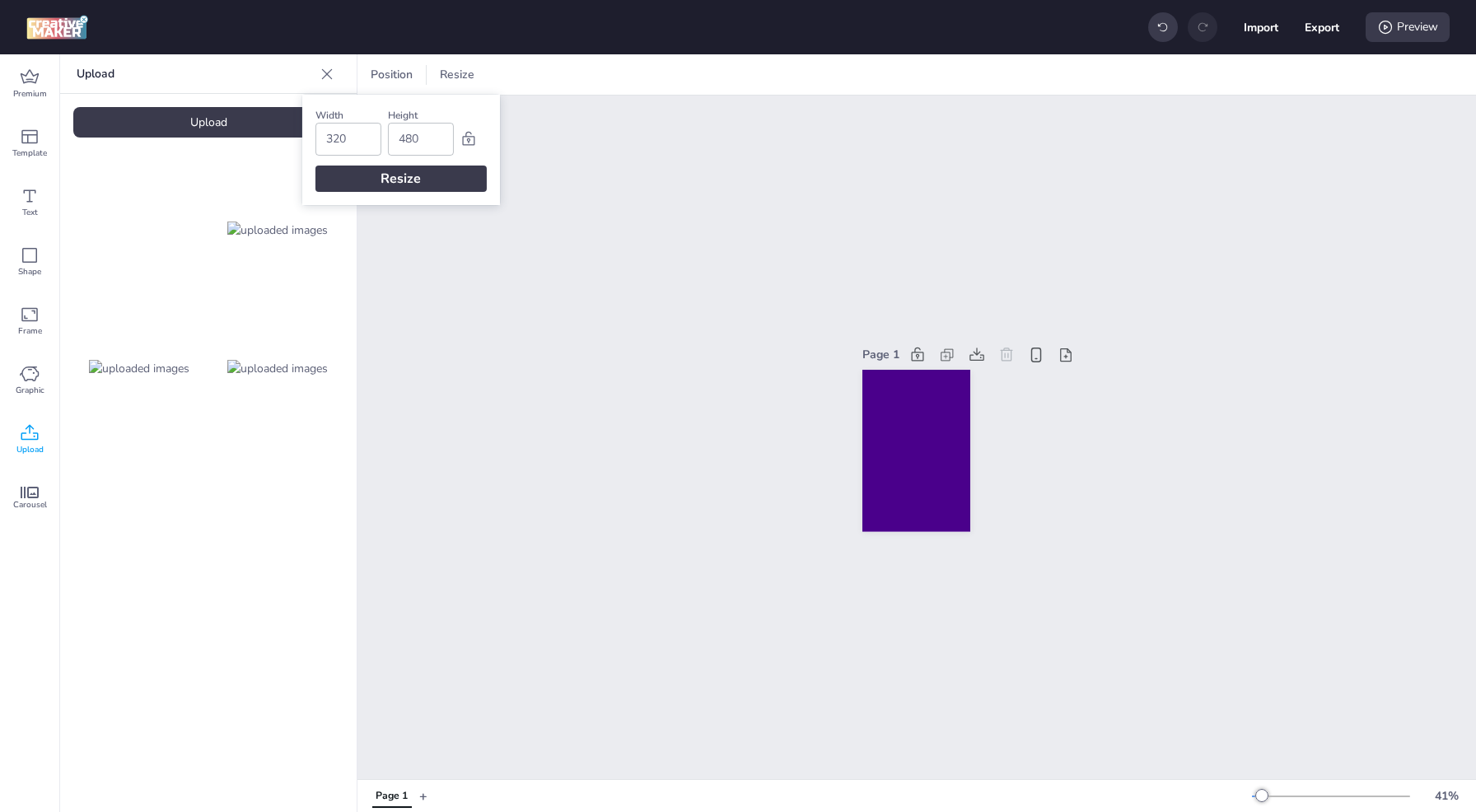
click at [355, 134] on input "320" at bounding box center [348, 139] width 45 height 31
type input "1080"
click at [430, 138] on input "480" at bounding box center [420, 139] width 45 height 31
click at [429, 138] on input "480" at bounding box center [420, 139] width 45 height 31
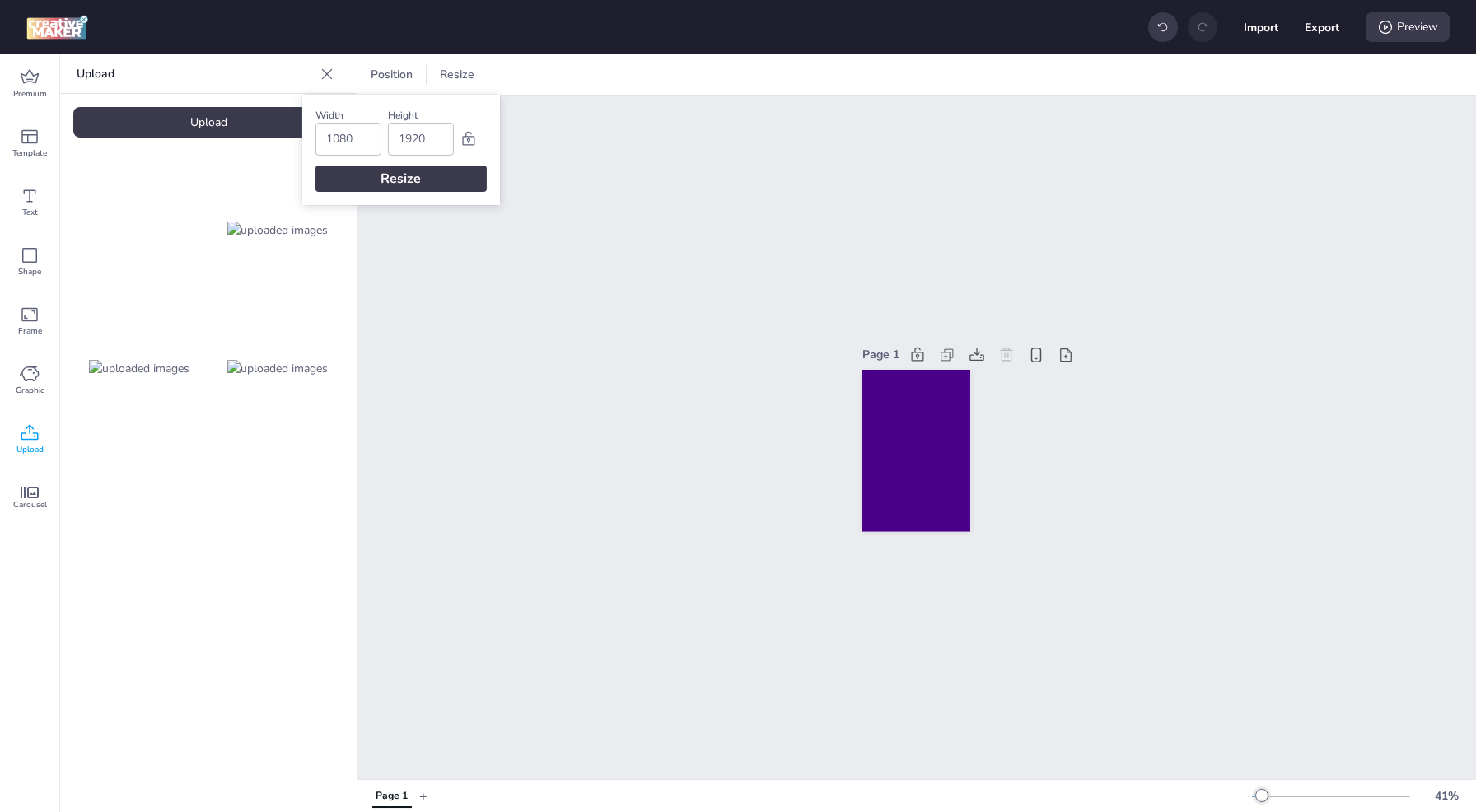
type input "1920"
click at [433, 179] on div "Resize" at bounding box center [401, 178] width 171 height 26
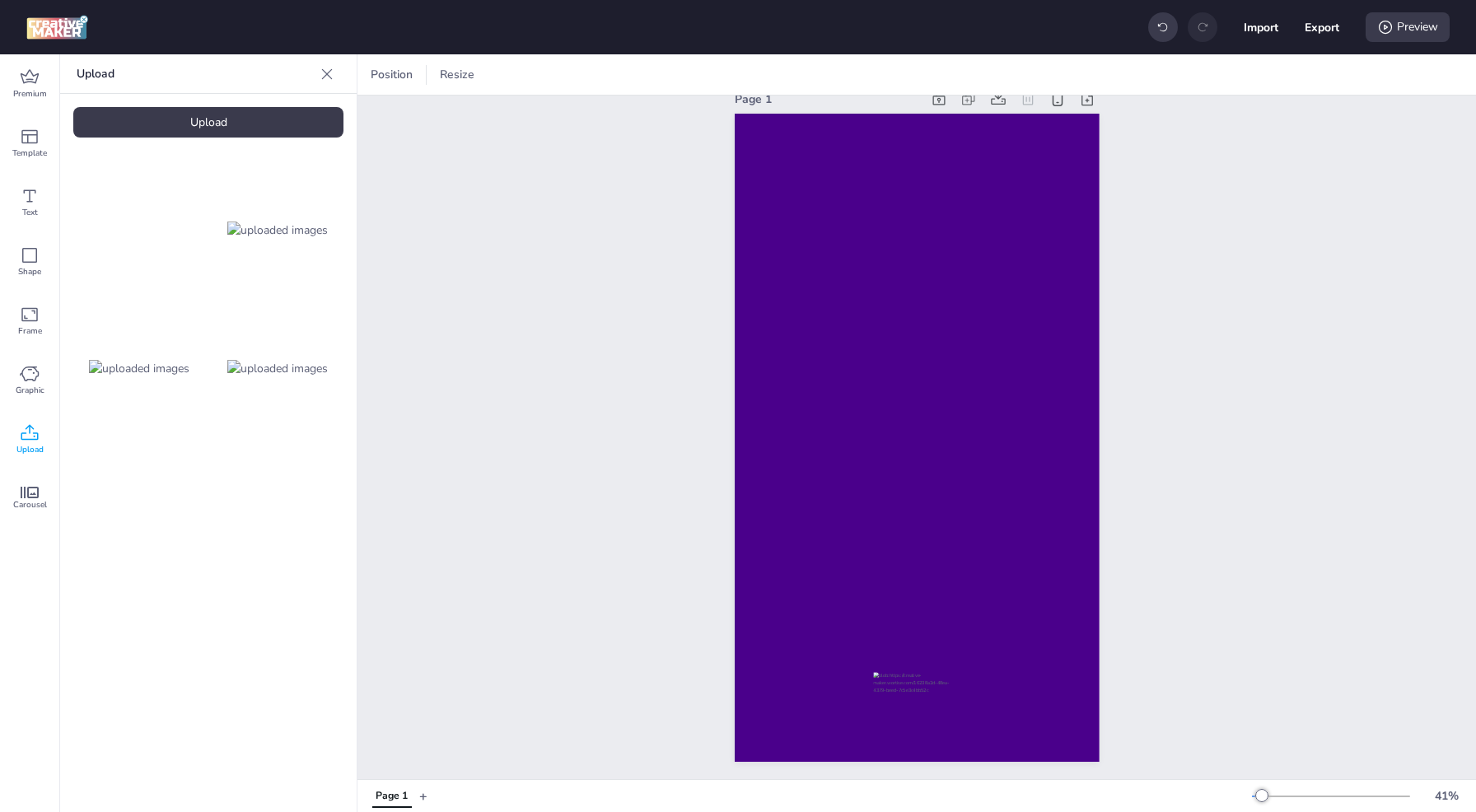
scroll to position [43, 0]
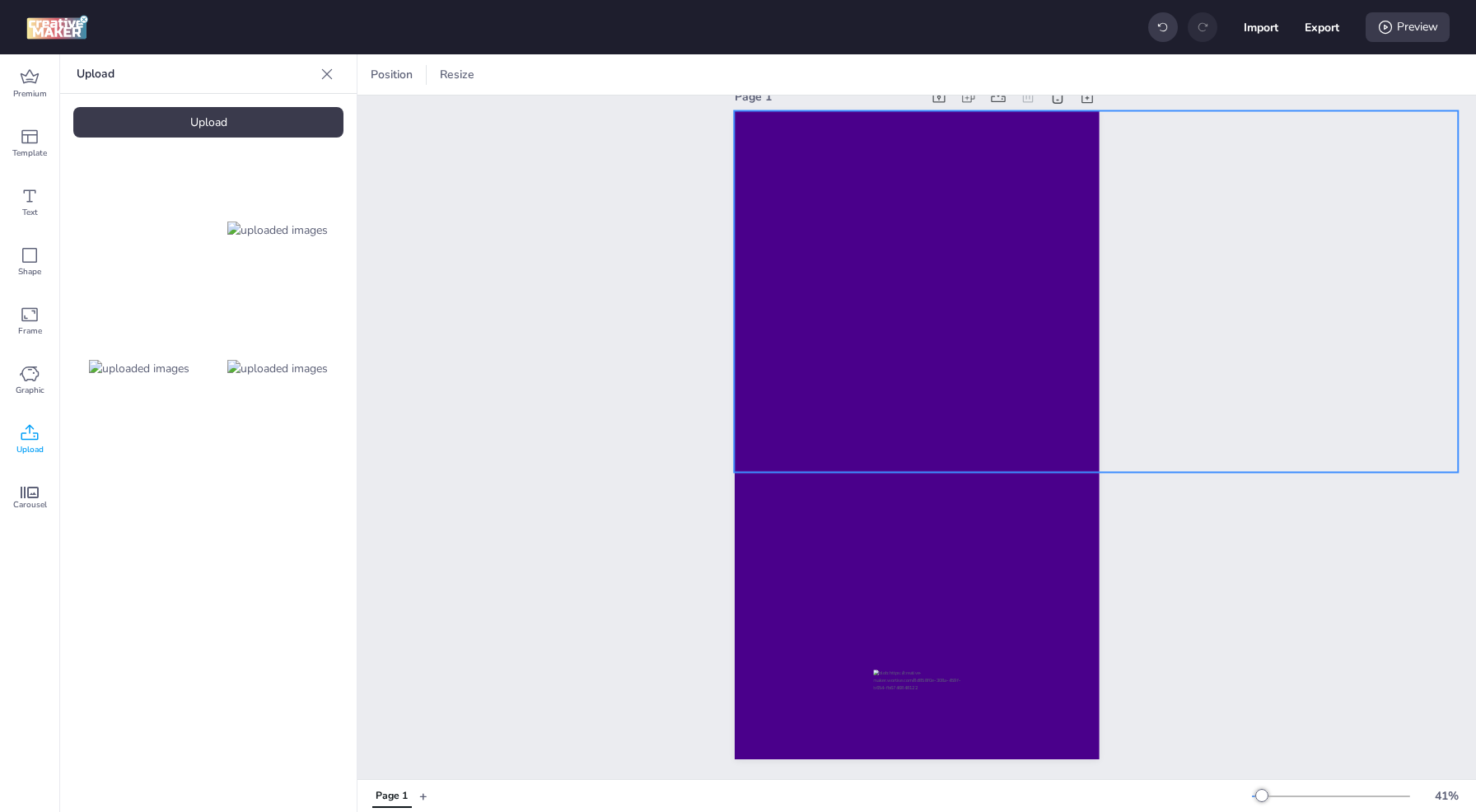
click at [820, 113] on video at bounding box center [1096, 292] width 725 height 361
click at [451, 83] on div at bounding box center [444, 74] width 23 height 26
type input "21"
drag, startPoint x: 371, startPoint y: 140, endPoint x: 352, endPoint y: 143, distance: 19.2
click at [352, 143] on div at bounding box center [353, 140] width 13 height 13
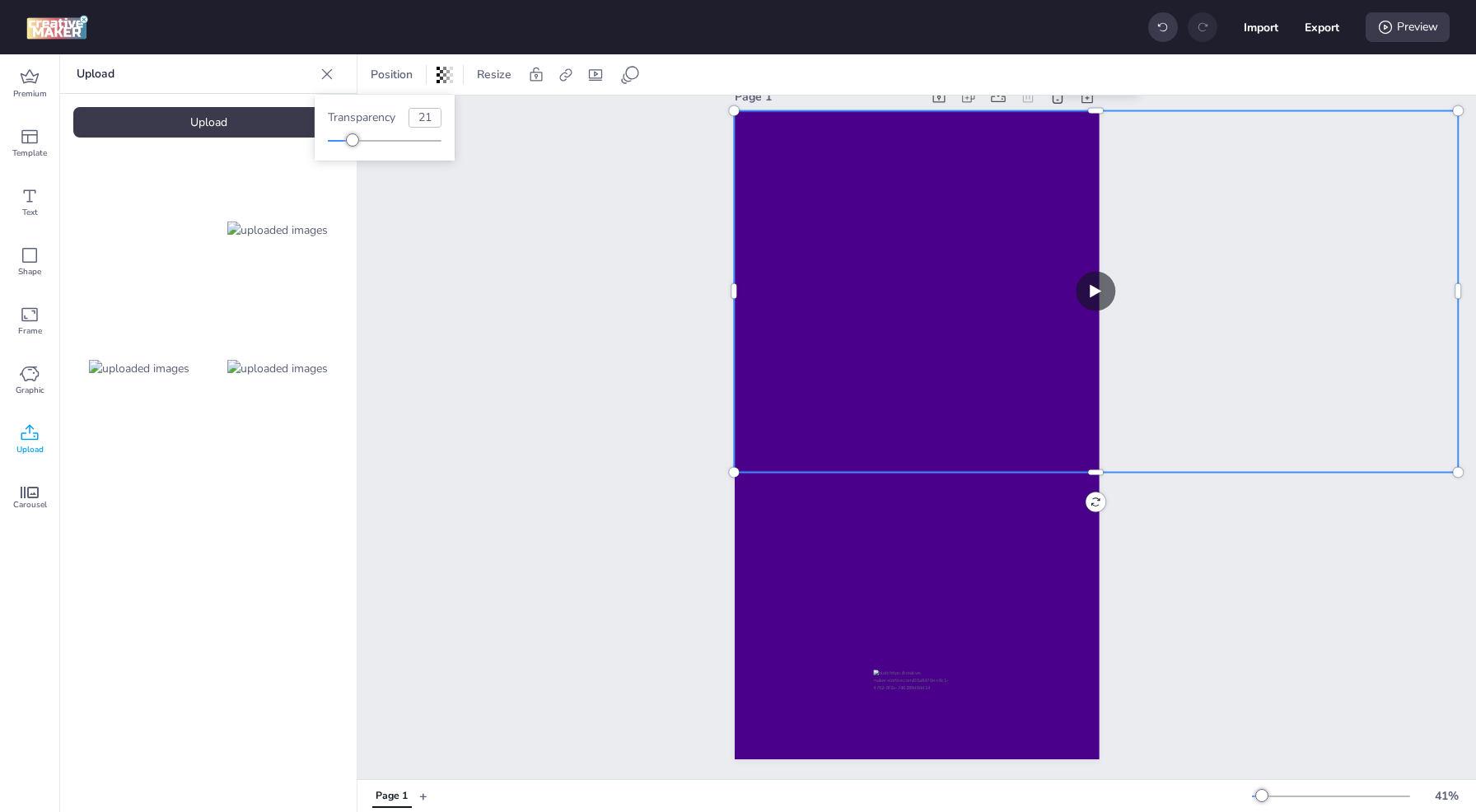
click at [598, 584] on div "Page 1" at bounding box center [916, 422] width 1119 height 714
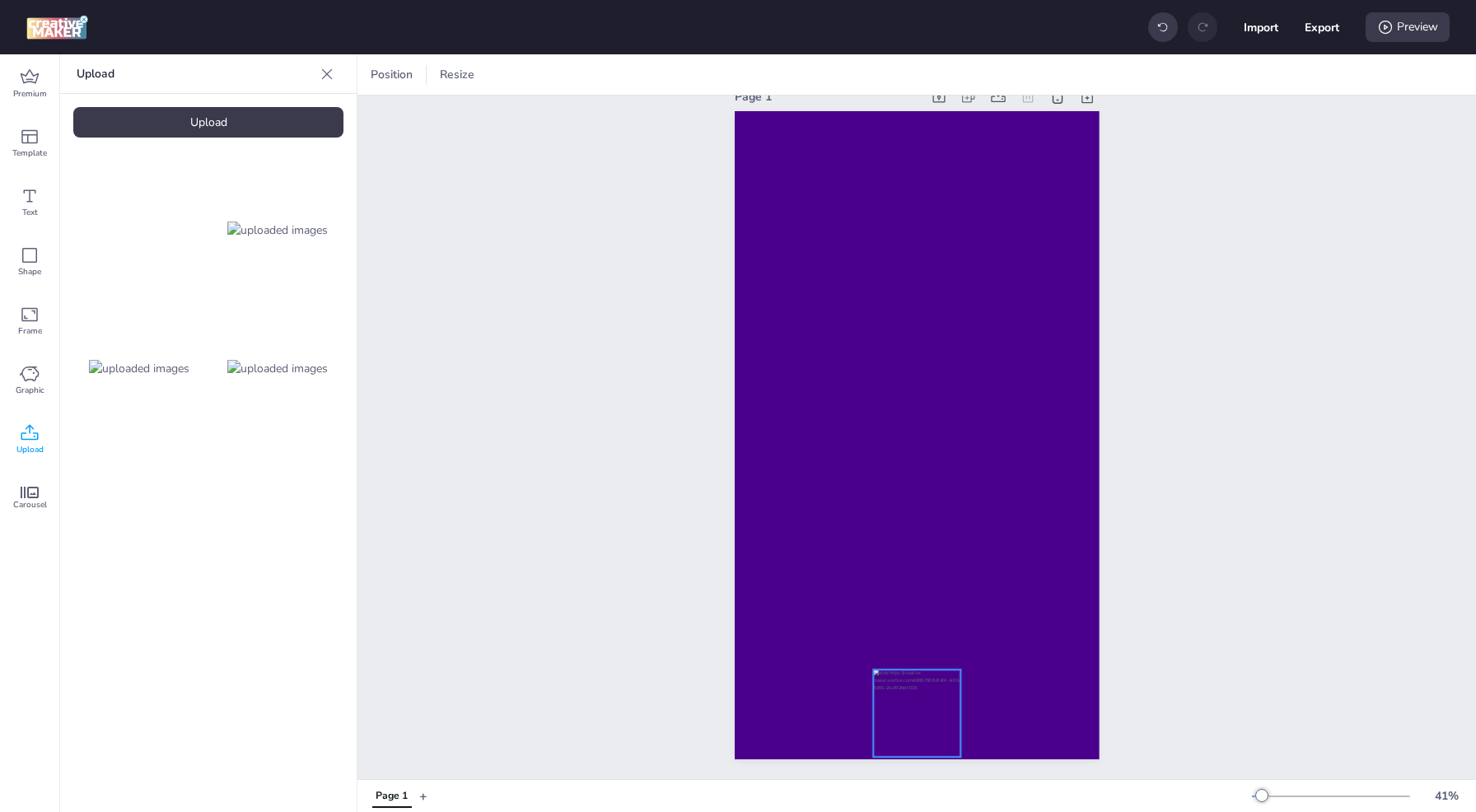
click at [899, 699] on div at bounding box center [917, 714] width 87 height 87
drag, startPoint x: 952, startPoint y: 657, endPoint x: 946, endPoint y: 669, distance: 13.4
click at [947, 670] on div at bounding box center [954, 677] width 13 height 13
click at [1199, 472] on div "Page 1" at bounding box center [916, 422] width 1119 height 714
drag, startPoint x: 584, startPoint y: 219, endPoint x: 669, endPoint y: 189, distance: 90.1
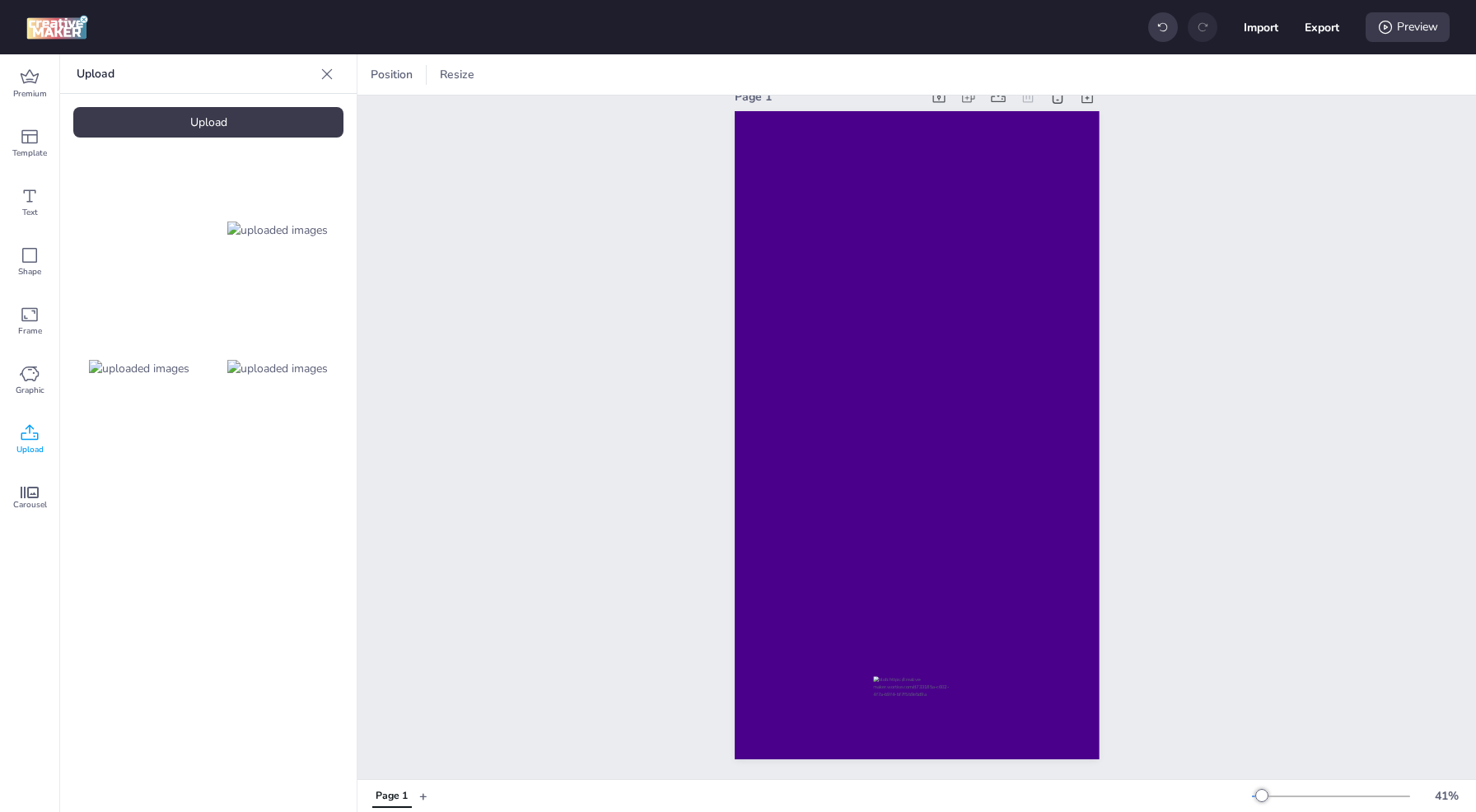
click at [587, 219] on div "Page 1" at bounding box center [916, 422] width 1119 height 714
click at [1431, 29] on div "Preview" at bounding box center [1408, 27] width 84 height 29
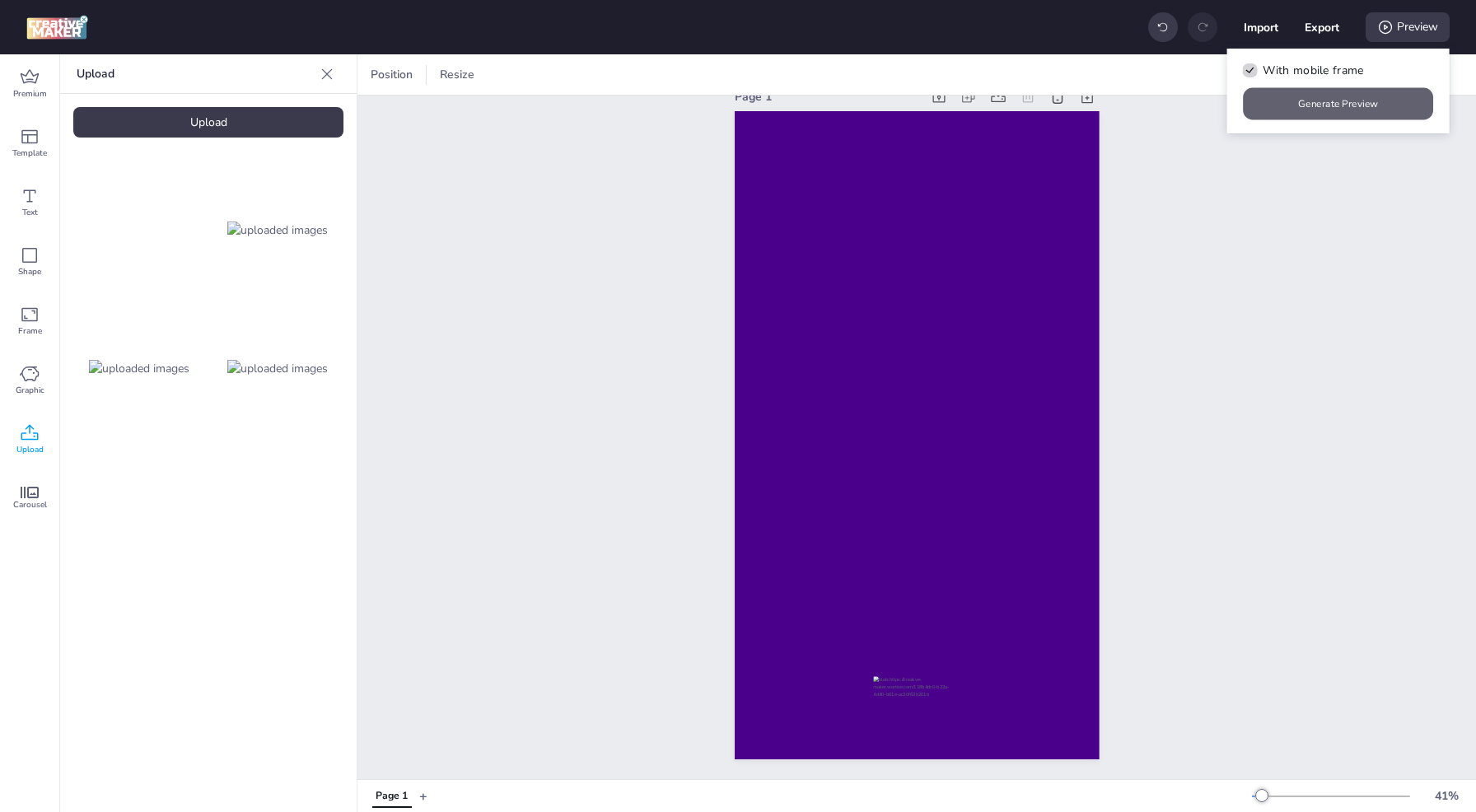
click at [1394, 101] on button "Generate Preview" at bounding box center [1339, 104] width 190 height 32
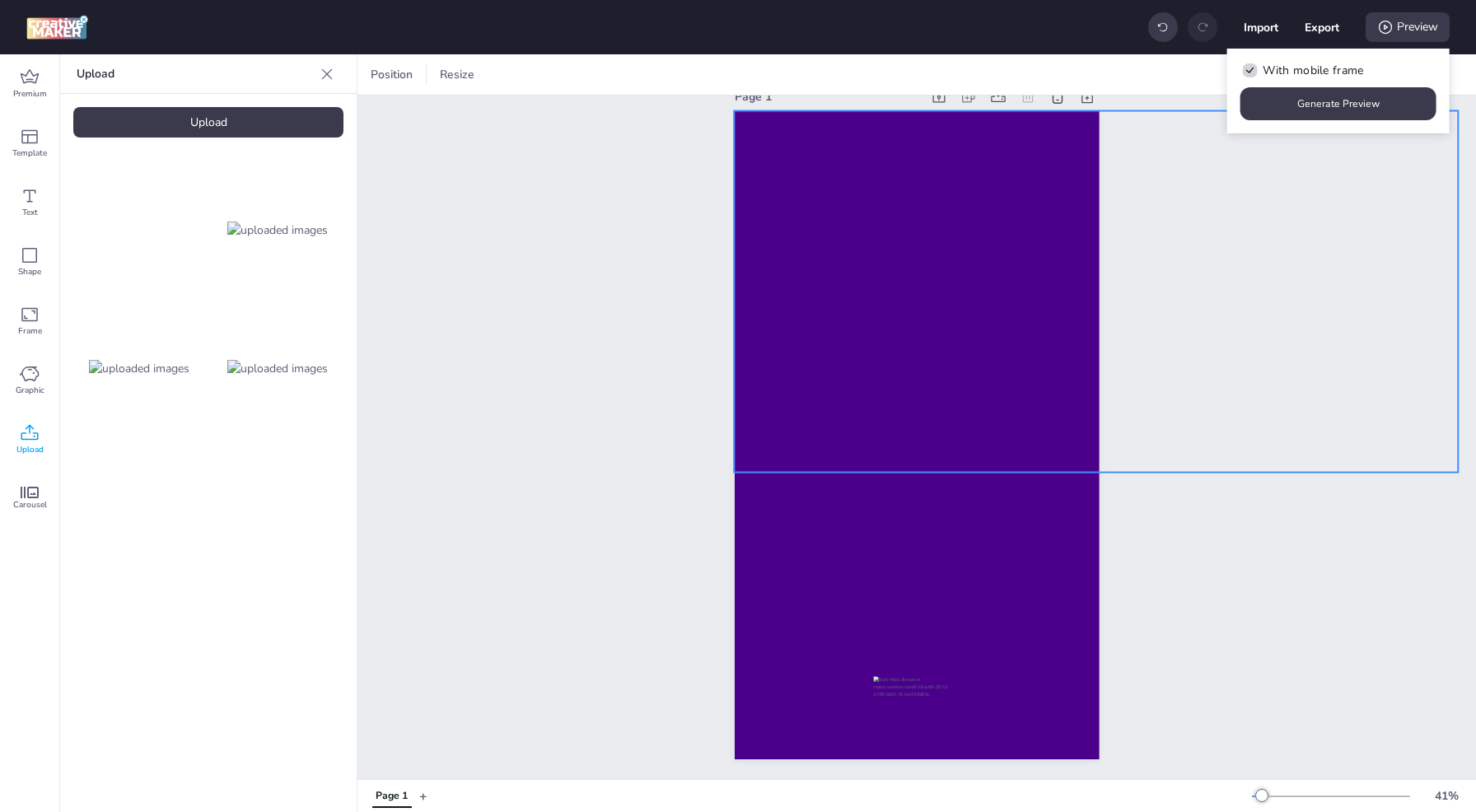
click at [951, 373] on video at bounding box center [1096, 292] width 725 height 361
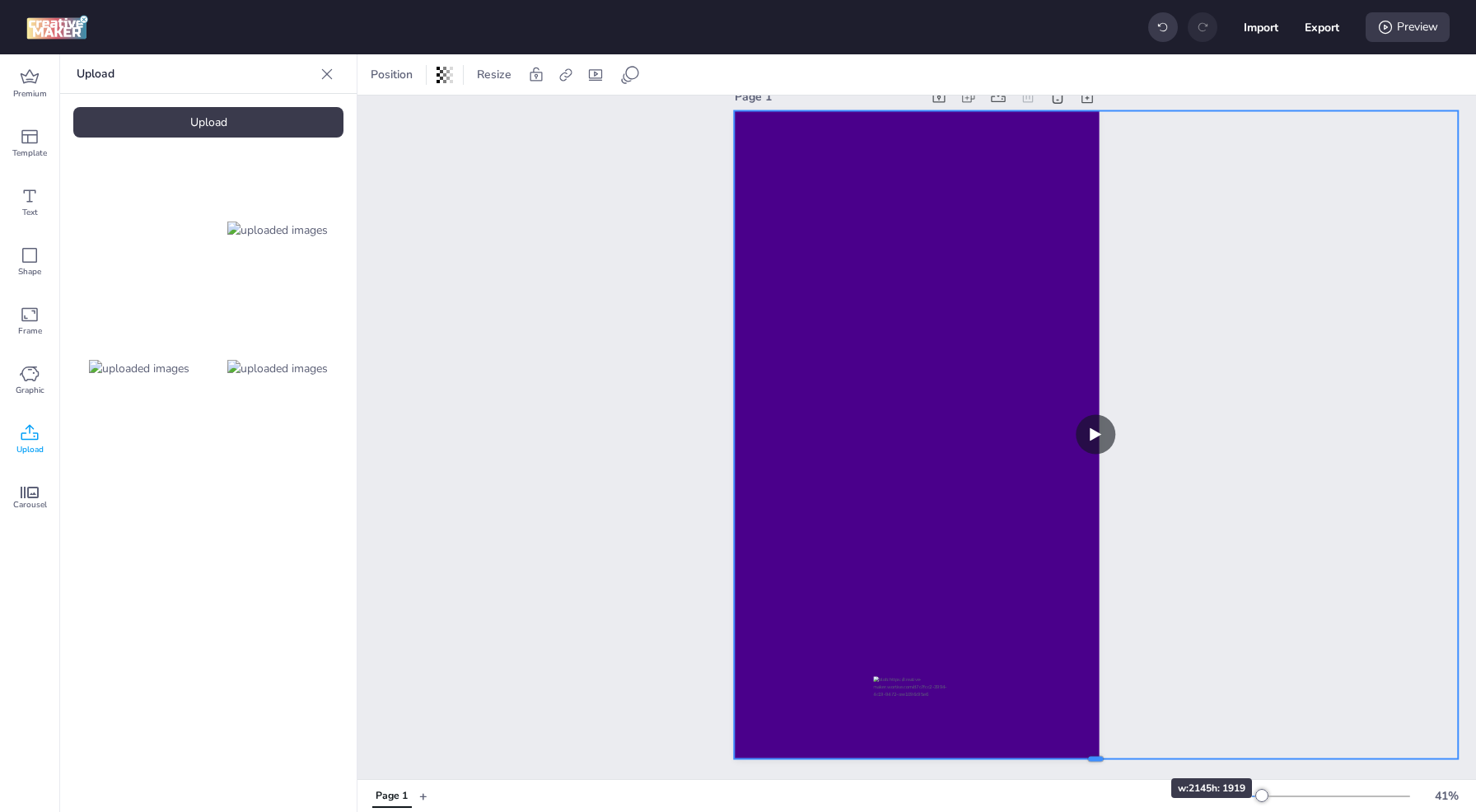
drag, startPoint x: 1089, startPoint y: 462, endPoint x: 1122, endPoint y: 749, distance: 288.9
click at [1122, 758] on div at bounding box center [1096, 765] width 725 height 13
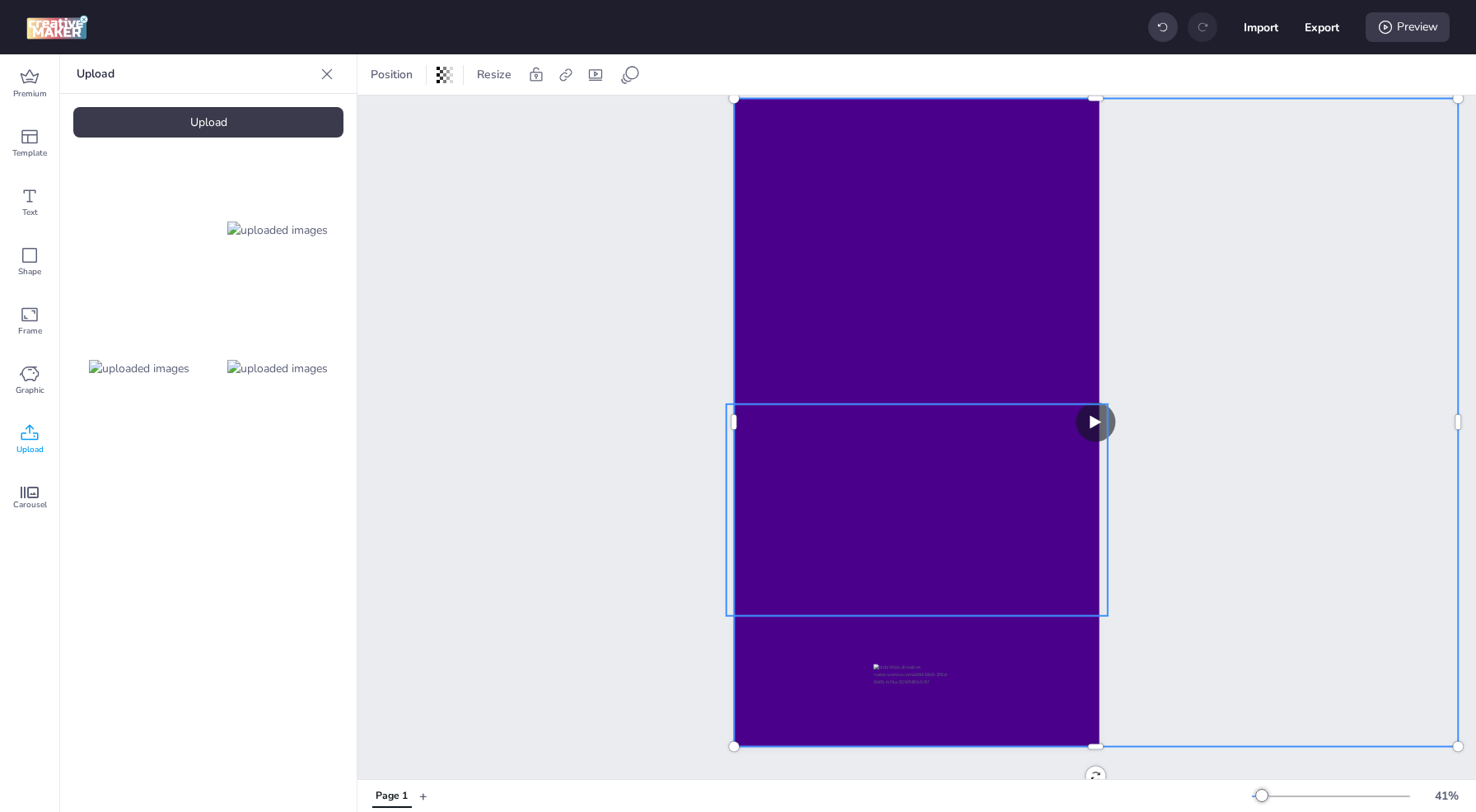
click at [903, 502] on div at bounding box center [916, 510] width 382 height 286
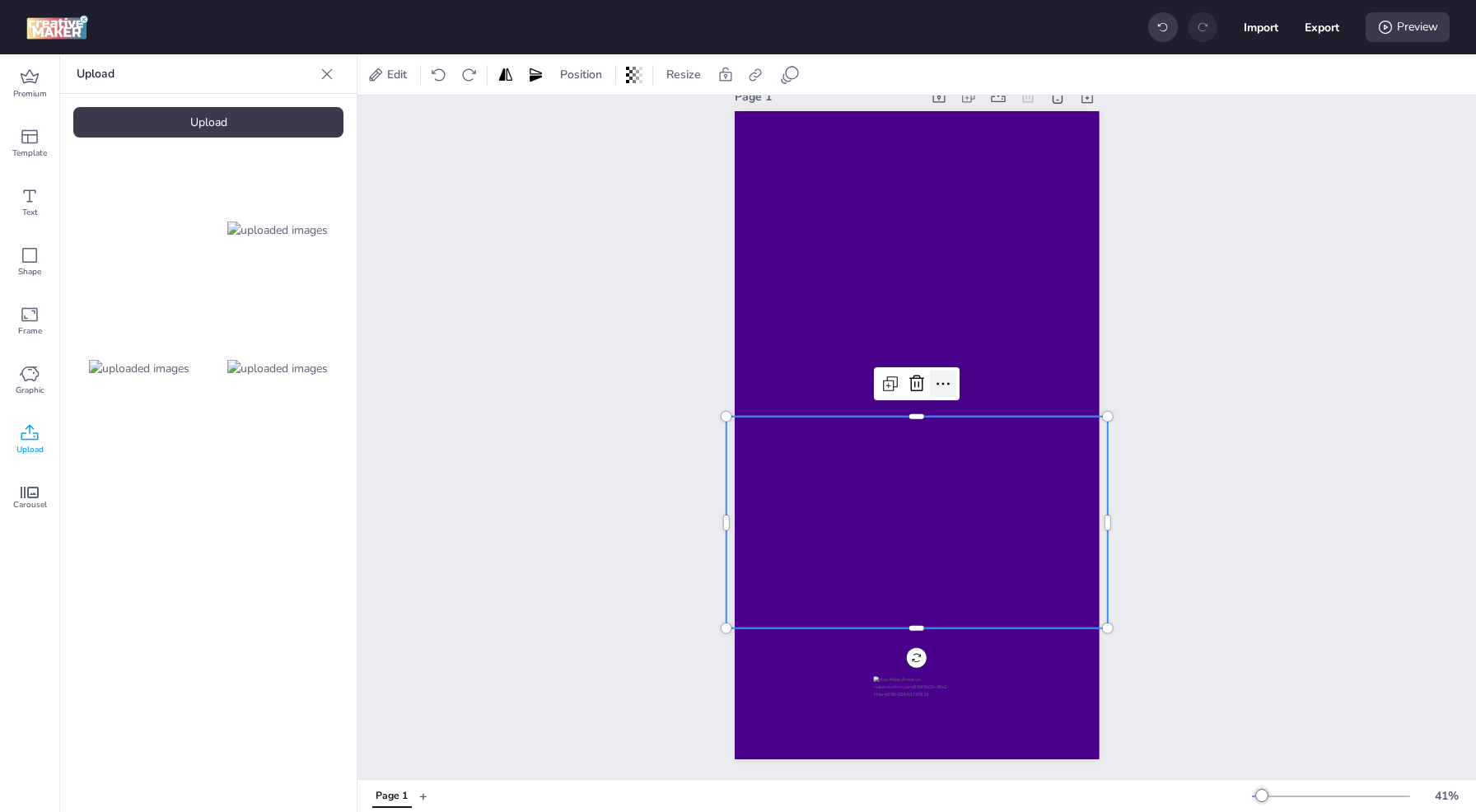
click at [940, 374] on icon at bounding box center [943, 384] width 20 height 20
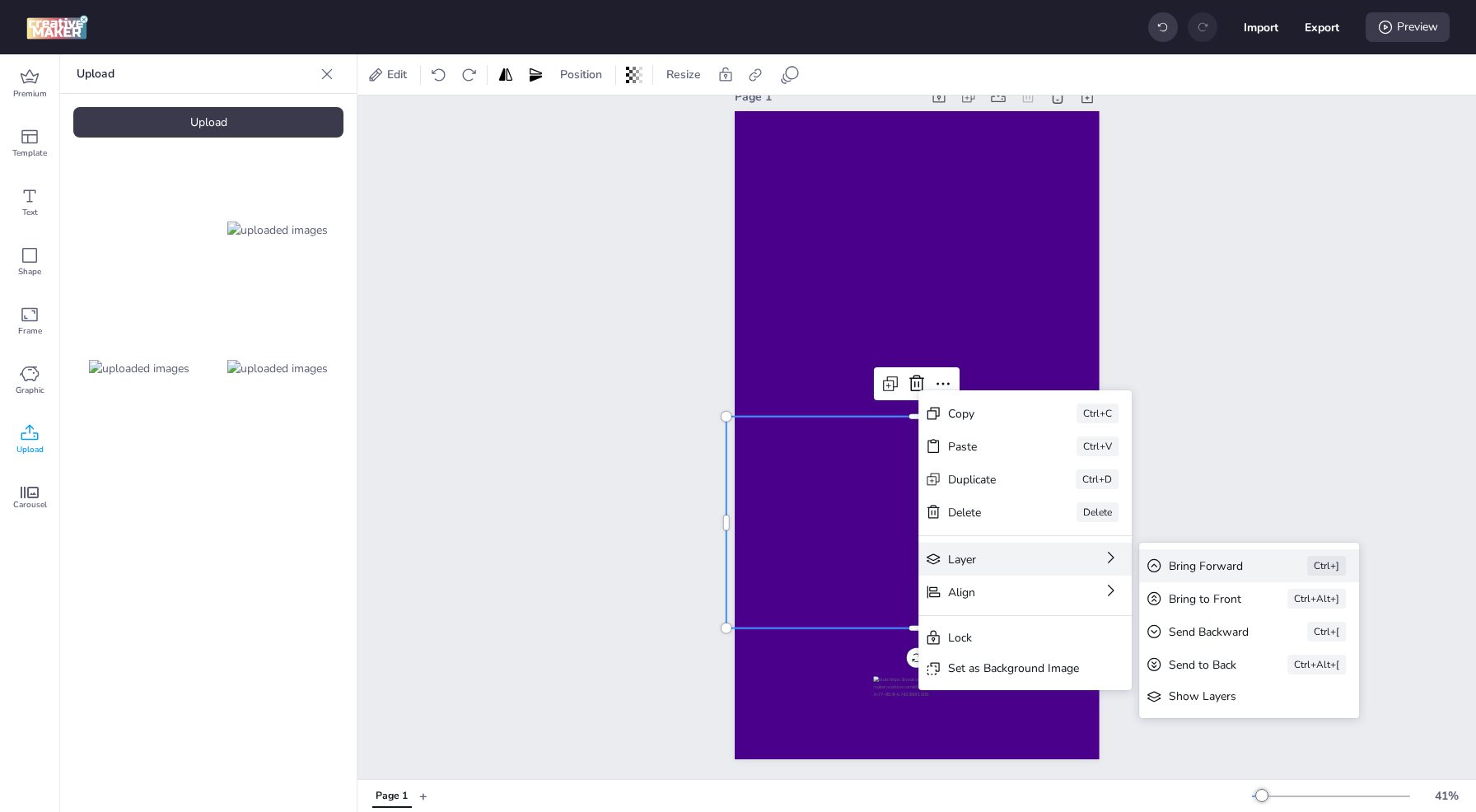
click at [1195, 564] on div "Bring Forward" at bounding box center [1215, 565] width 92 height 18
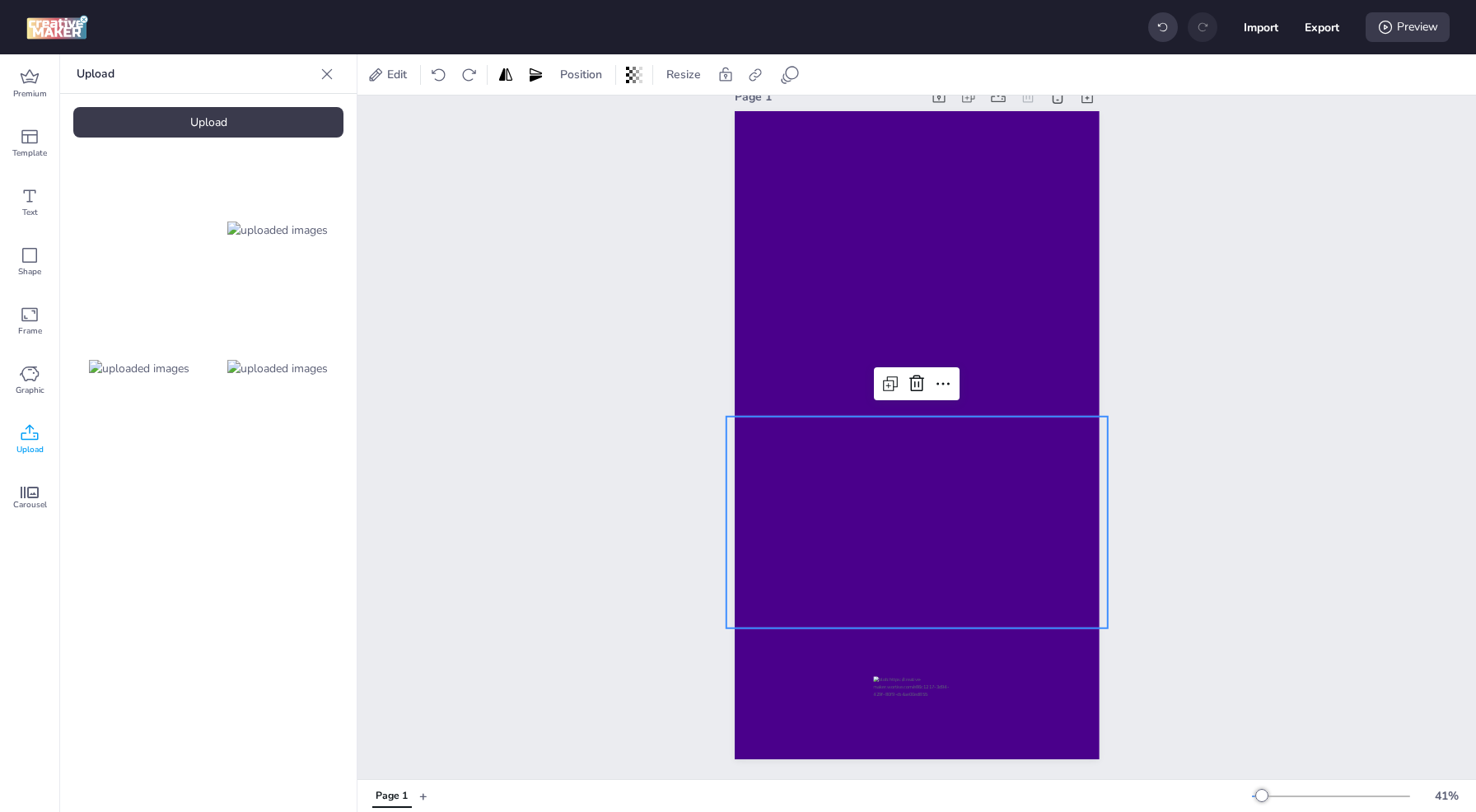
click at [1189, 564] on div "Page 1" at bounding box center [916, 422] width 1119 height 714
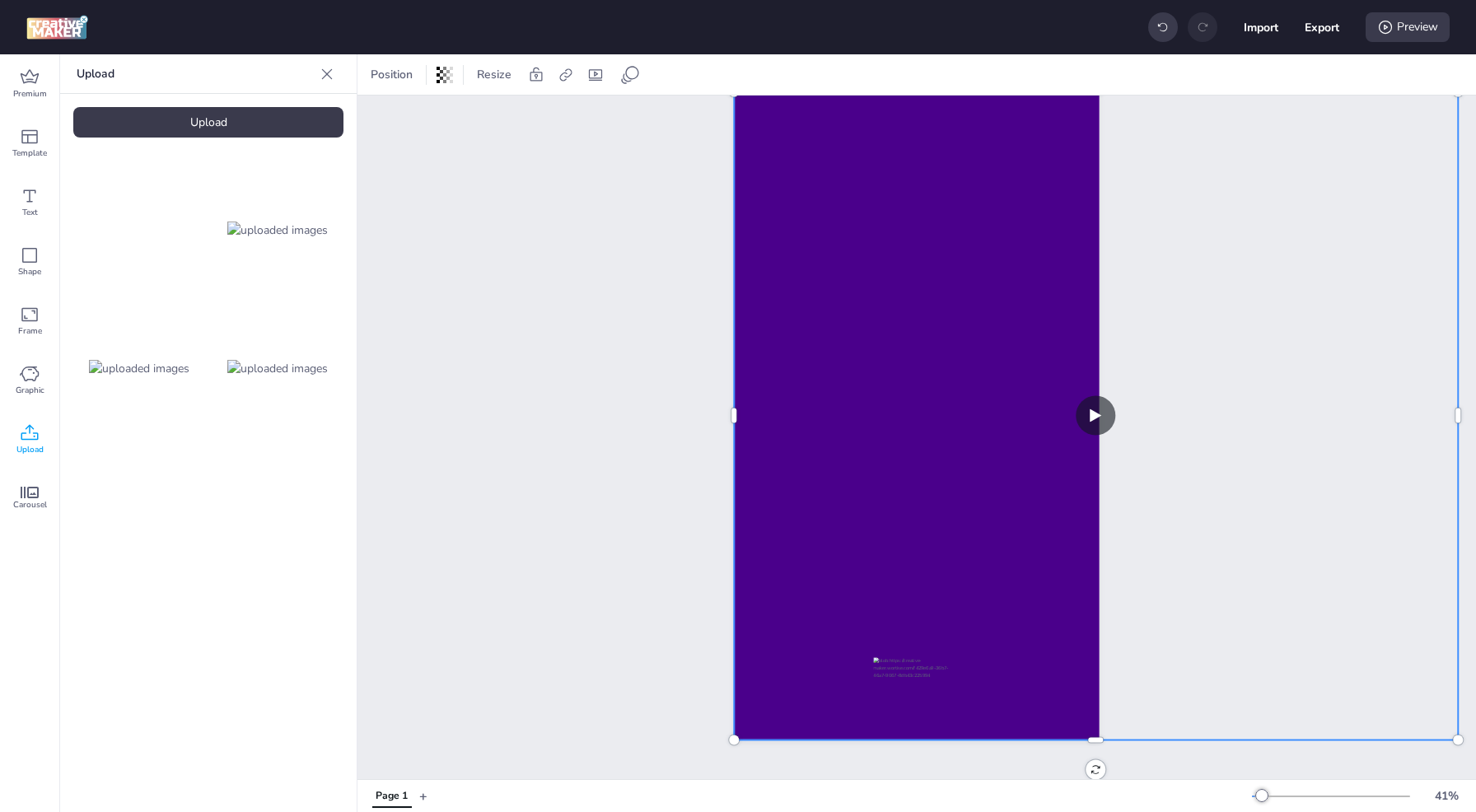
scroll to position [0, 0]
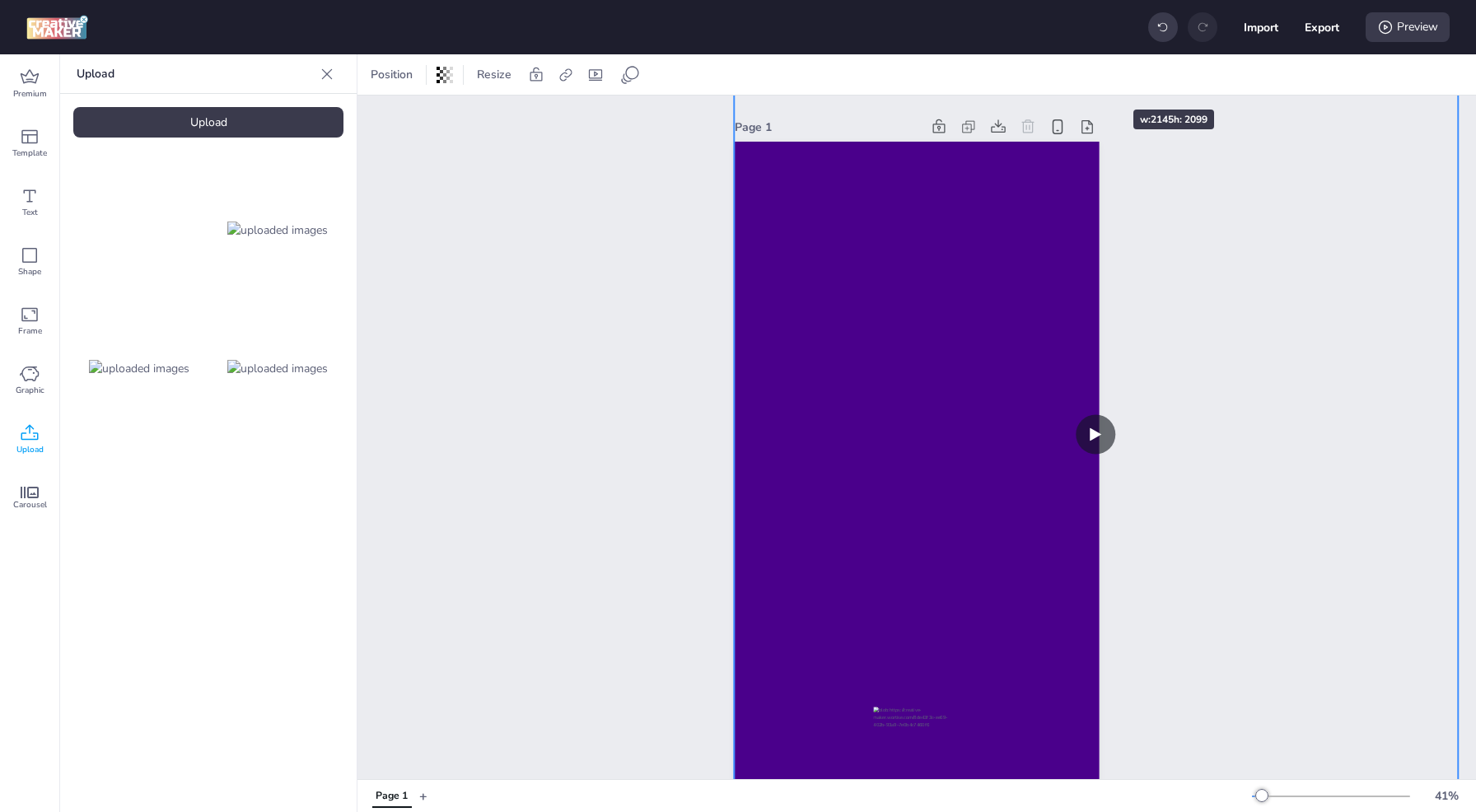
drag, startPoint x: 1084, startPoint y: 141, endPoint x: 1083, endPoint y: 80, distance: 61.0
click at [1083, 80] on div "Position Resize Page 1 w: 2145 h: 2099 Page 1 + 41 %" at bounding box center [916, 433] width 1119 height 757
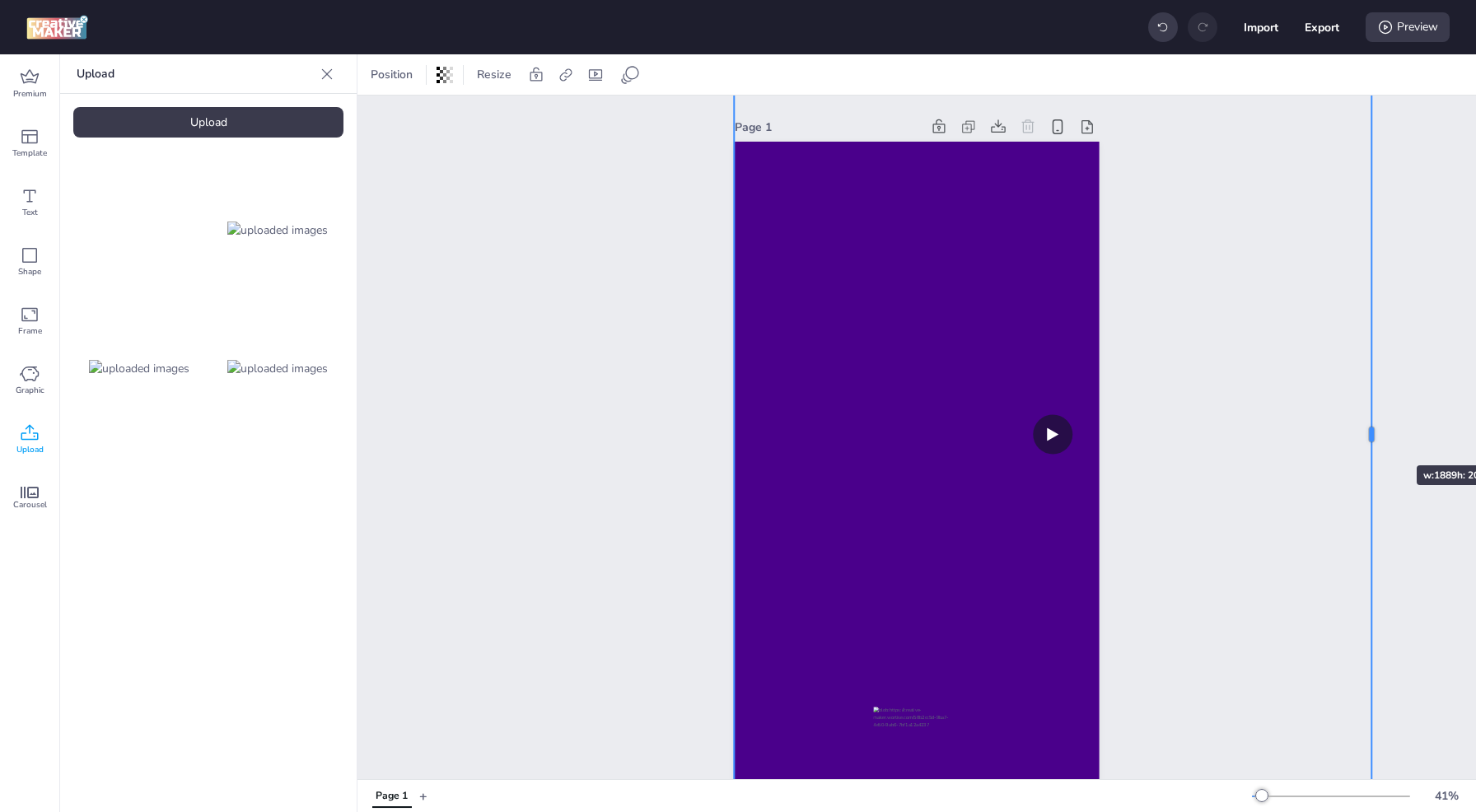
drag, startPoint x: 1453, startPoint y: 432, endPoint x: 1357, endPoint y: 438, distance: 96.2
click at [1371, 438] on div at bounding box center [1378, 435] width 13 height 709
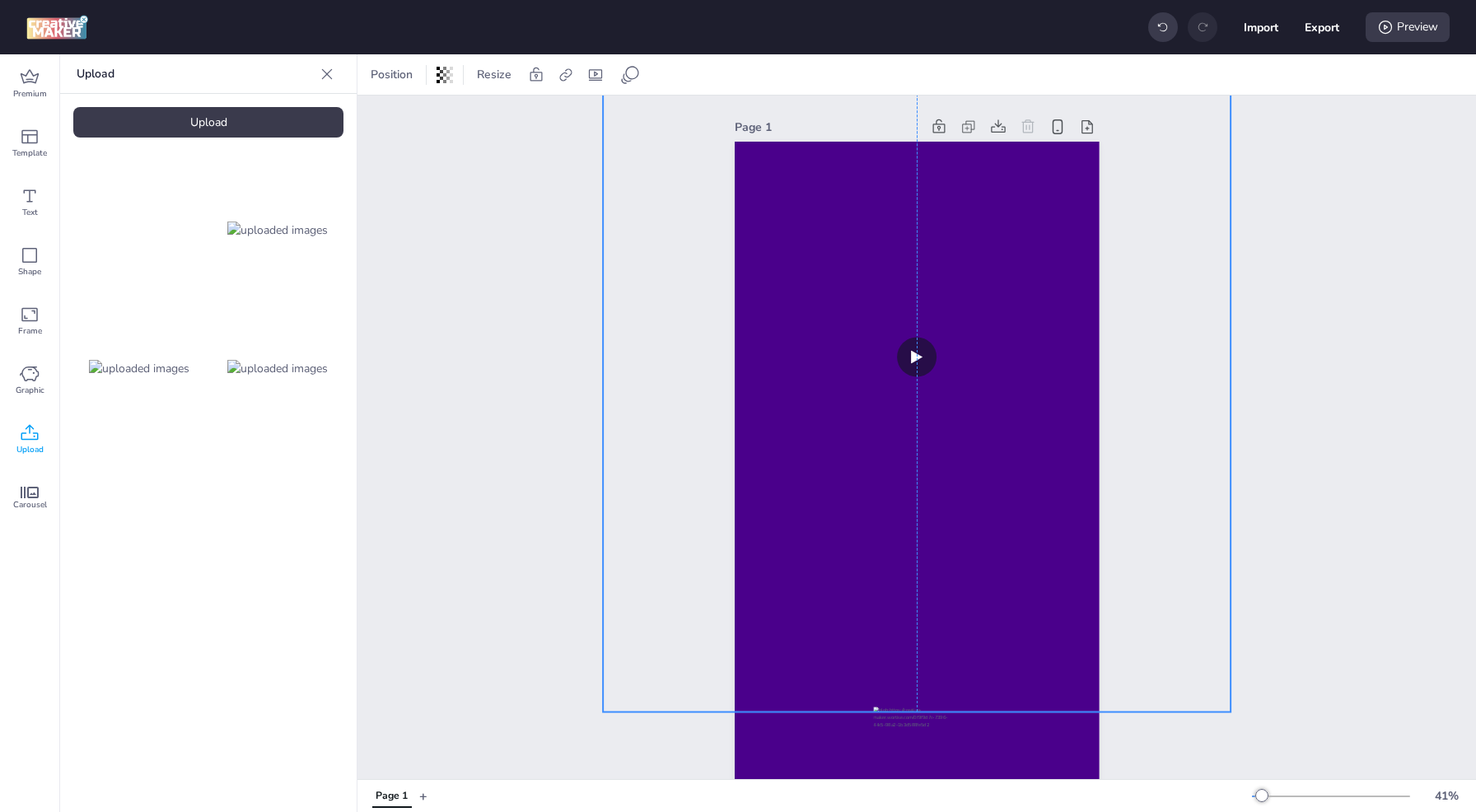
drag, startPoint x: 1354, startPoint y: 437, endPoint x: 1225, endPoint y: 360, distance: 150.2
click at [1225, 360] on div "Page 1" at bounding box center [916, 453] width 1119 height 714
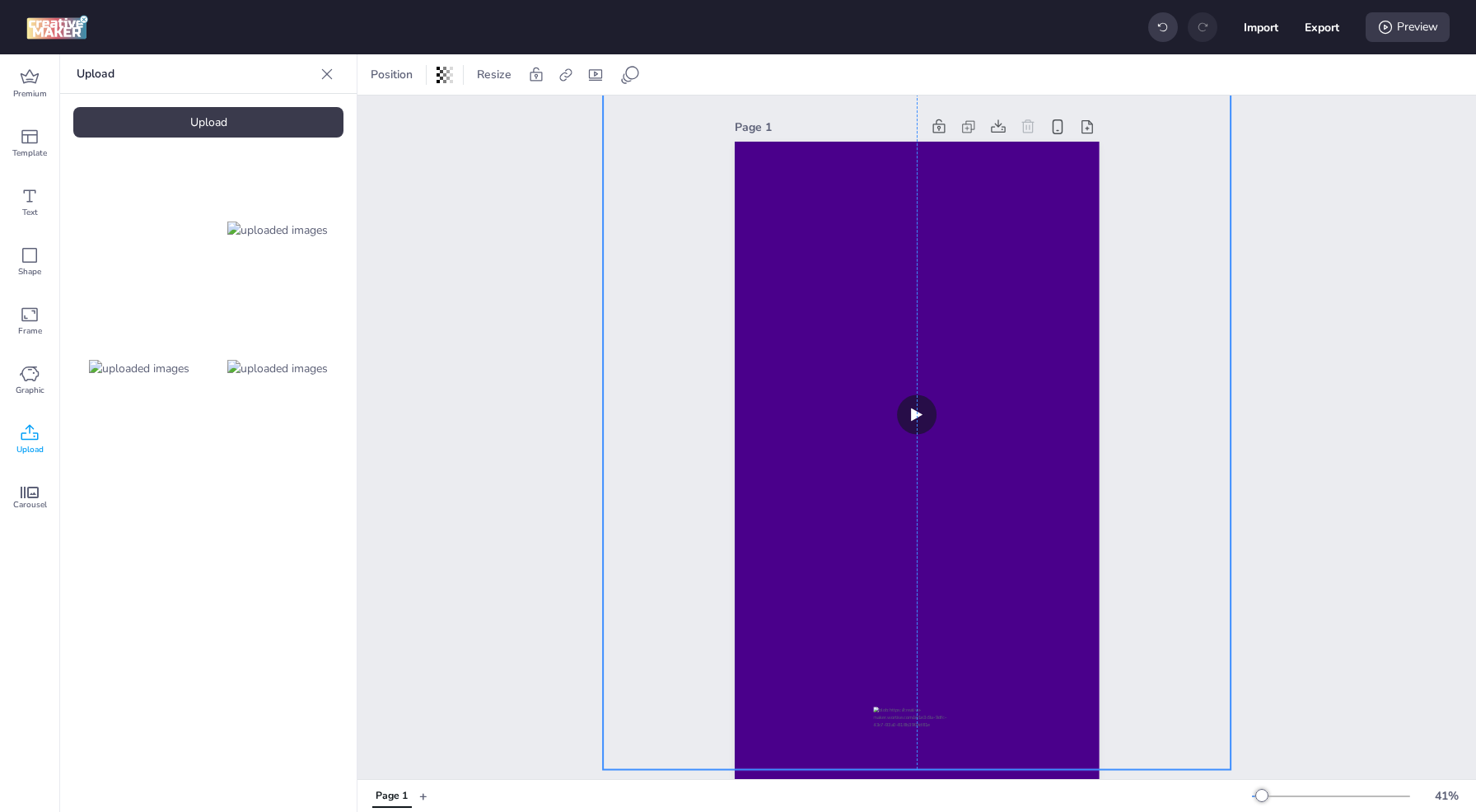
drag, startPoint x: 1156, startPoint y: 303, endPoint x: 1159, endPoint y: 356, distance: 53.1
click at [1159, 356] on div "Page 1" at bounding box center [916, 453] width 1119 height 714
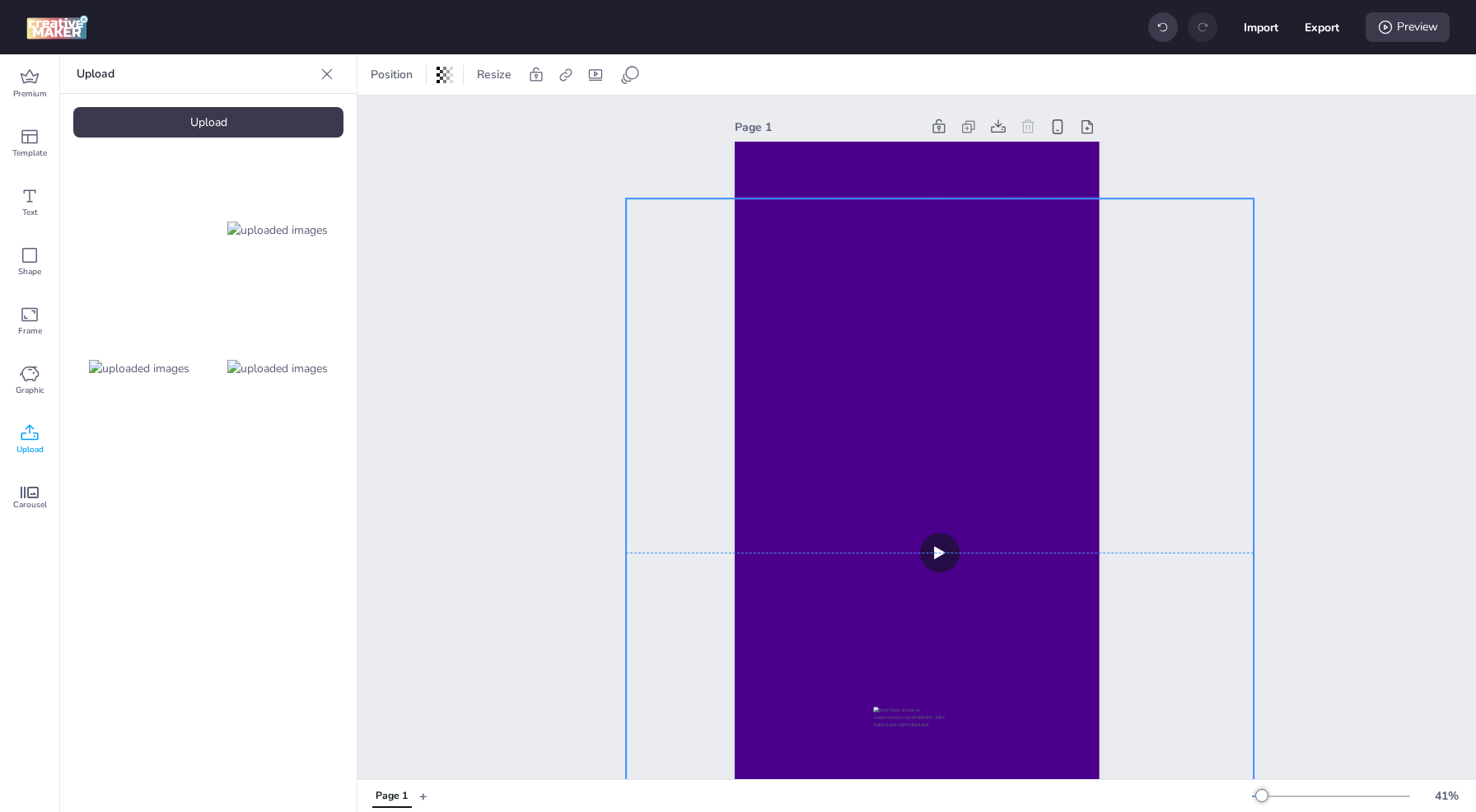
drag, startPoint x: 1153, startPoint y: 270, endPoint x: 1176, endPoint y: 397, distance: 129.1
click at [1176, 398] on div "Page 1" at bounding box center [916, 453] width 1119 height 714
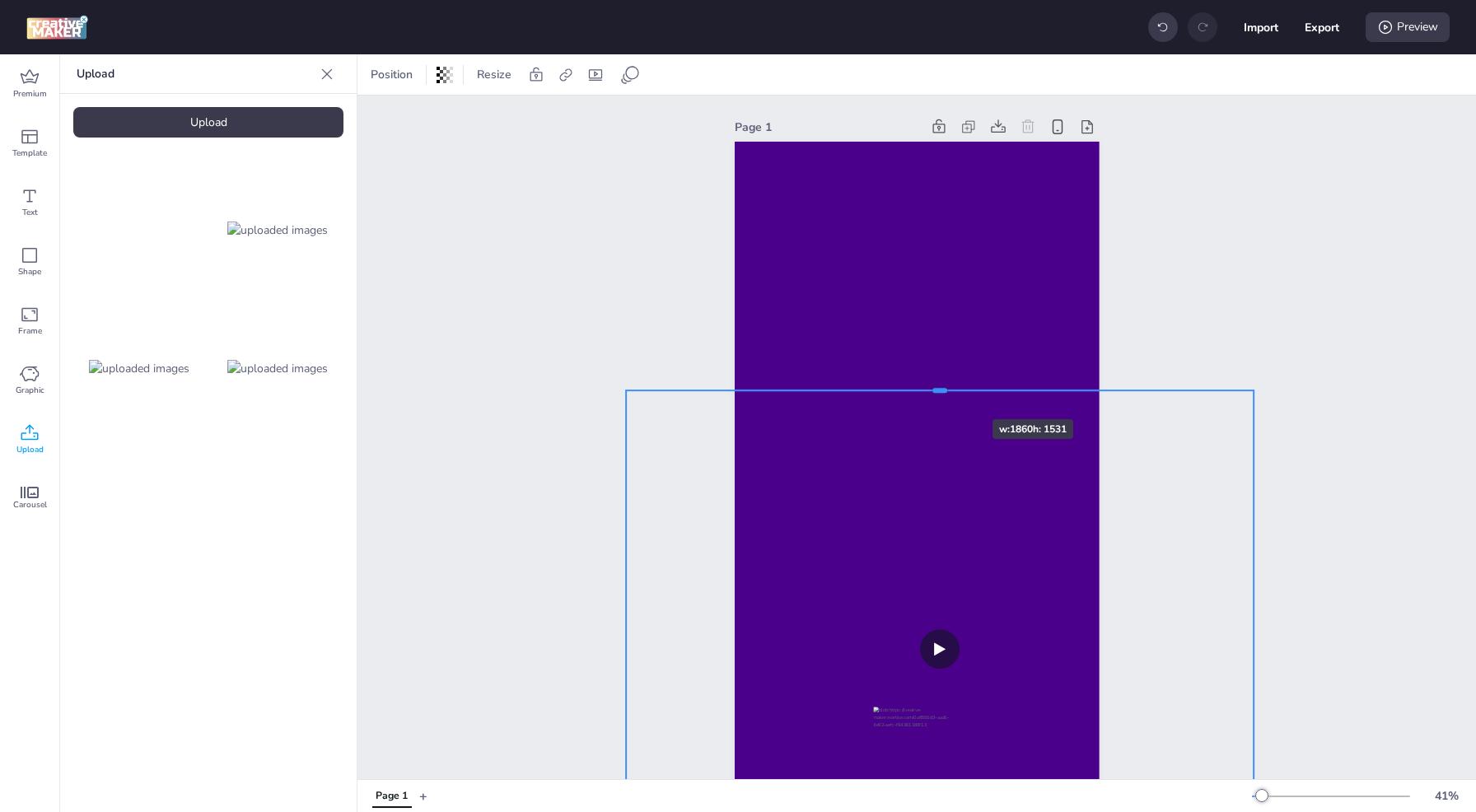
drag, startPoint x: 930, startPoint y: 198, endPoint x: 962, endPoint y: 427, distance: 231.2
click at [946, 390] on div at bounding box center [941, 384] width 629 height 13
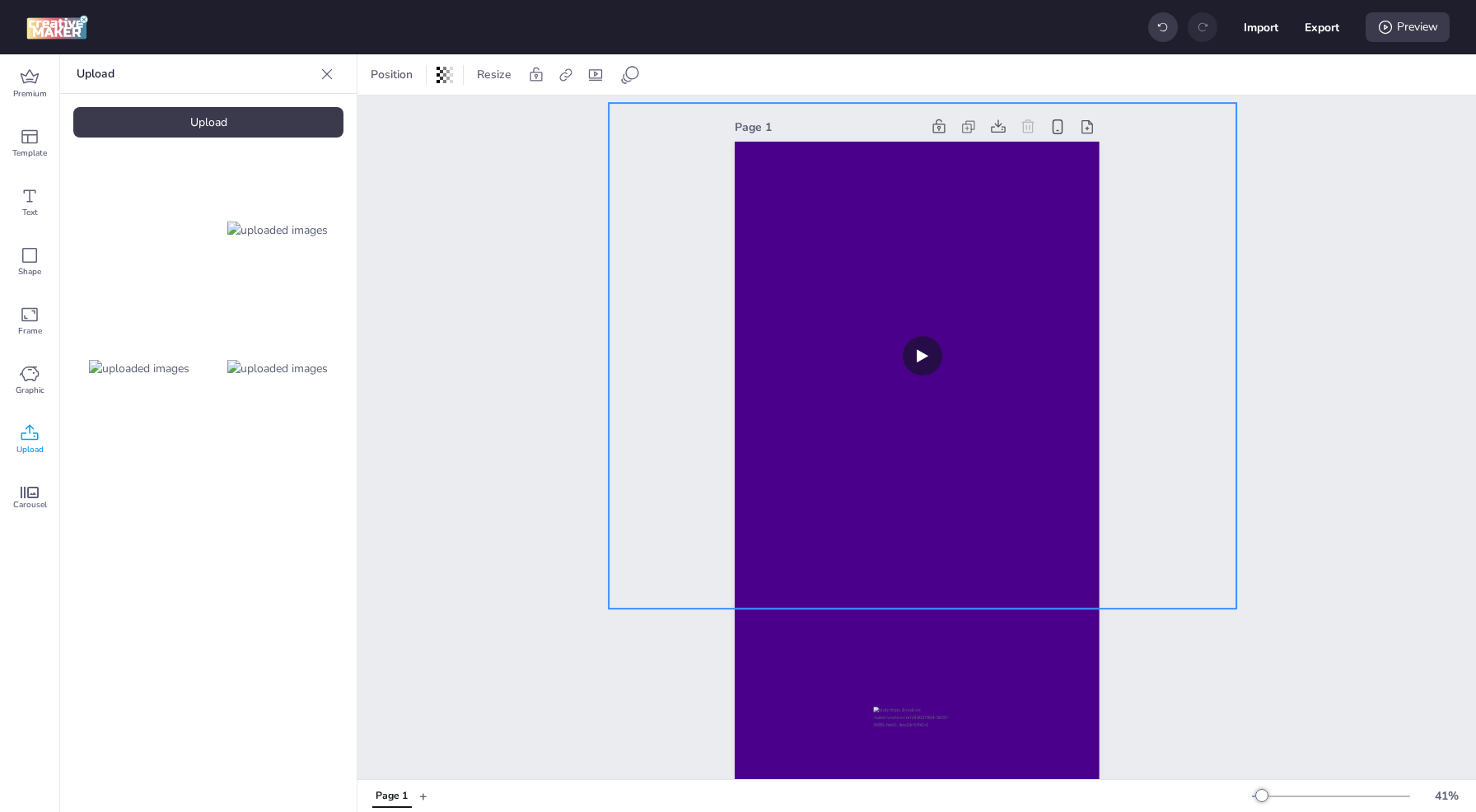
drag, startPoint x: 1176, startPoint y: 629, endPoint x: 1161, endPoint y: 344, distance: 285.4
click at [1161, 344] on div "Page 1" at bounding box center [916, 453] width 1119 height 714
click at [1305, 338] on div "Page 1" at bounding box center [916, 453] width 1119 height 714
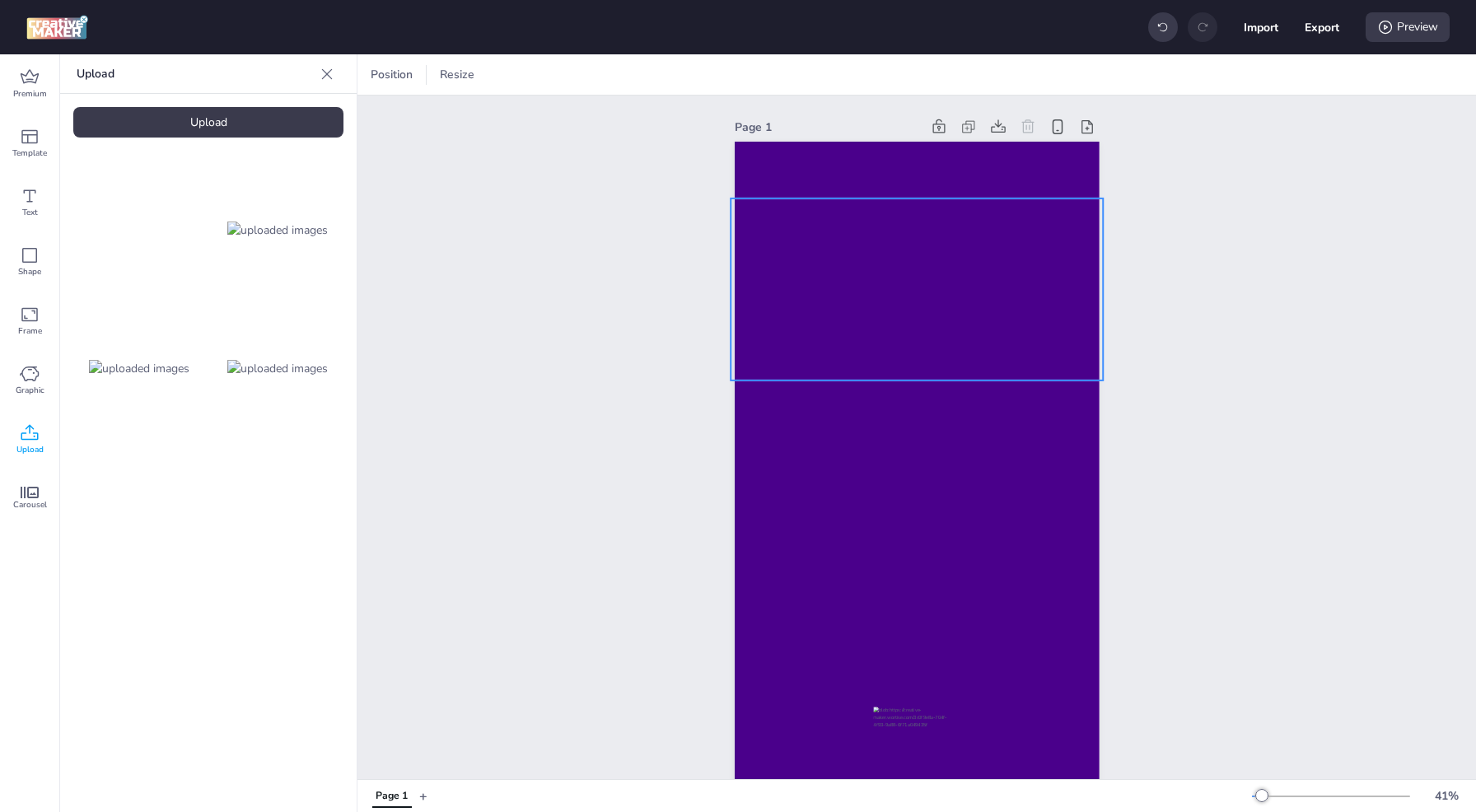
click at [851, 239] on video at bounding box center [916, 291] width 372 height 186
click at [590, 78] on icon at bounding box center [596, 75] width 17 height 17
select select "contain"
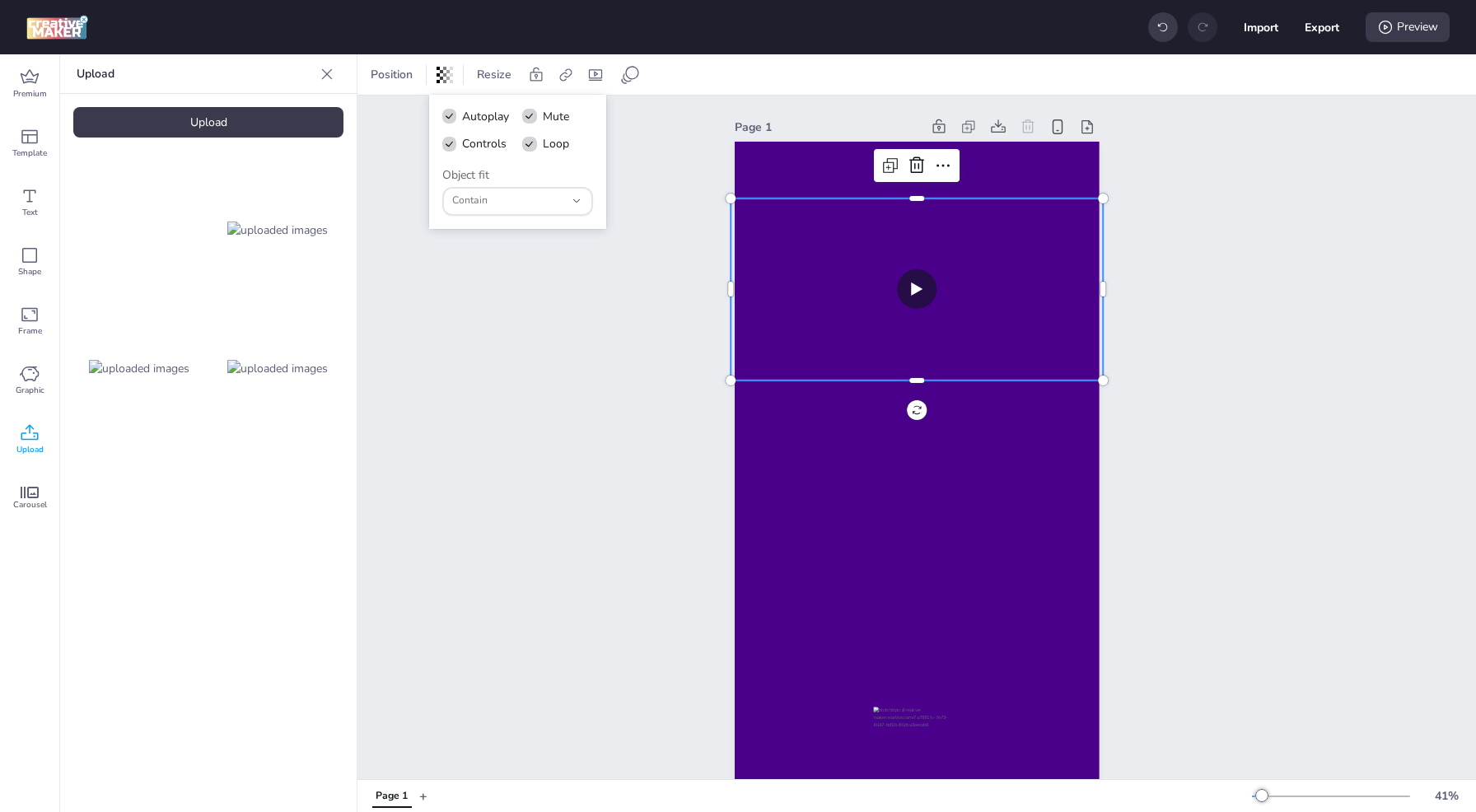
click at [617, 161] on div "Page 1" at bounding box center [916, 453] width 1119 height 714
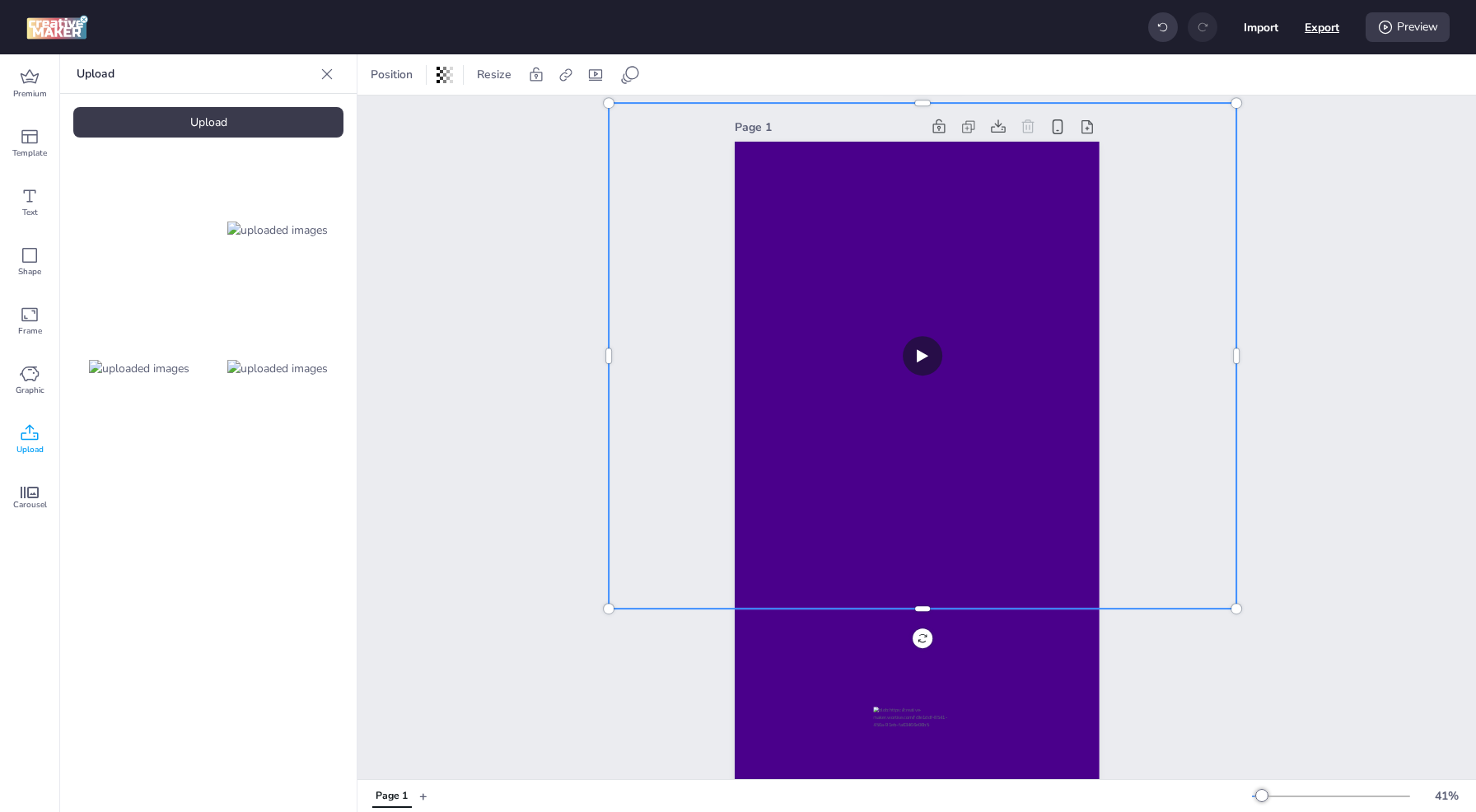
click at [1314, 29] on button "Export" at bounding box center [1321, 27] width 34 height 34
select select "html"
click at [1294, 98] on span "HTML" at bounding box center [1239, 96] width 117 height 15
click at [1305, 134] on button "Download" at bounding box center [1248, 133] width 155 height 33
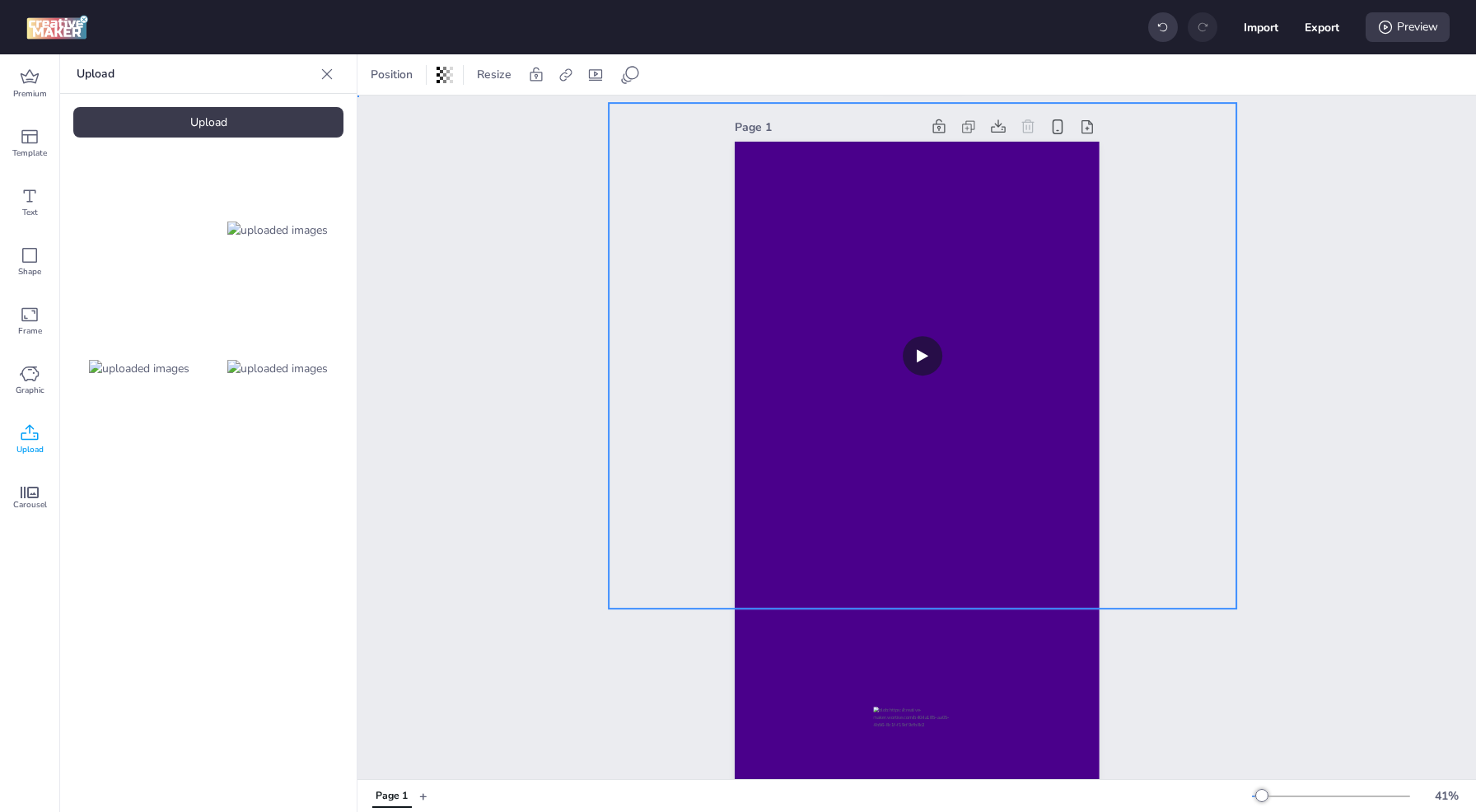
click at [493, 241] on div "Page 1" at bounding box center [916, 453] width 1119 height 714
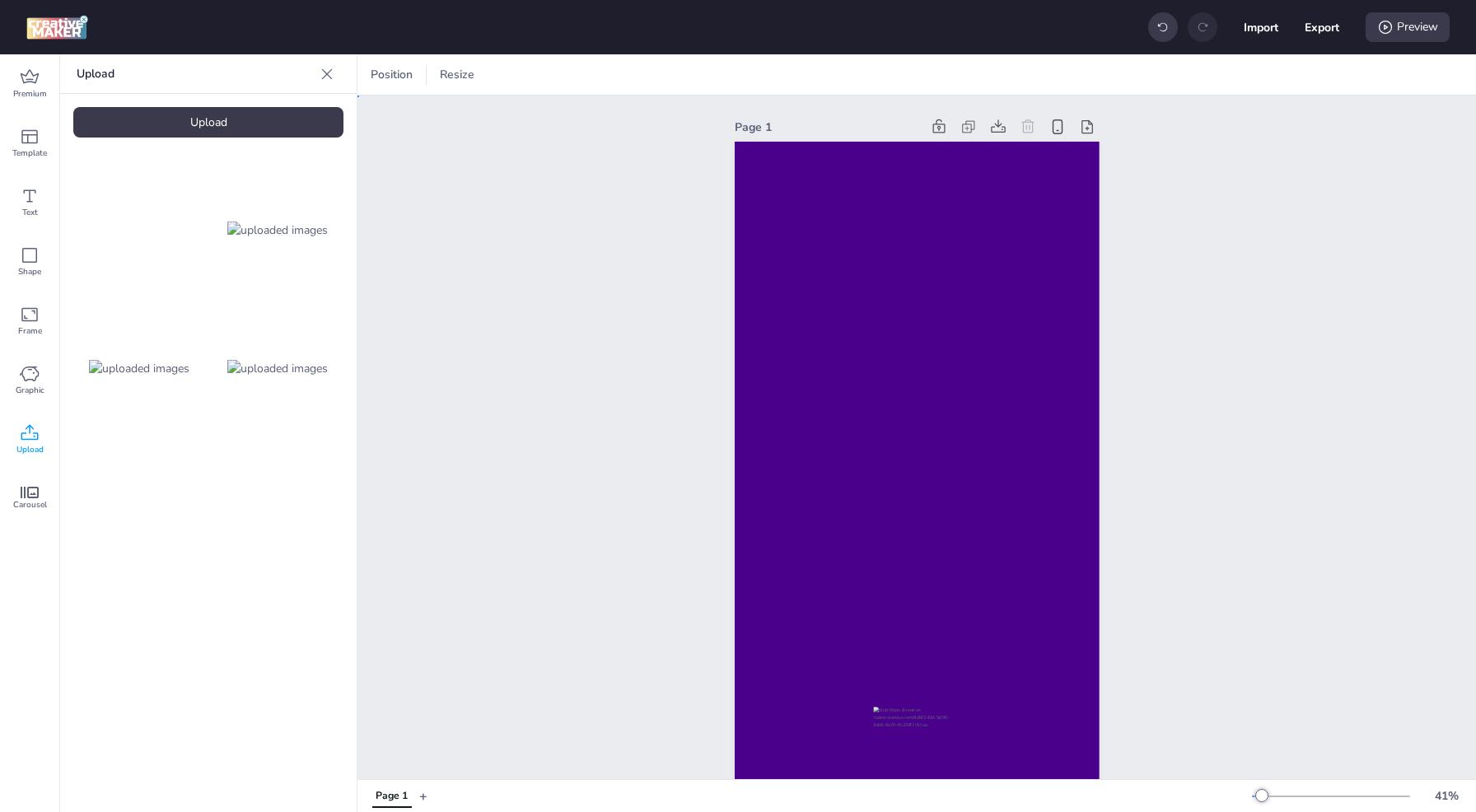
click at [673, 345] on div "Page 1" at bounding box center [916, 453] width 1119 height 714
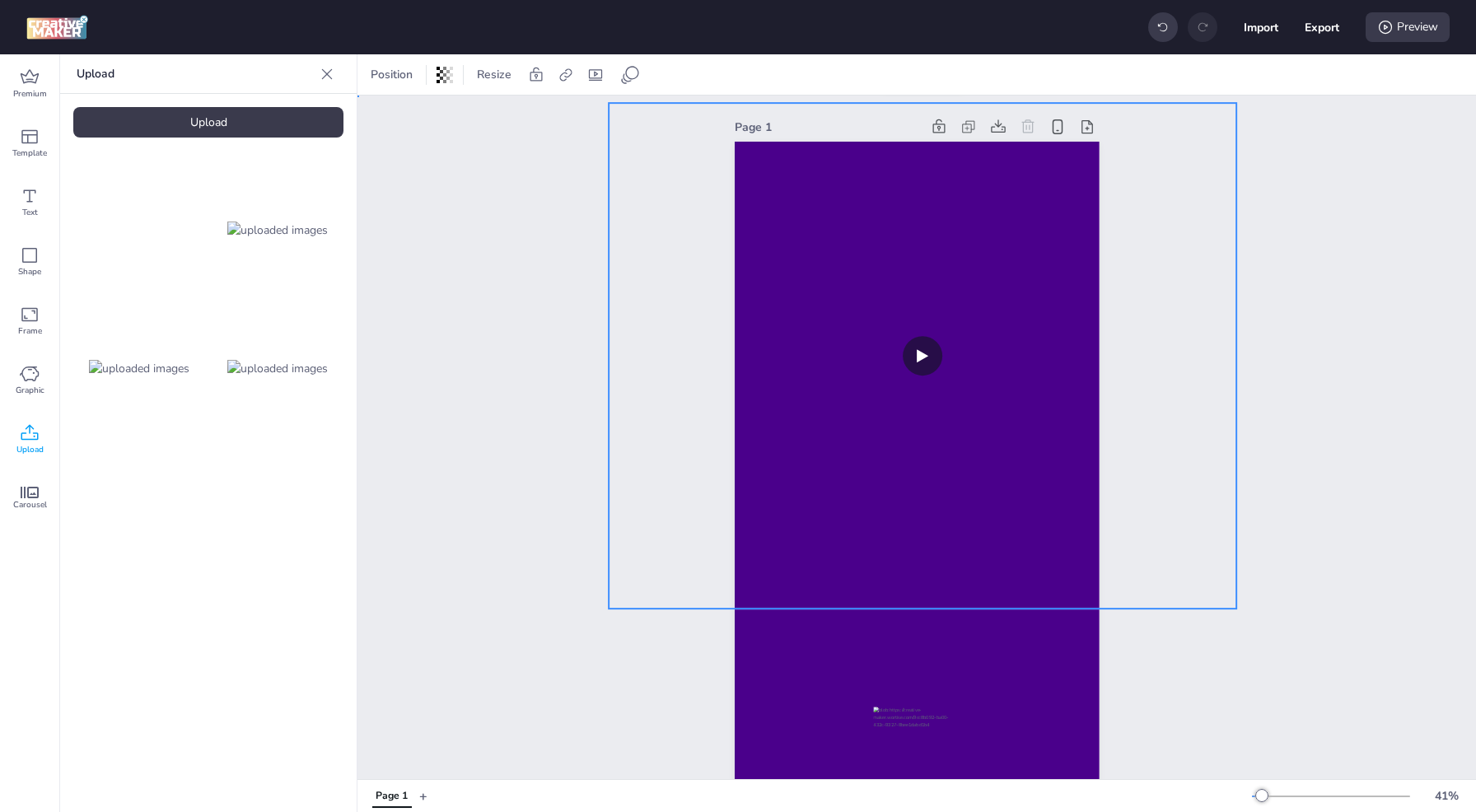
click at [527, 314] on div "Page 1" at bounding box center [916, 453] width 1119 height 714
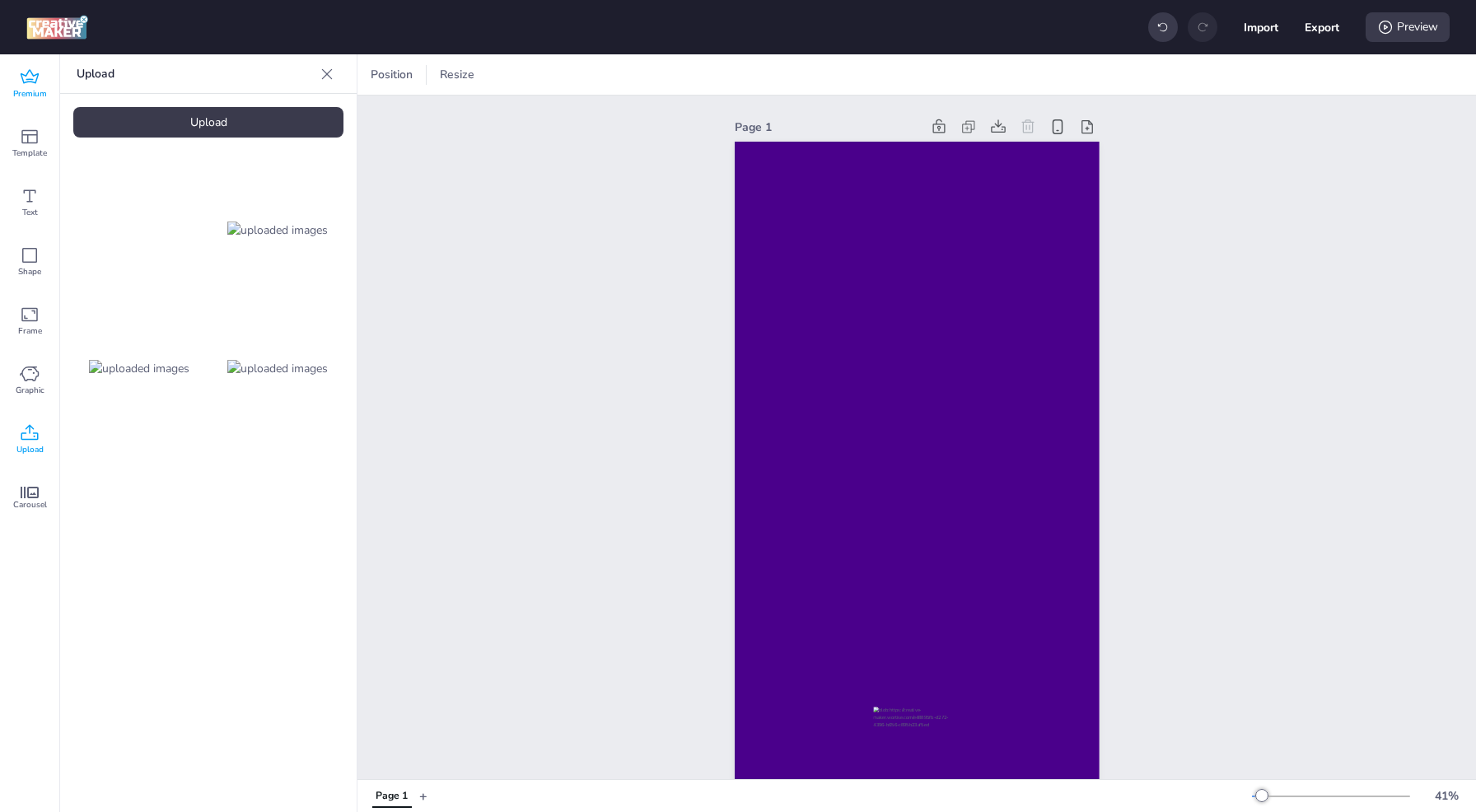
click at [24, 81] on icon at bounding box center [30, 77] width 20 height 20
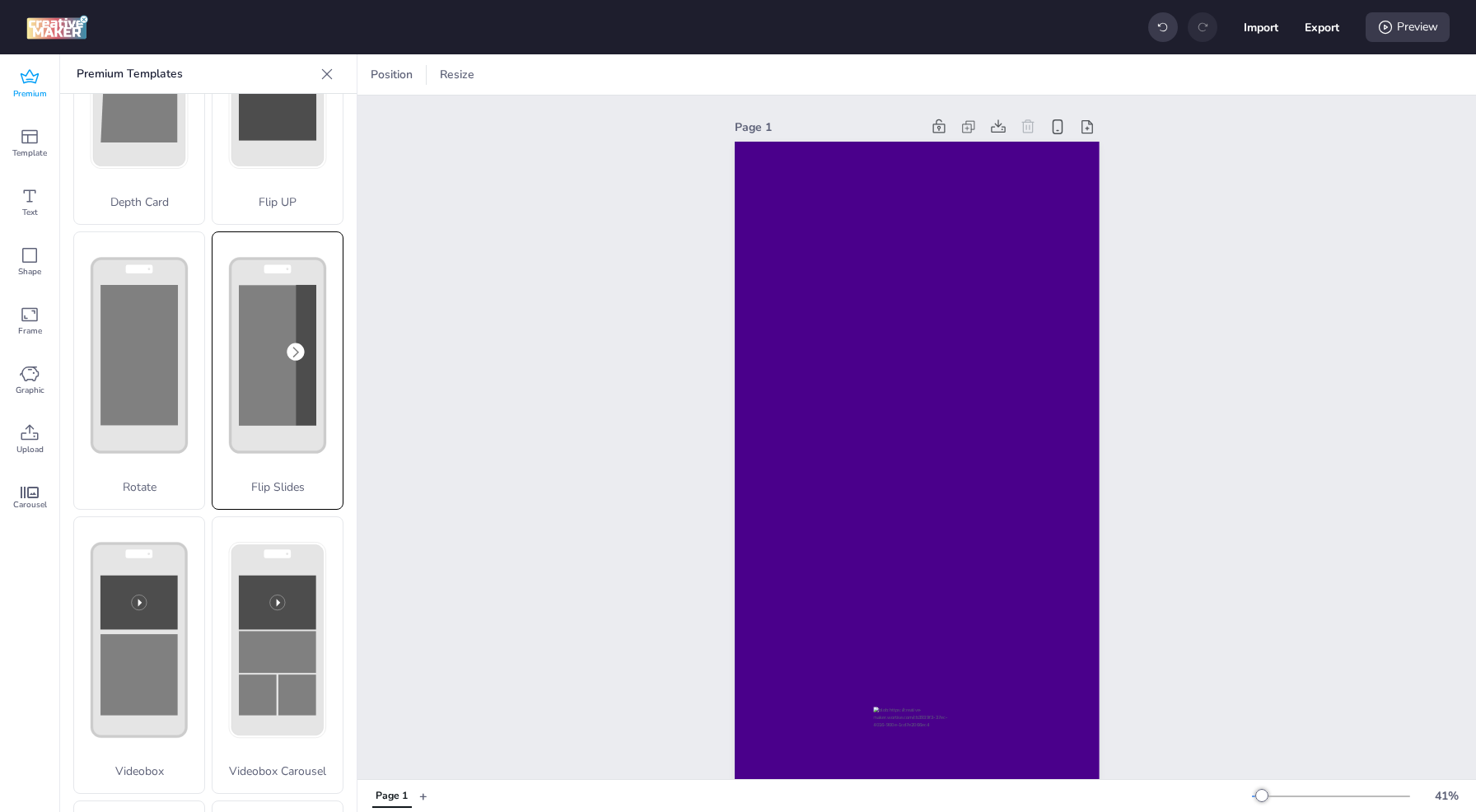
scroll to position [247, 0]
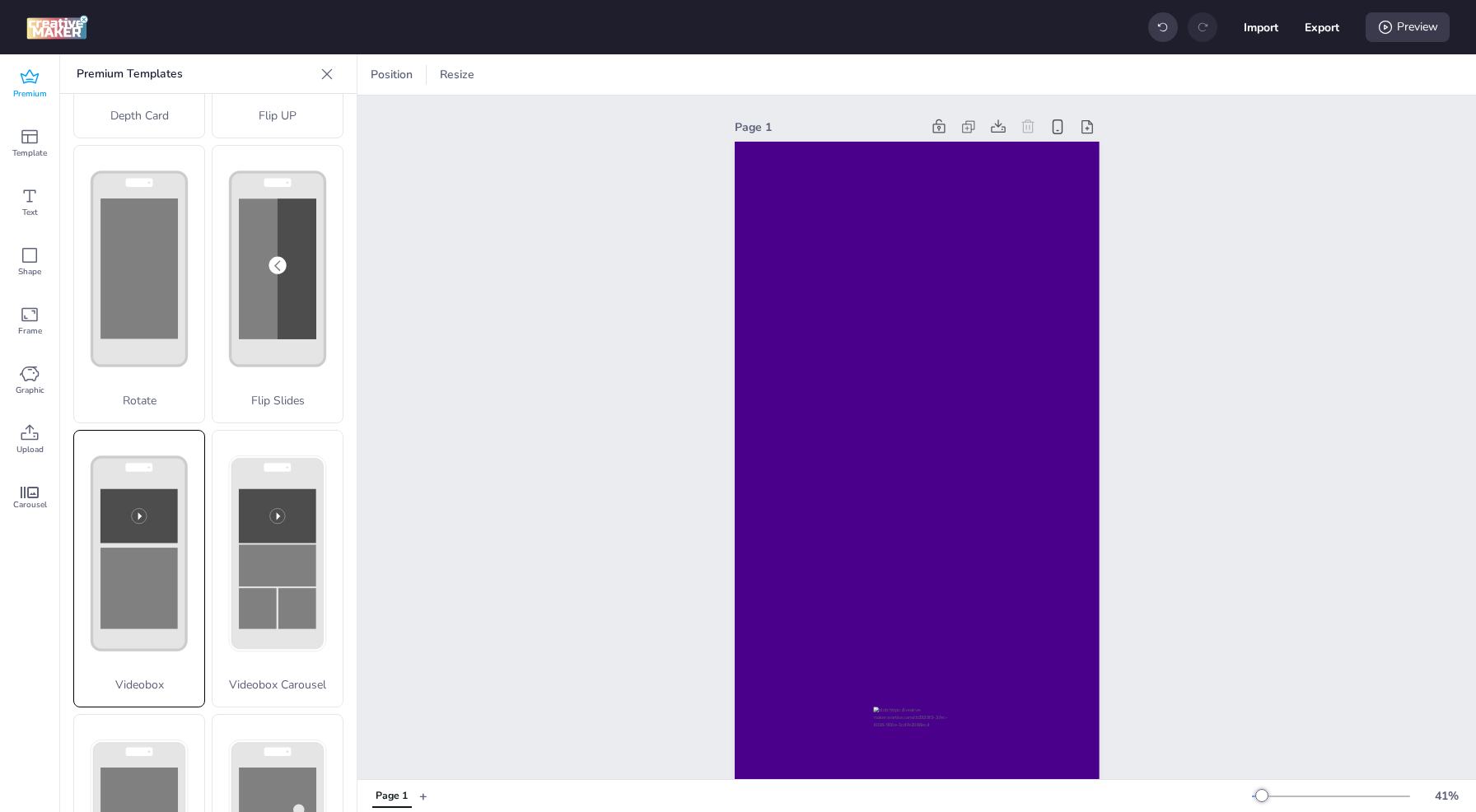
click at [155, 496] on rect at bounding box center [140, 516] width 77 height 55
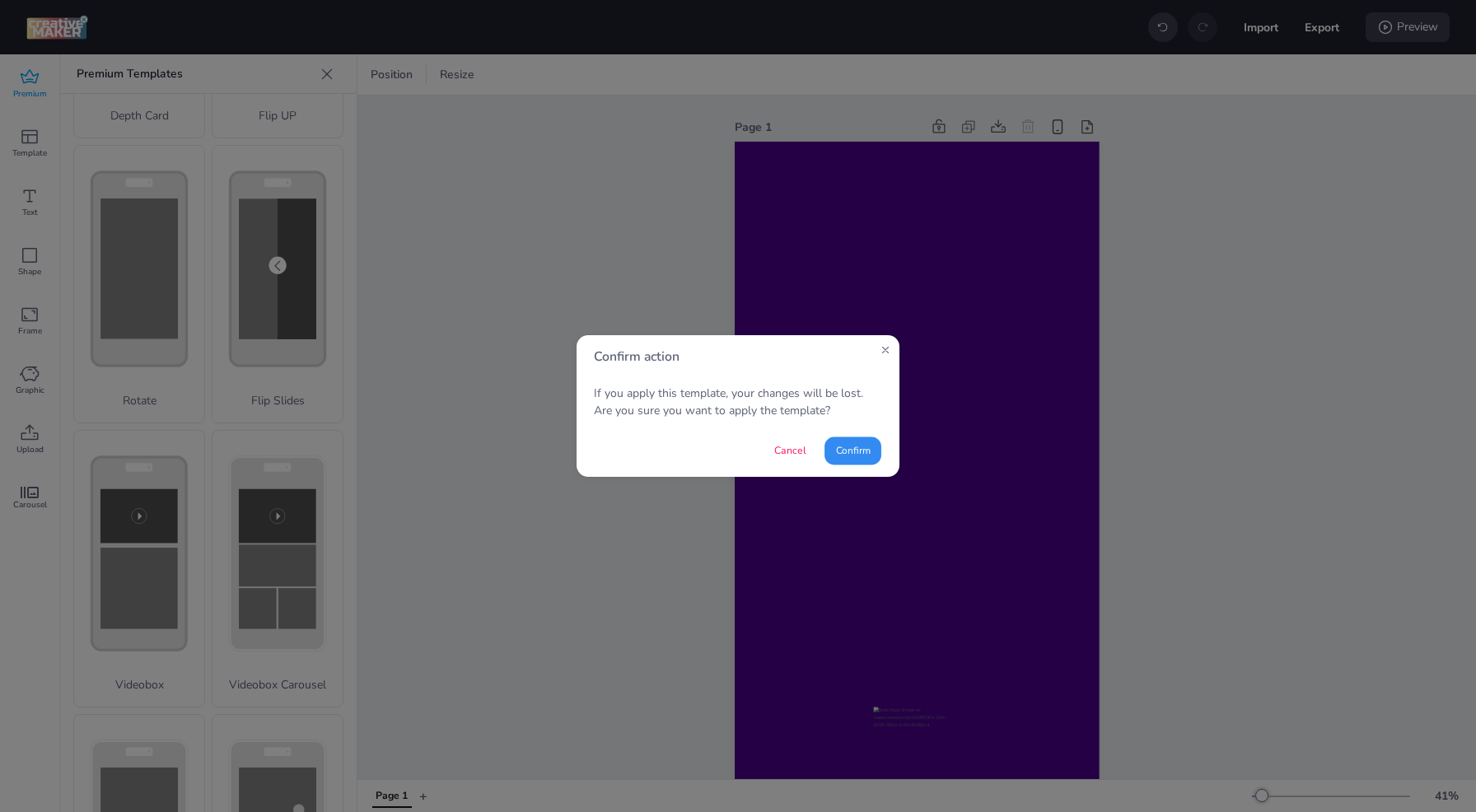
click at [854, 456] on button "Confirm" at bounding box center [853, 450] width 57 height 28
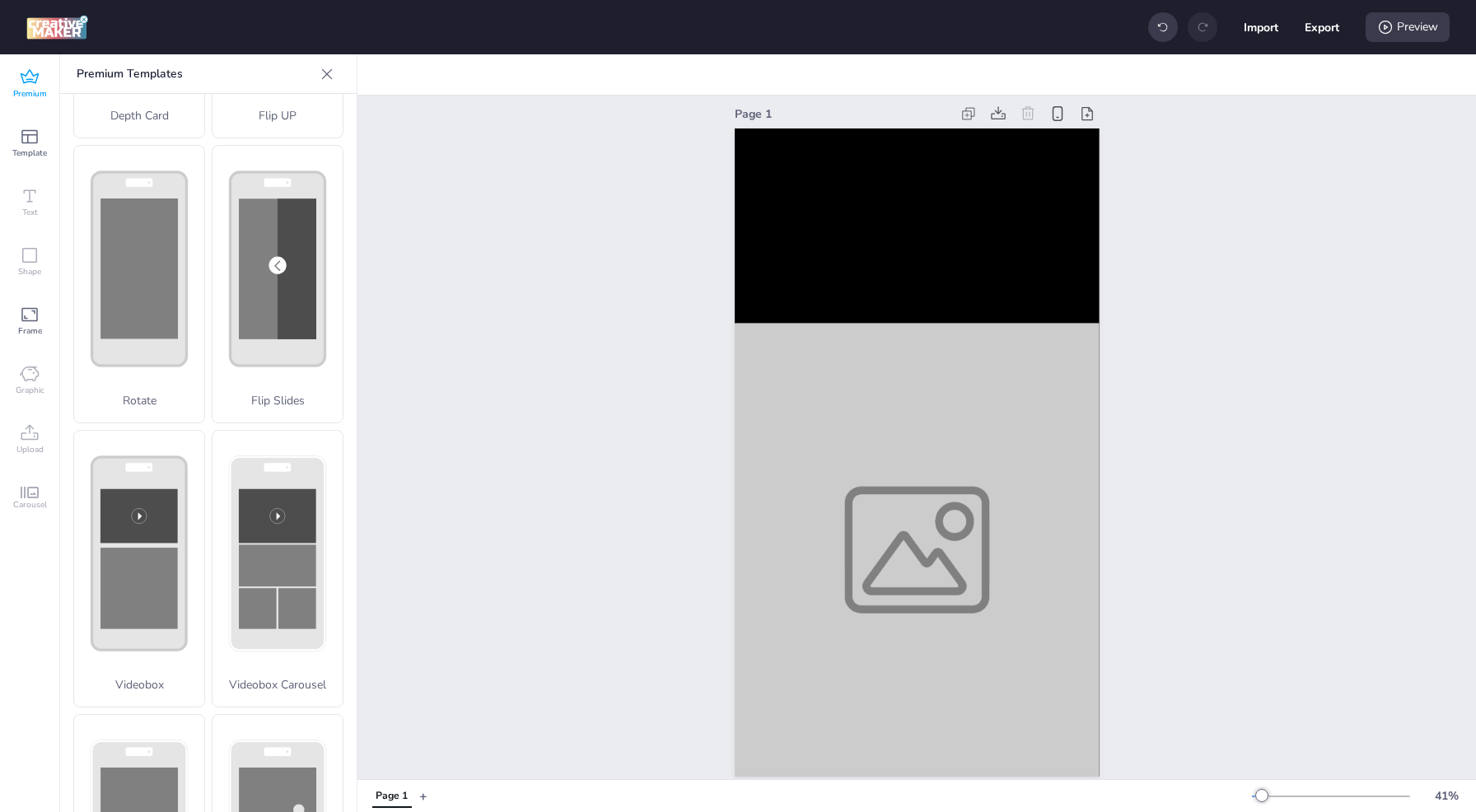
scroll to position [0, 0]
